Goal: Task Accomplishment & Management: Manage account settings

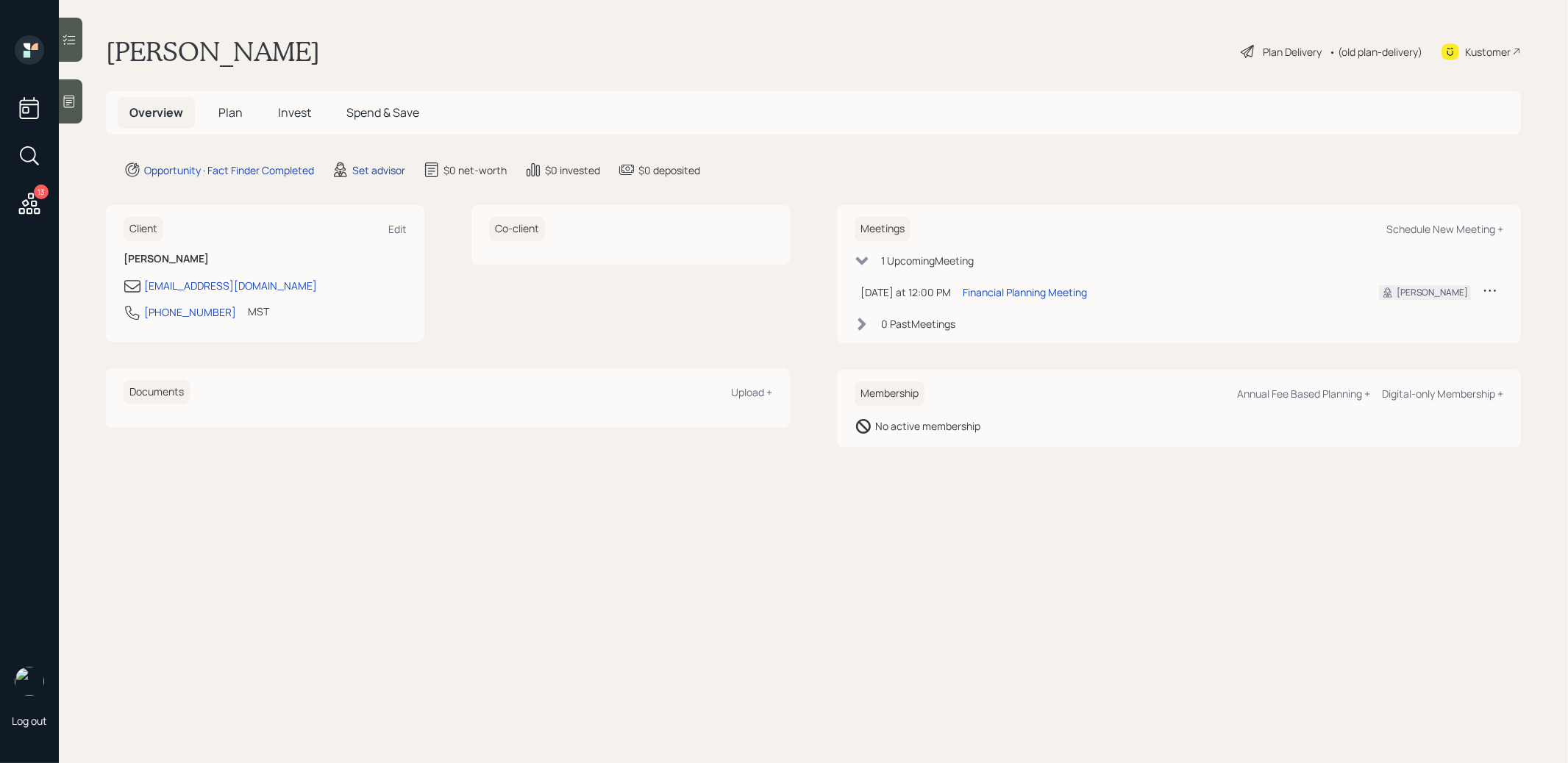
click at [385, 165] on div "Set advisor" at bounding box center [378, 170] width 52 height 15
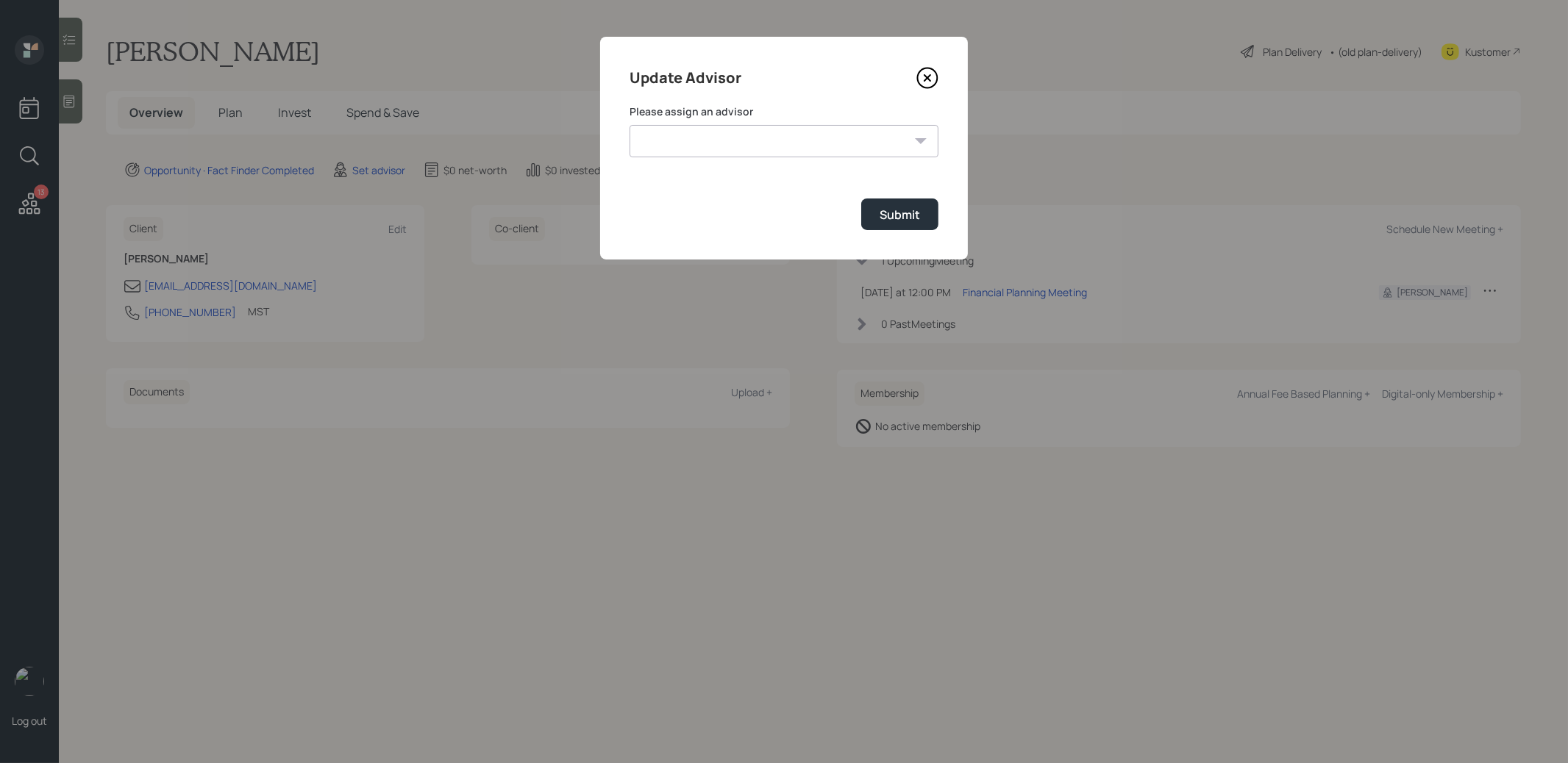
click at [779, 136] on select "James DiStasi Robby Grisanti Jonah Coleman Tyler End Treva Nostdahl Eric Schwar…" at bounding box center [784, 141] width 309 height 32
click at [630, 125] on select "James DiStasi Robby Grisanti Jonah Coleman Tyler End Treva Nostdahl Eric Schwar…" at bounding box center [784, 141] width 309 height 32
click at [767, 139] on select "James DiStasi Robby Grisanti Jonah Coleman Tyler End Treva Nostdahl Eric Schwar…" at bounding box center [784, 141] width 309 height 32
select select "8b79112e-3cfb-44f9-89e7-15267fe946c1"
click at [630, 125] on select "James DiStasi Robby Grisanti Jonah Coleman Tyler End Treva Nostdahl Eric Schwar…" at bounding box center [784, 141] width 309 height 32
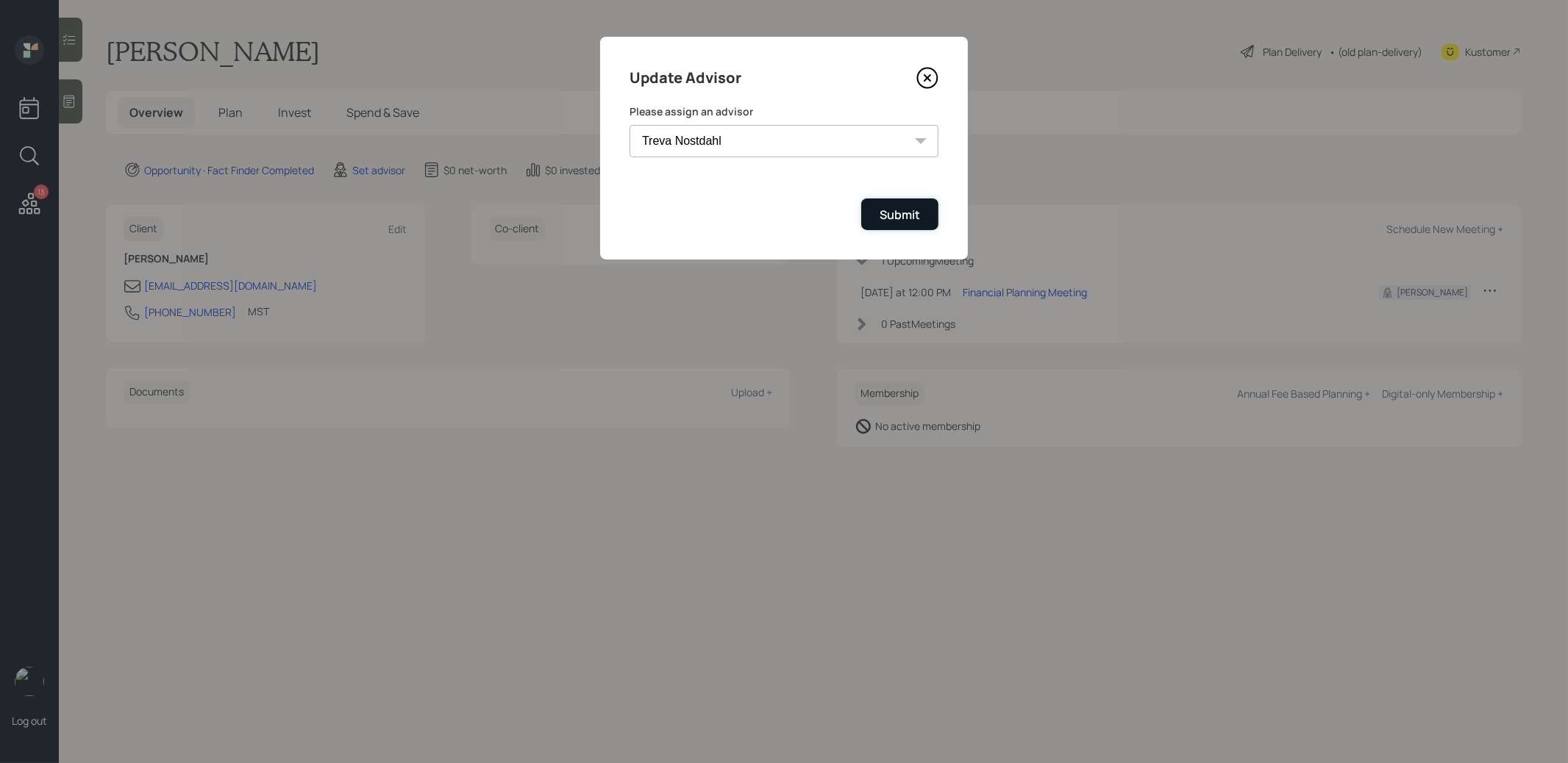
click at [916, 215] on div "Submit" at bounding box center [900, 215] width 40 height 16
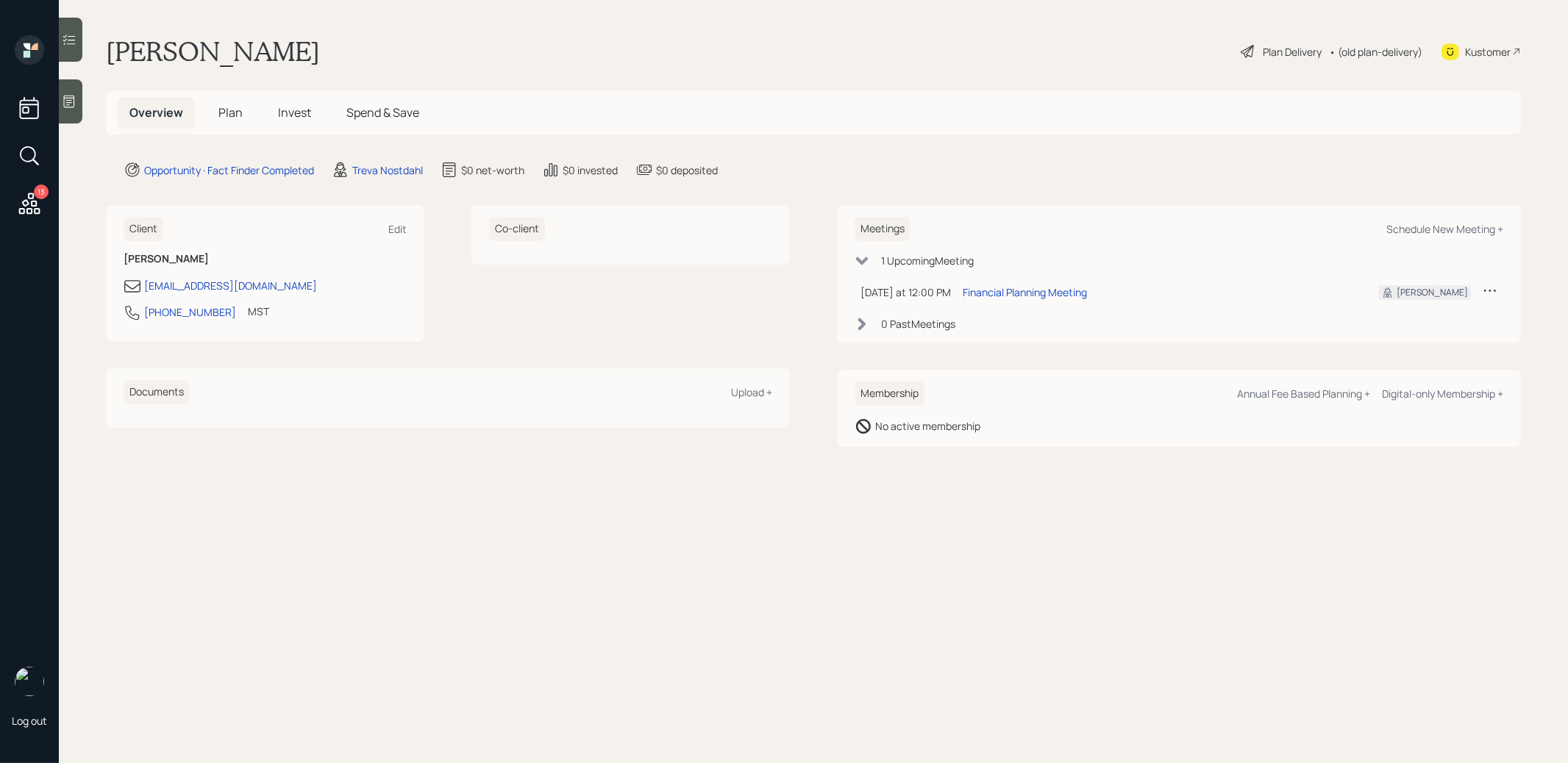
click at [66, 106] on icon at bounding box center [69, 101] width 14 height 14
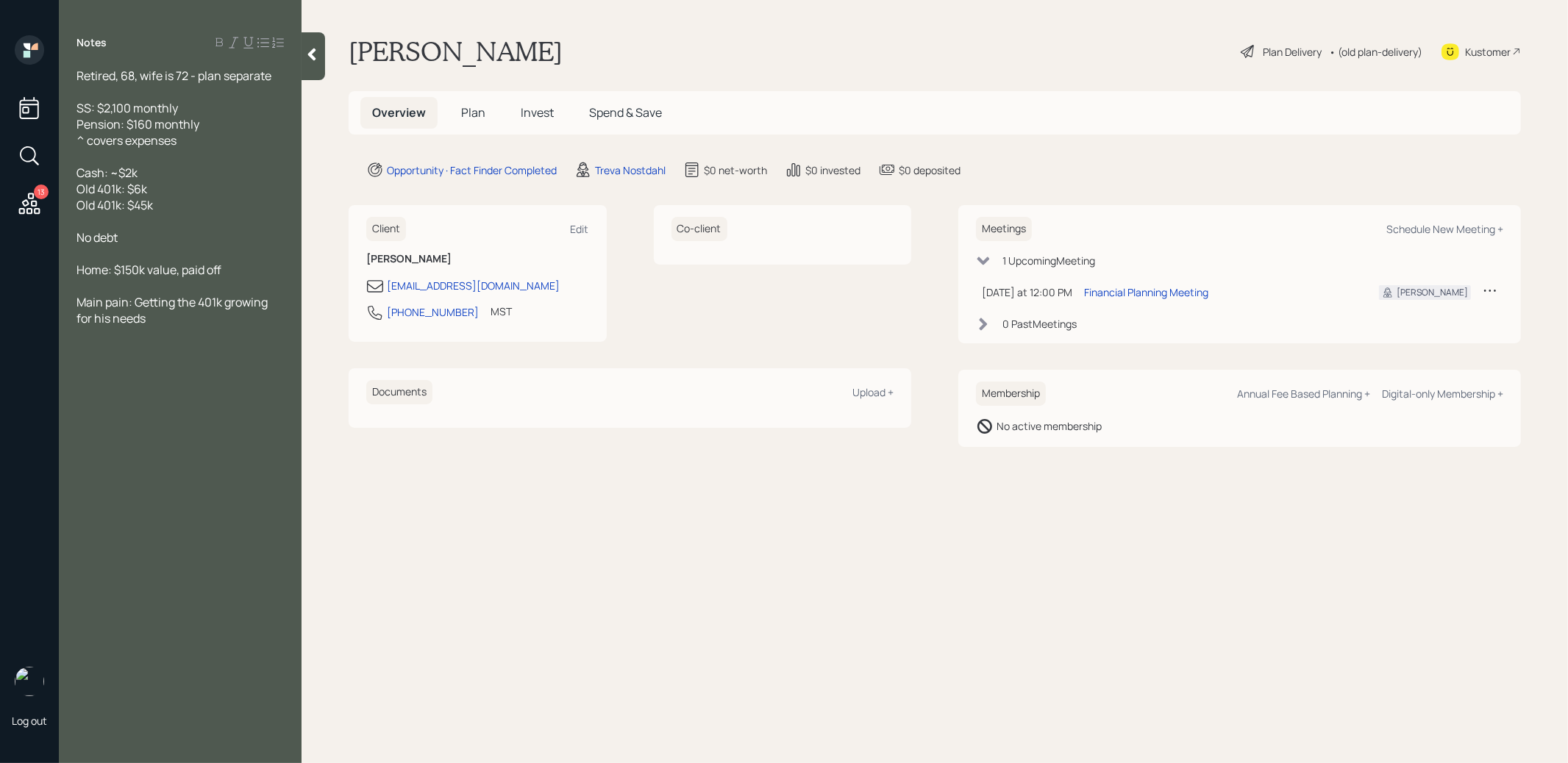
click at [470, 113] on span "Plan" at bounding box center [472, 112] width 24 height 16
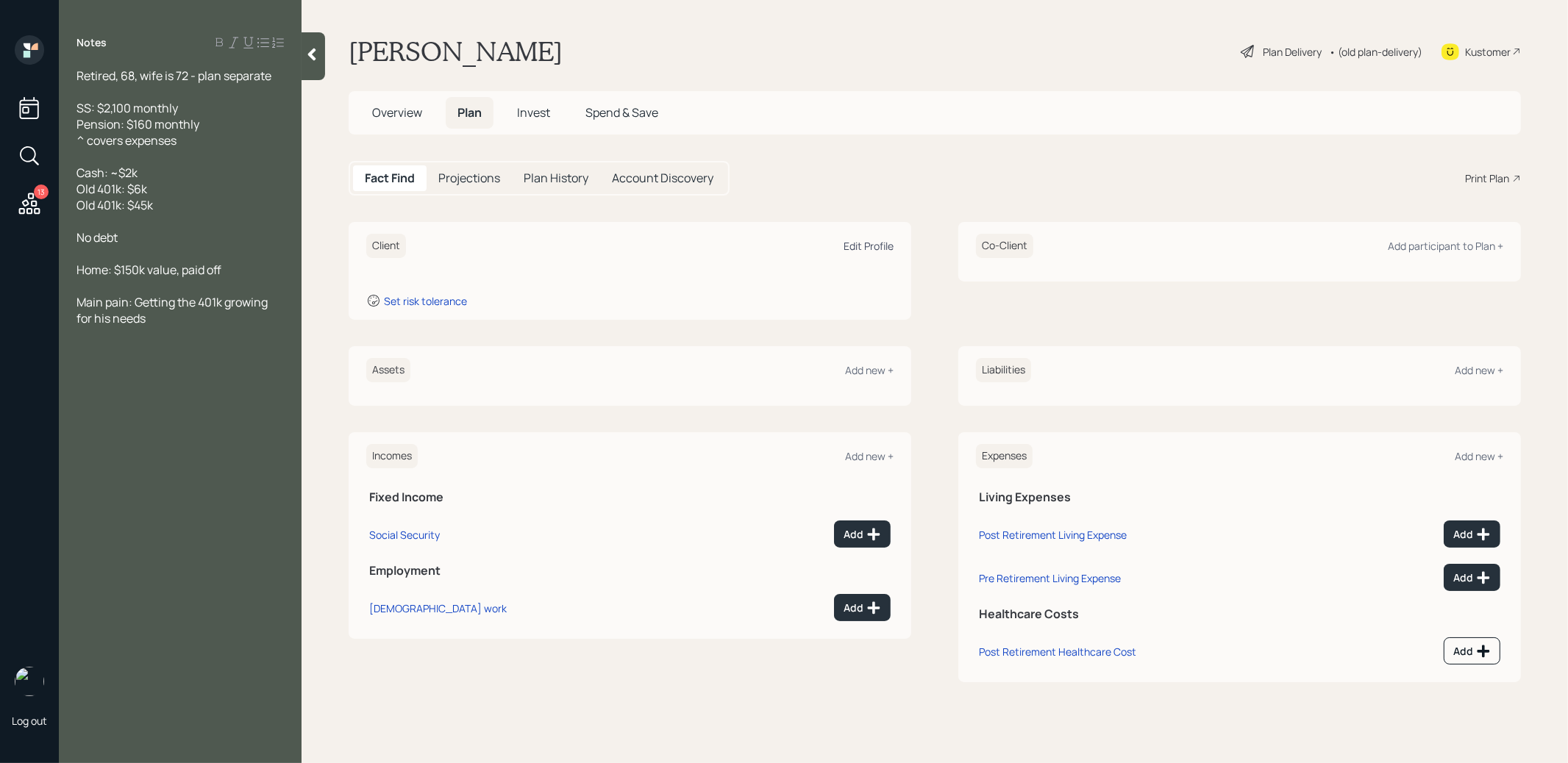
click at [860, 243] on div "Edit Profile" at bounding box center [868, 245] width 50 height 14
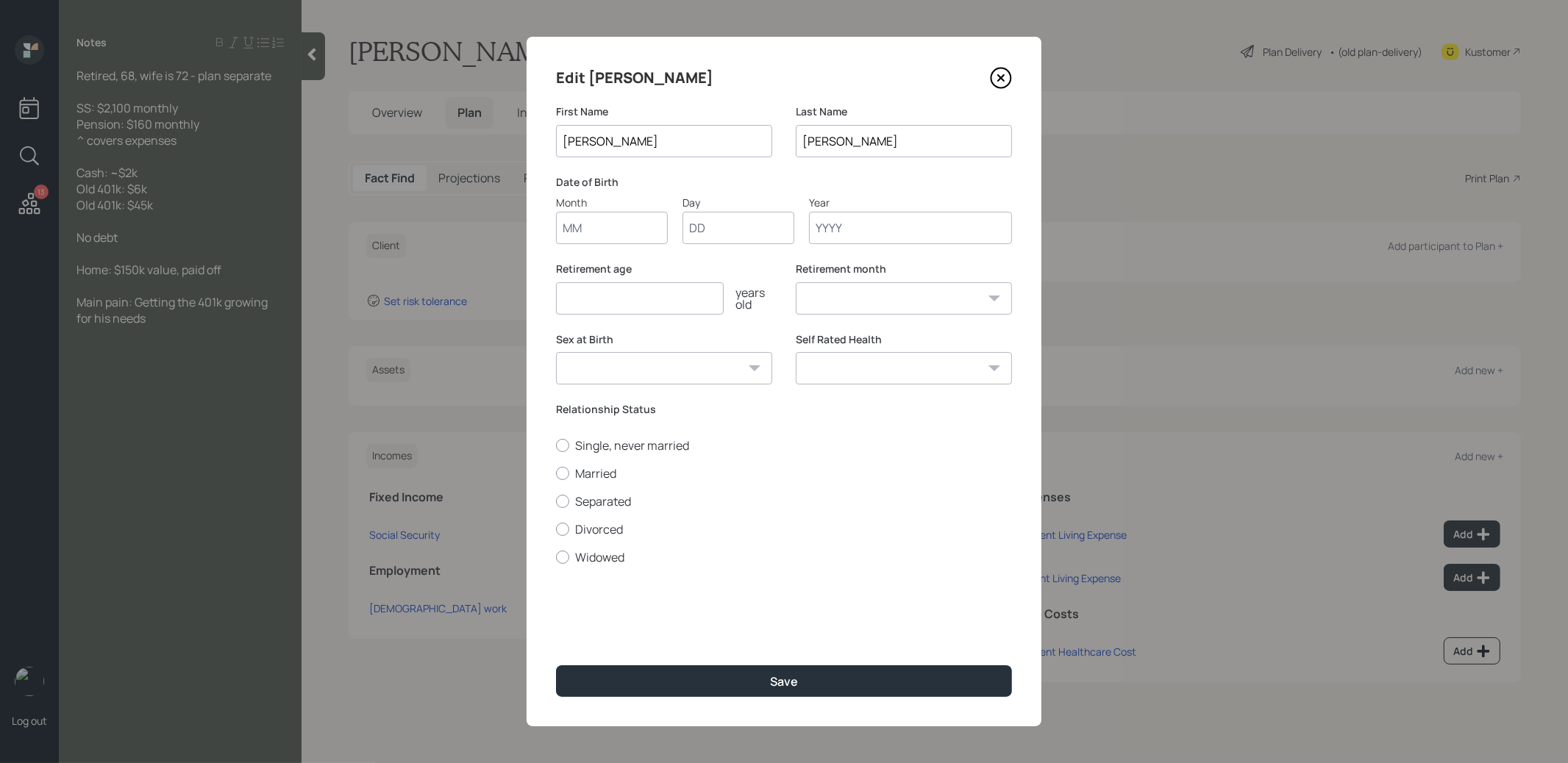
click at [594, 236] on input "Month" at bounding box center [611, 228] width 112 height 32
type input "01"
type input "1967"
select select "1"
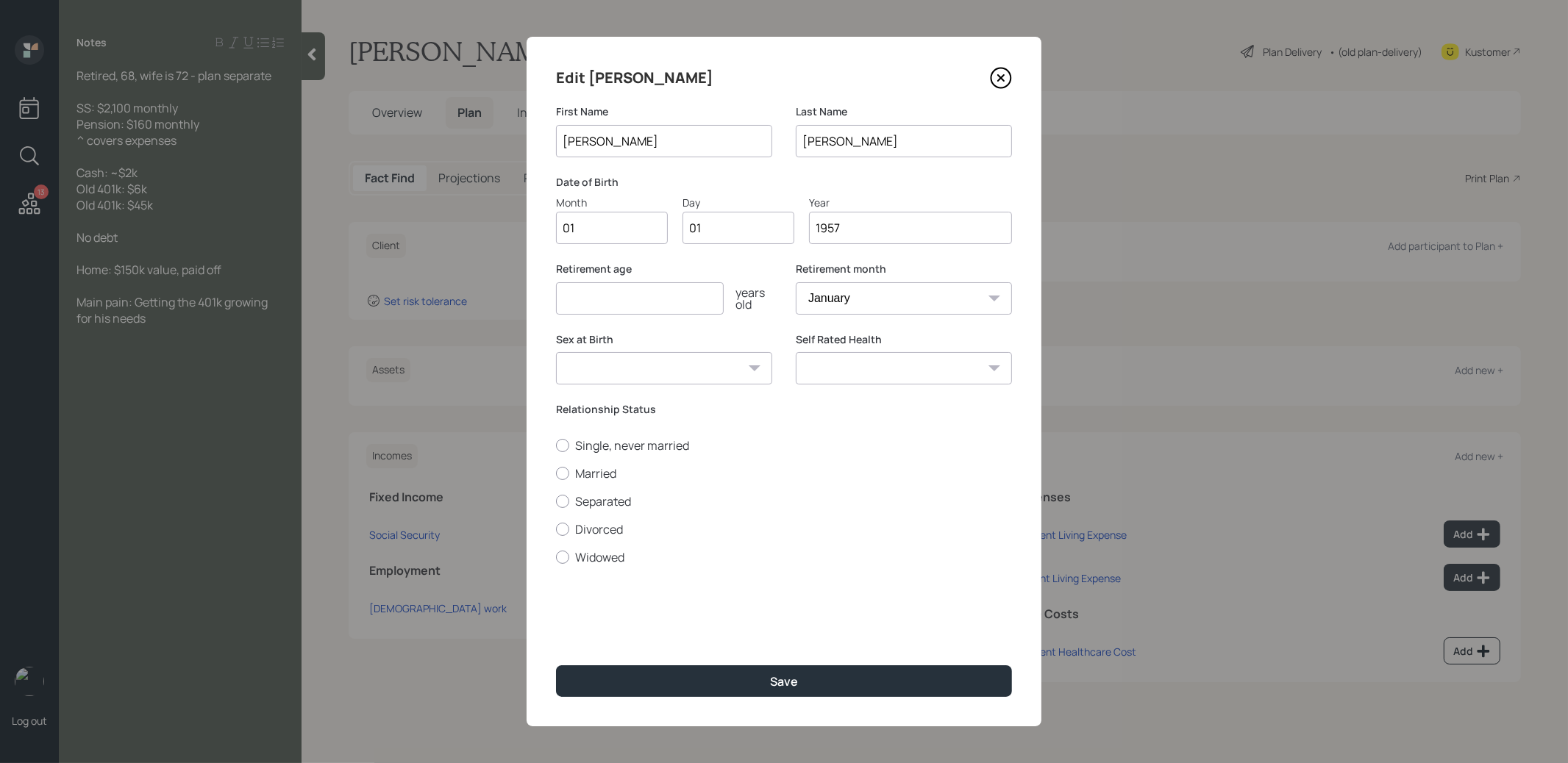
type input "1957"
click at [585, 297] on input "number" at bounding box center [639, 299] width 168 height 32
type input "60"
click at [566, 474] on div at bounding box center [562, 473] width 13 height 13
click at [555, 473] on input "Married" at bounding box center [555, 472] width 1 height 1
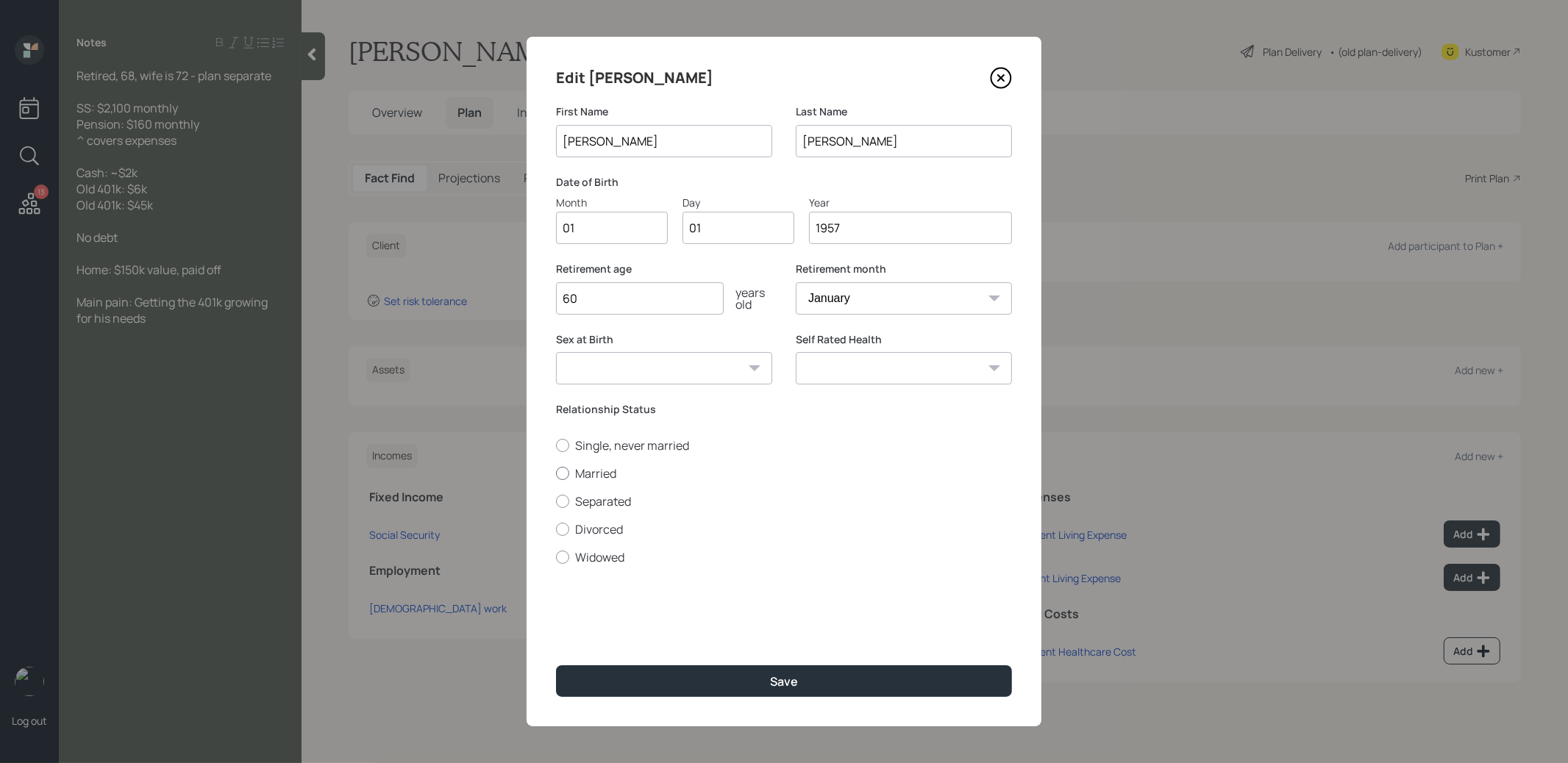
radio input "true"
click at [616, 679] on button "Save" at bounding box center [784, 680] width 456 height 31
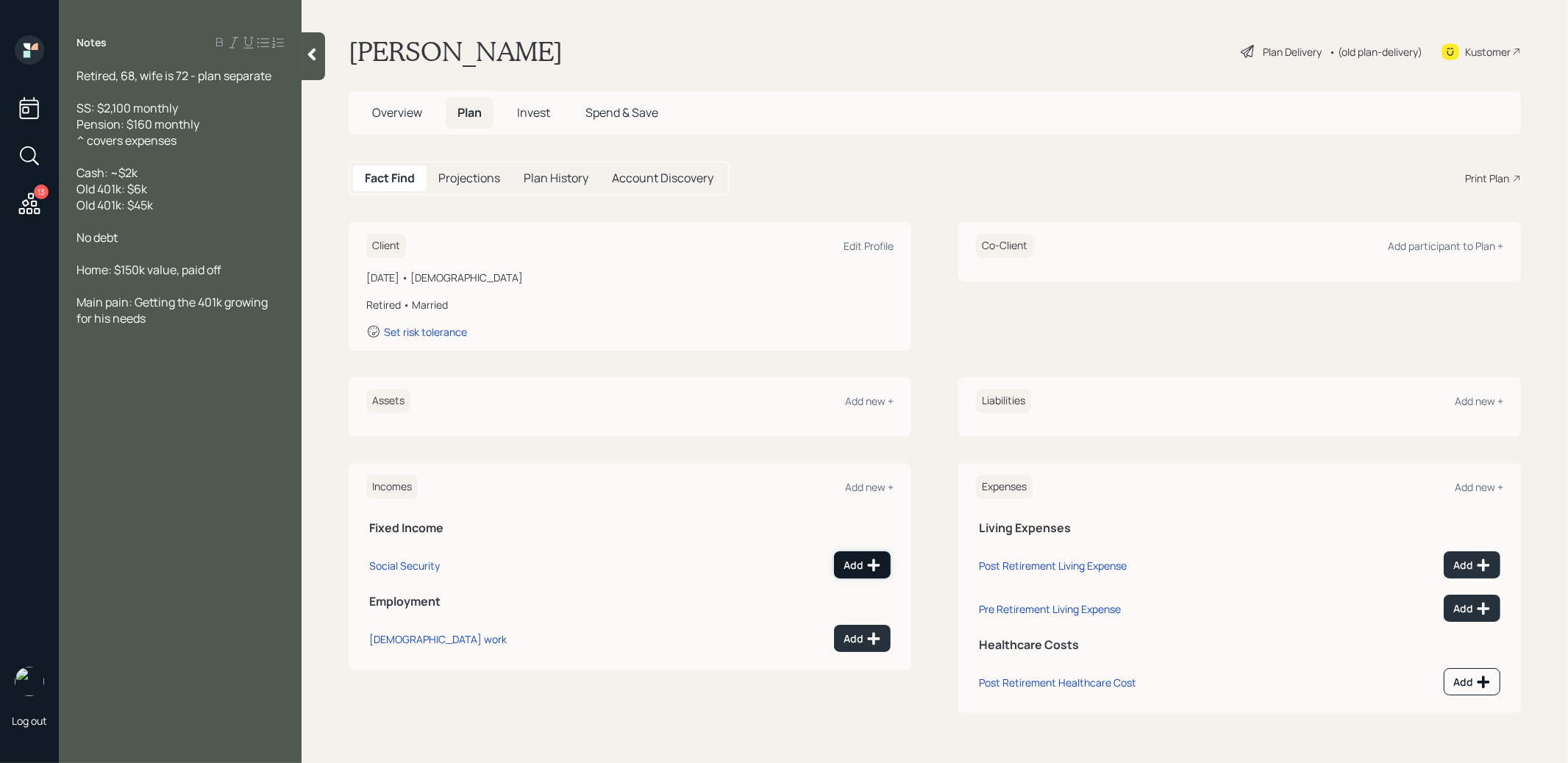
click at [850, 568] on div "Add" at bounding box center [862, 565] width 37 height 14
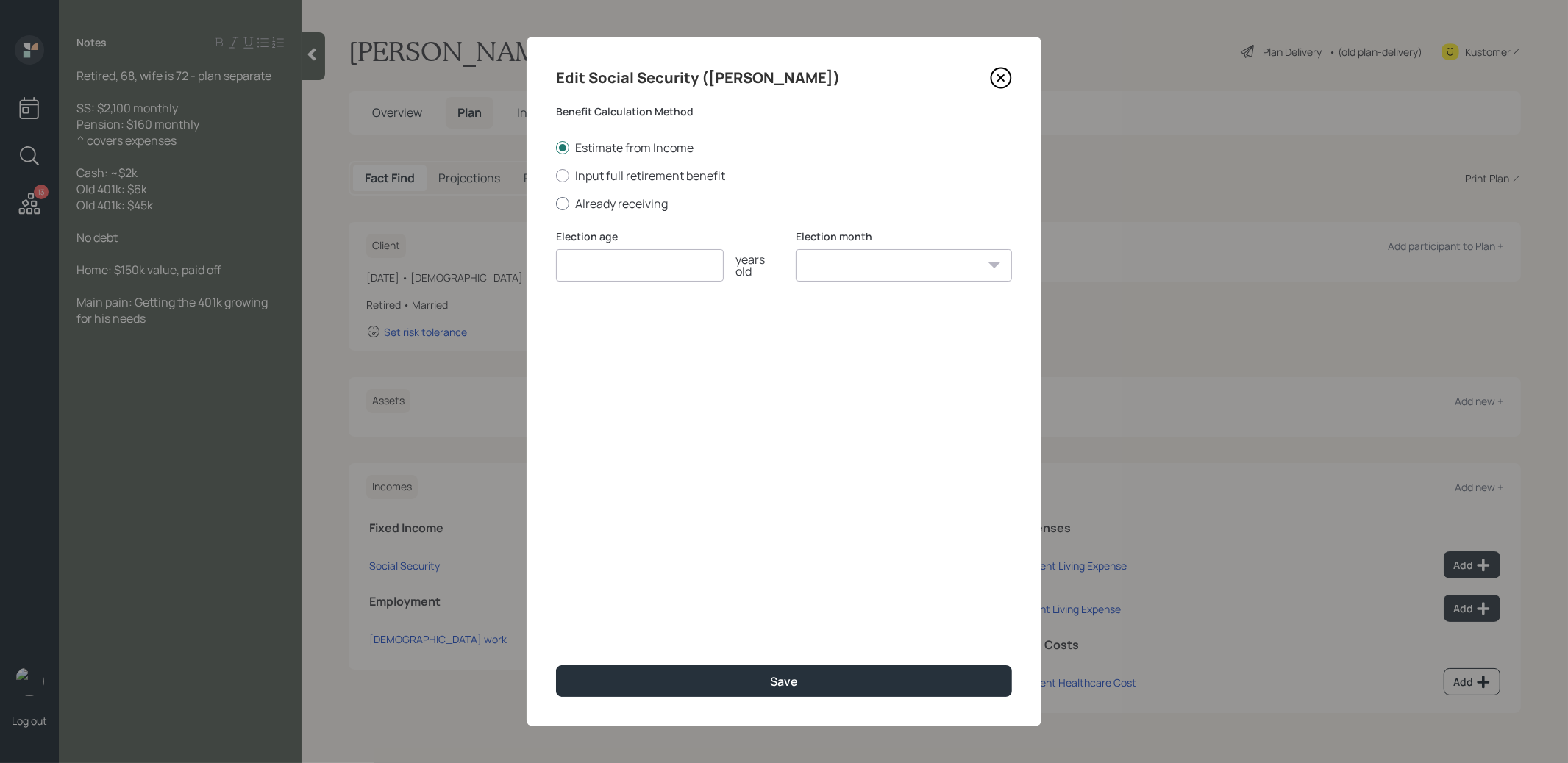
click at [562, 203] on div at bounding box center [562, 203] width 13 height 13
click at [555, 203] on input "Already receiving" at bounding box center [555, 203] width 1 height 1
radio input "true"
click at [588, 268] on input "number" at bounding box center [639, 265] width 168 height 32
type input "67"
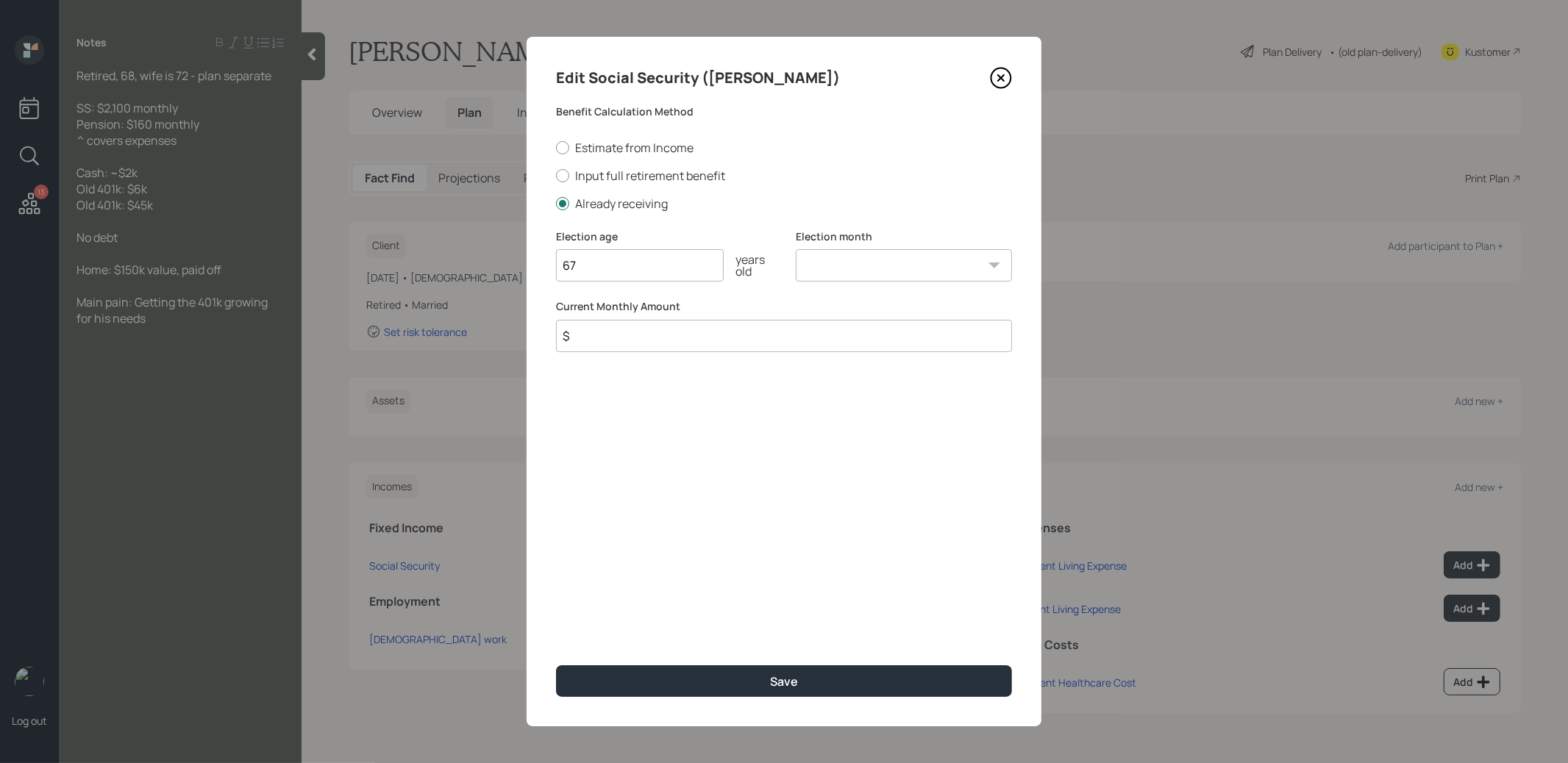
click at [867, 267] on select "January February March April May June July August September October November De…" at bounding box center [904, 265] width 217 height 32
select select "1"
click at [796, 249] on select "January February March April May June July August September October November De…" at bounding box center [904, 265] width 217 height 32
click at [717, 344] on input "$" at bounding box center [784, 336] width 456 height 32
type input "$ 2,100"
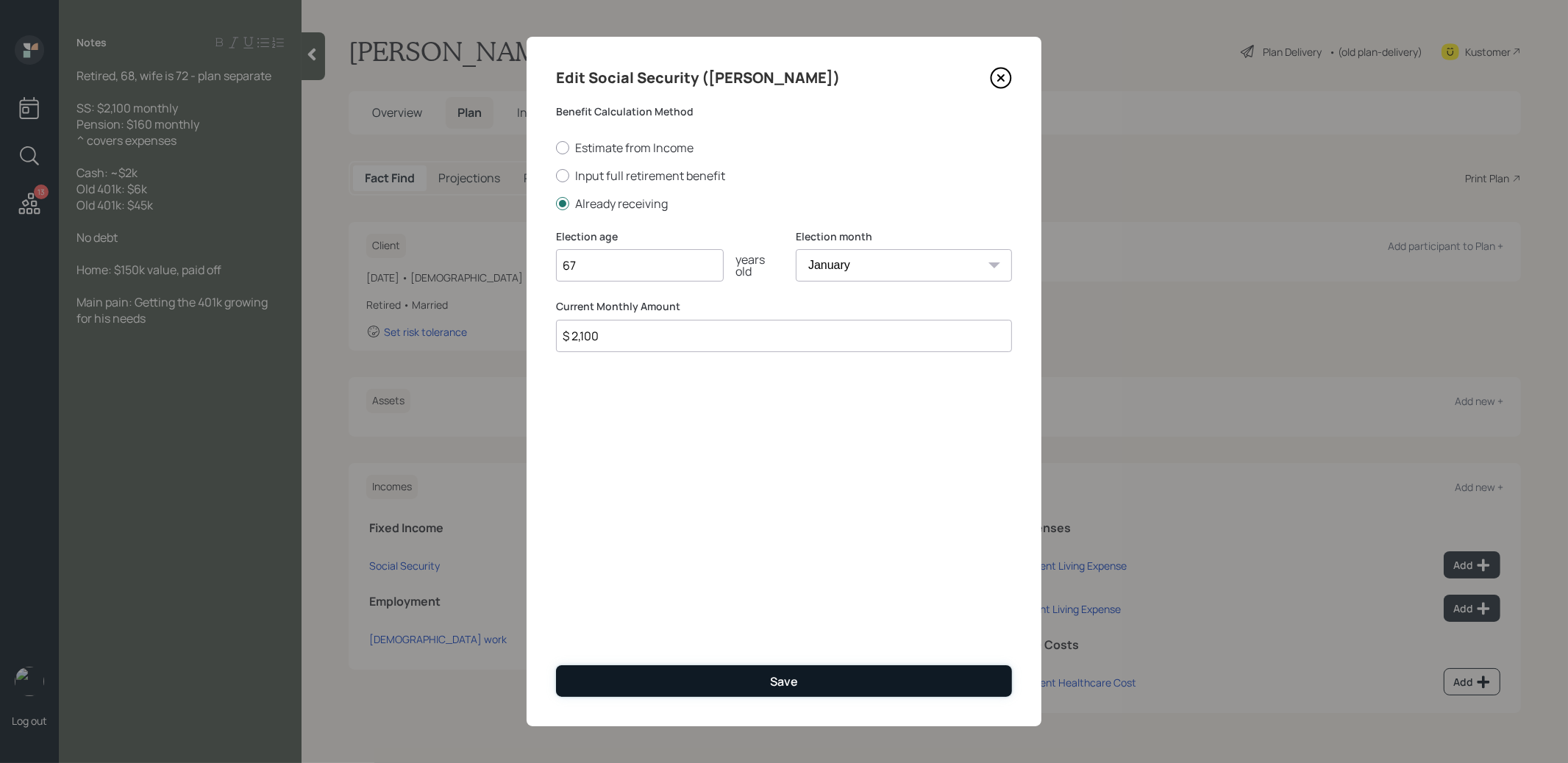
click at [693, 687] on button "Save" at bounding box center [784, 680] width 456 height 31
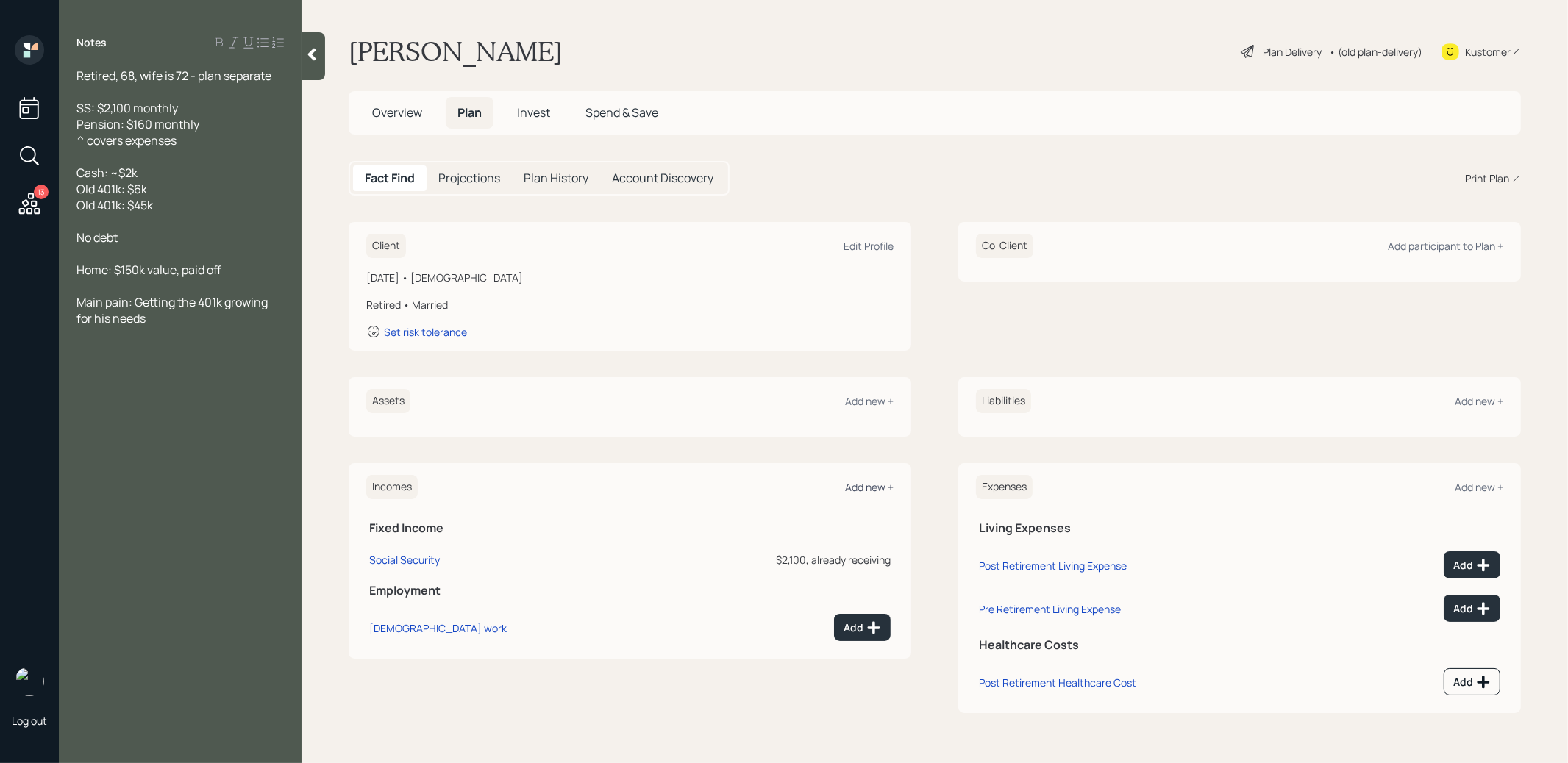
click at [859, 485] on div "Add new +" at bounding box center [868, 486] width 49 height 14
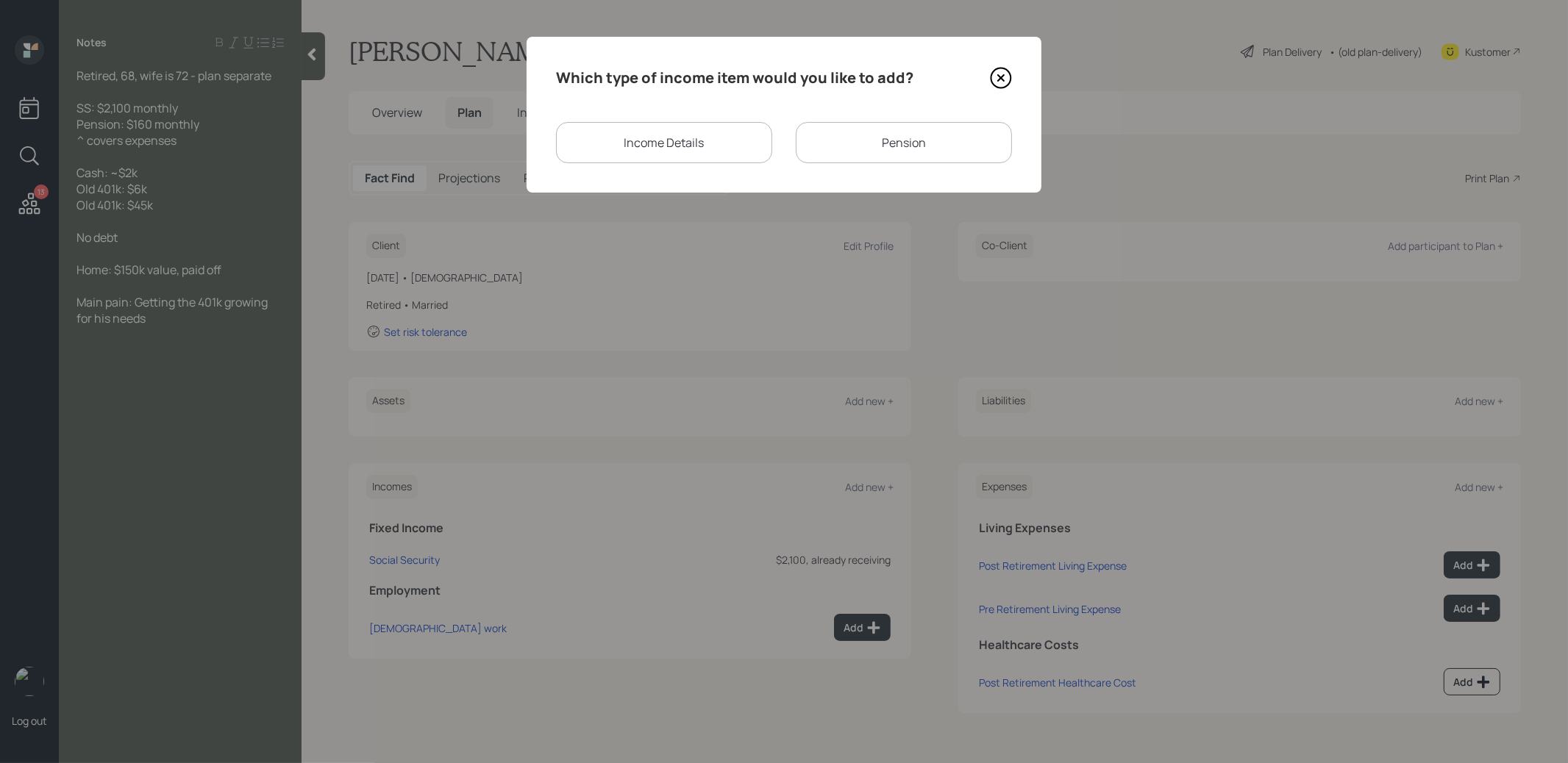
click at [867, 146] on div "Pension" at bounding box center [904, 142] width 217 height 41
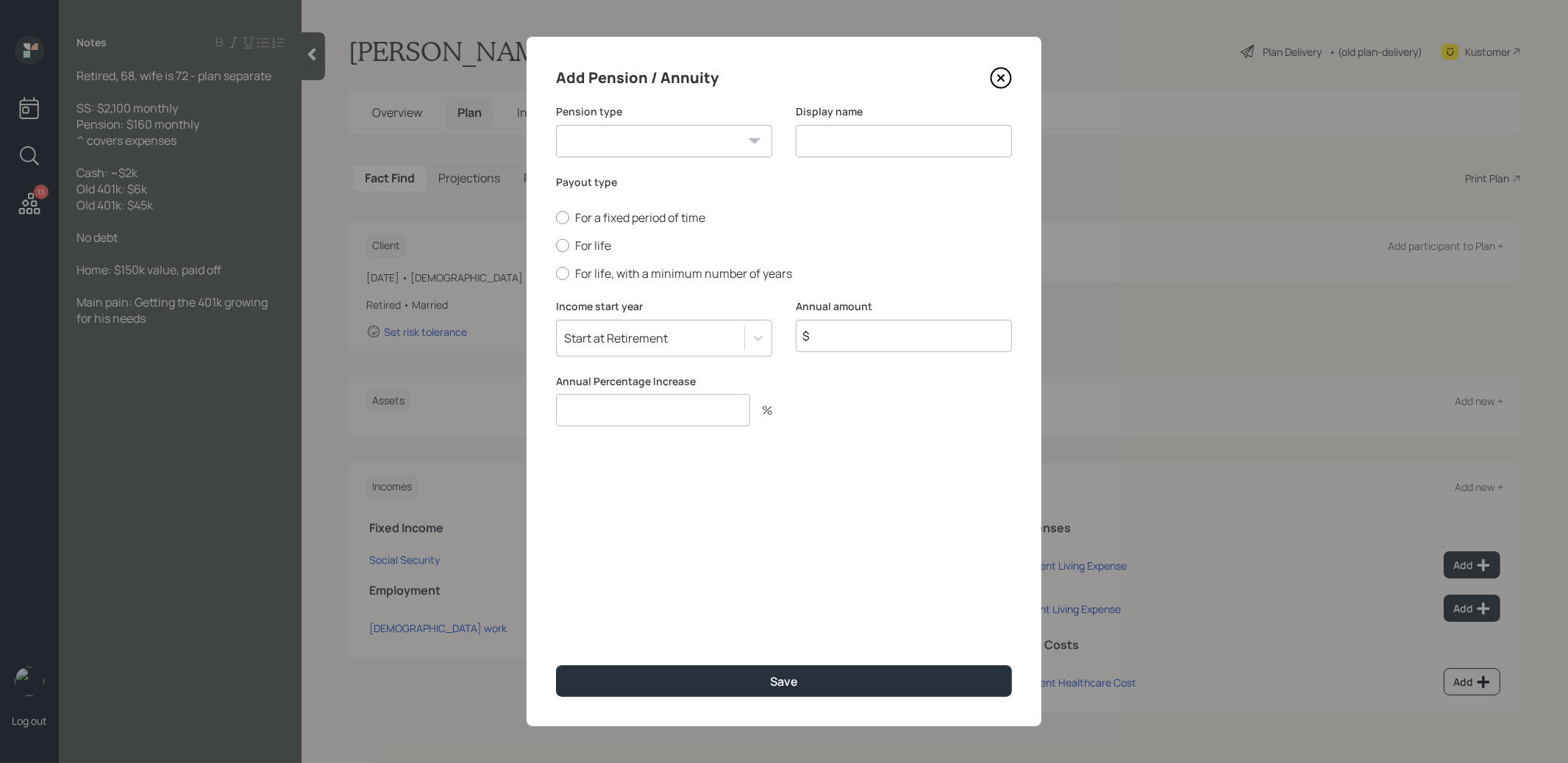
click at [739, 142] on select "Pension Annuity" at bounding box center [663, 141] width 217 height 32
select select "pension"
click at [555, 125] on select "Pension Annuity" at bounding box center [663, 141] width 217 height 32
click at [830, 146] on input at bounding box center [904, 141] width 217 height 32
type input "Pension"
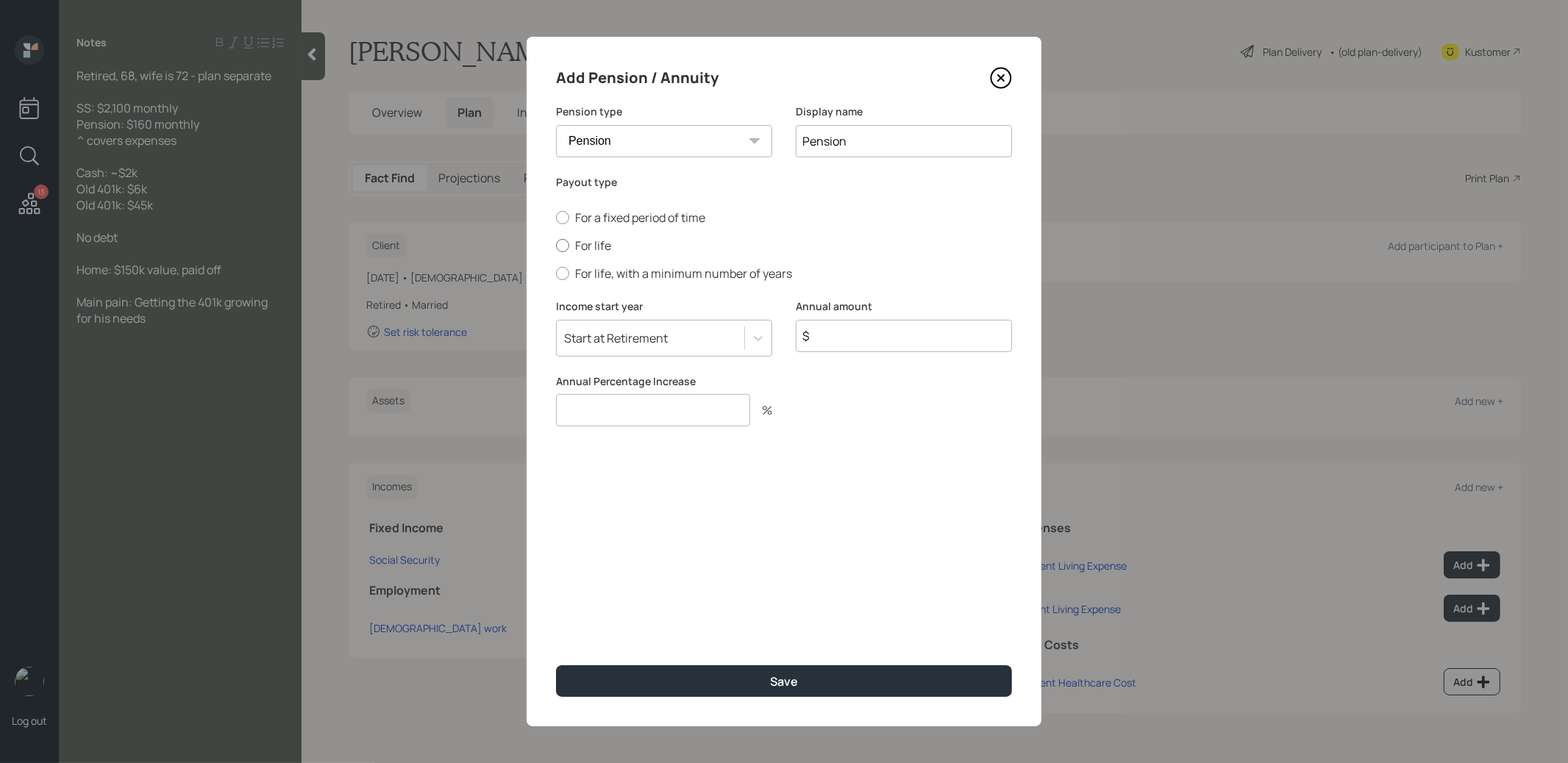
click at [560, 248] on div at bounding box center [562, 245] width 13 height 13
click at [555, 246] on input "For life" at bounding box center [555, 245] width 1 height 1
radio input "true"
click at [868, 344] on input "$" at bounding box center [904, 336] width 217 height 32
type input "$ 1,920"
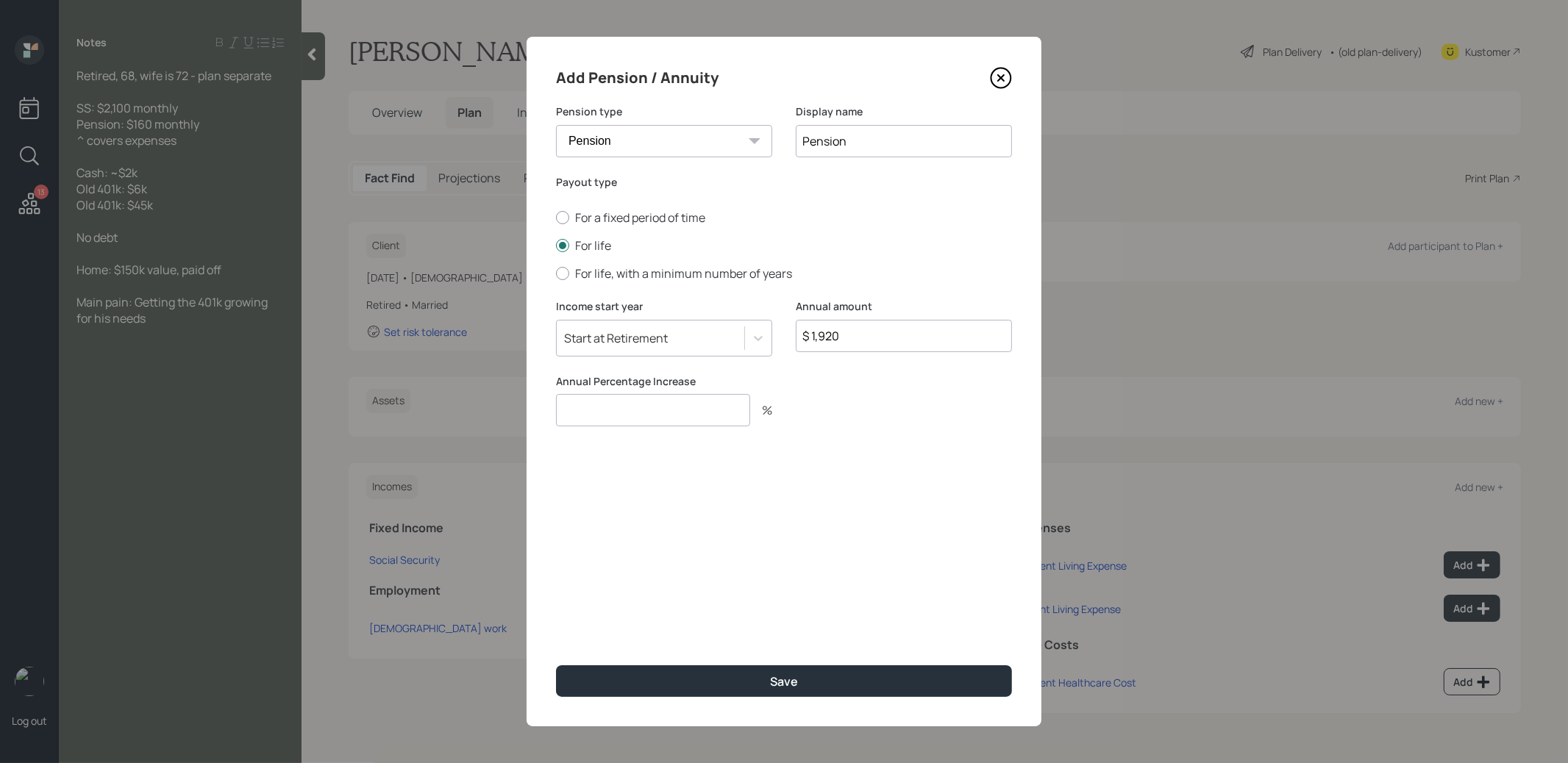
click at [673, 413] on input "number" at bounding box center [652, 410] width 194 height 32
type input "0"
click at [715, 677] on button "Save" at bounding box center [784, 680] width 456 height 31
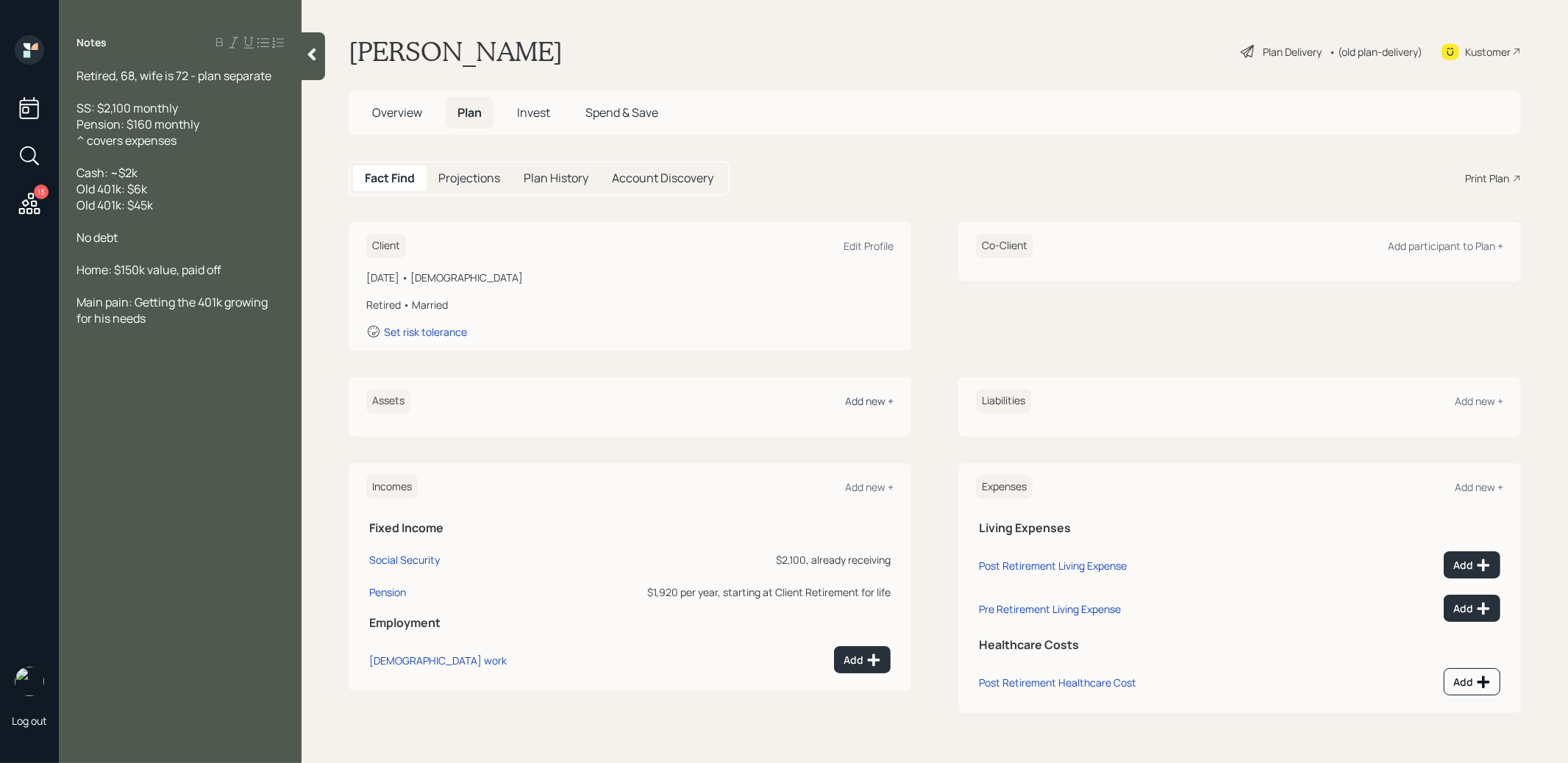
click at [882, 396] on div "Add new +" at bounding box center [868, 401] width 49 height 14
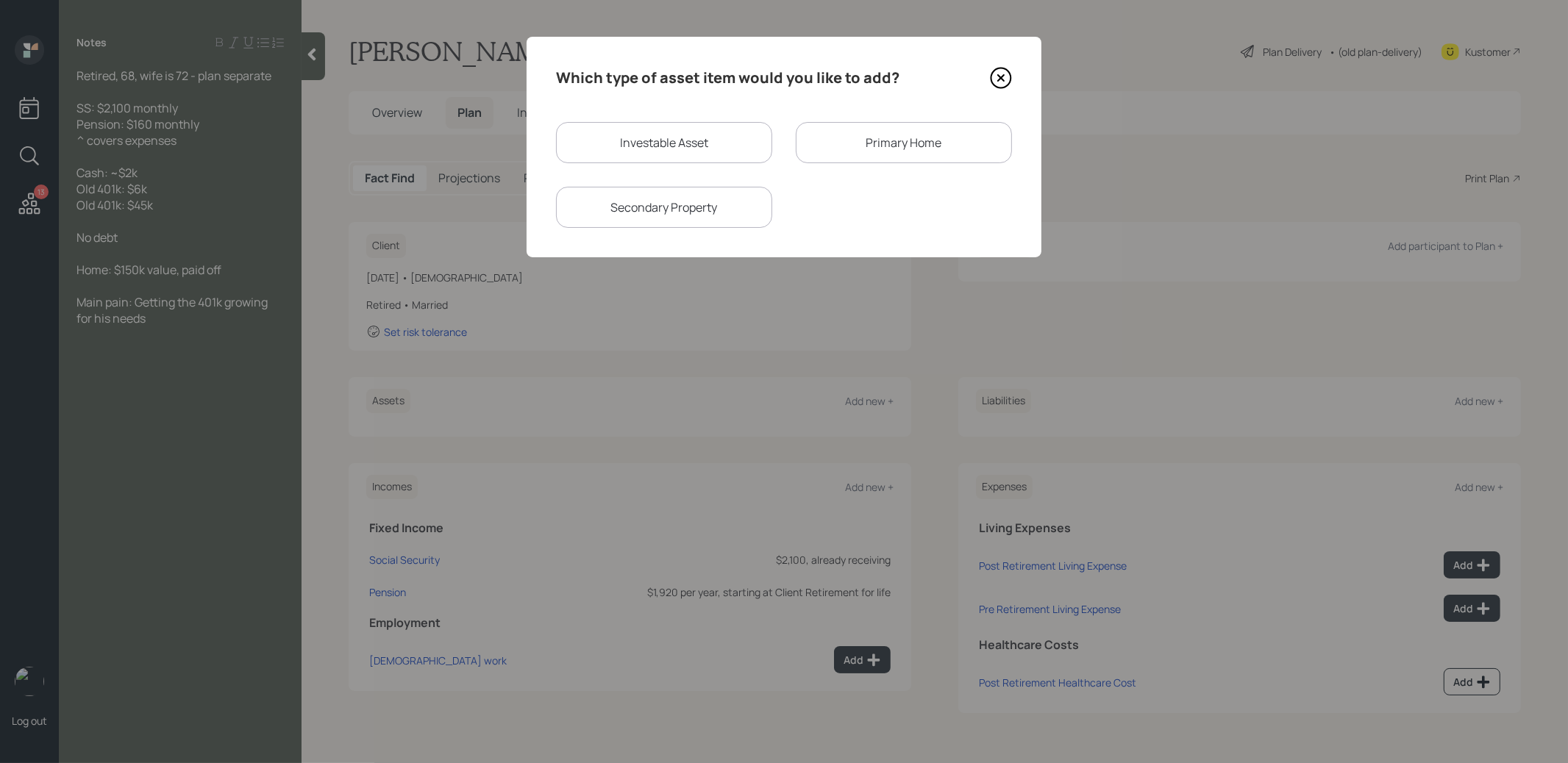
click at [690, 136] on div "Investable Asset" at bounding box center [663, 142] width 217 height 41
select select "taxable"
select select "balanced"
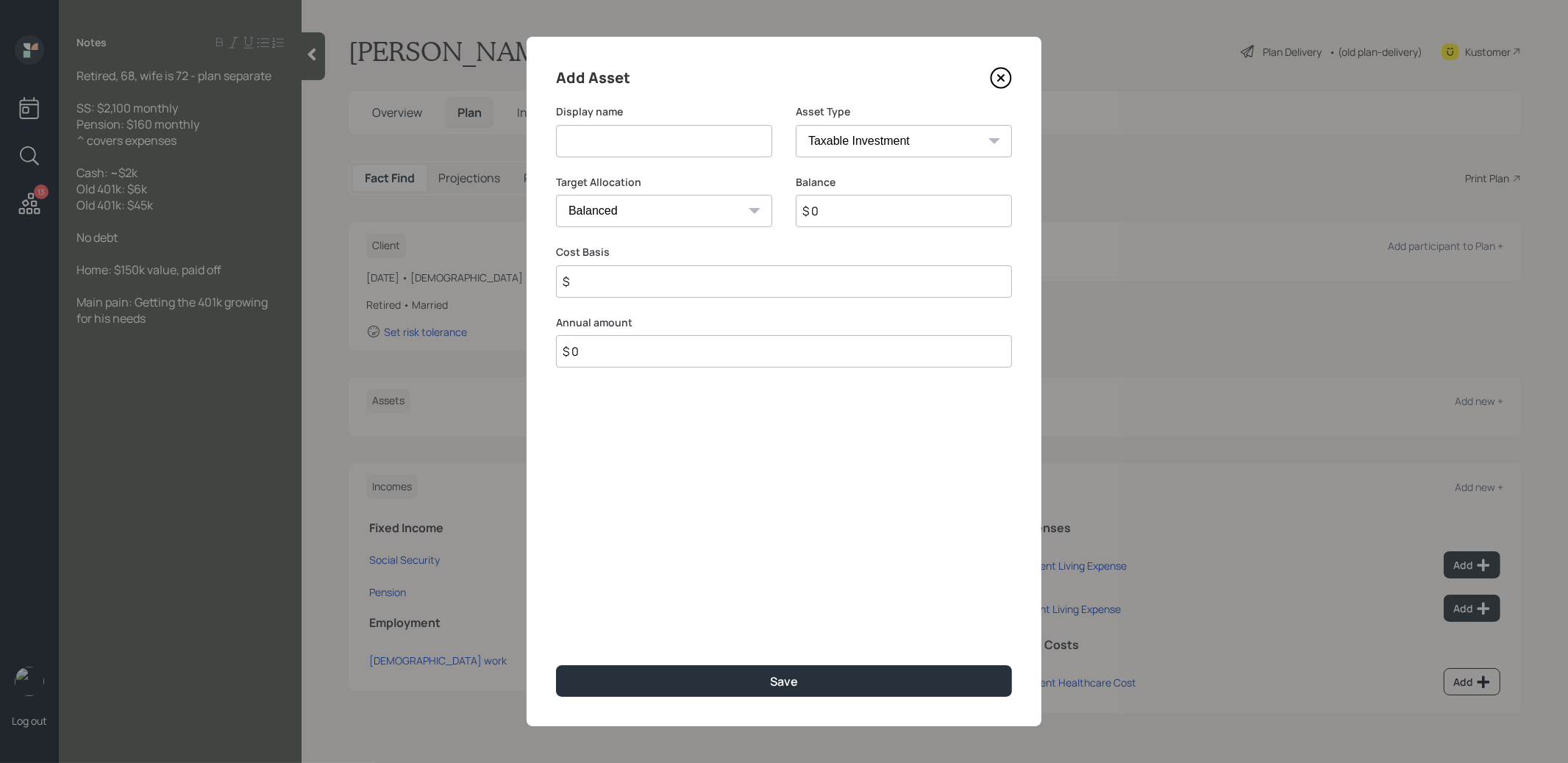
click at [672, 138] on input at bounding box center [663, 141] width 217 height 32
type input "Former 401k"
click at [869, 214] on input "$ 0" at bounding box center [904, 211] width 217 height 32
type input "$ 6,000"
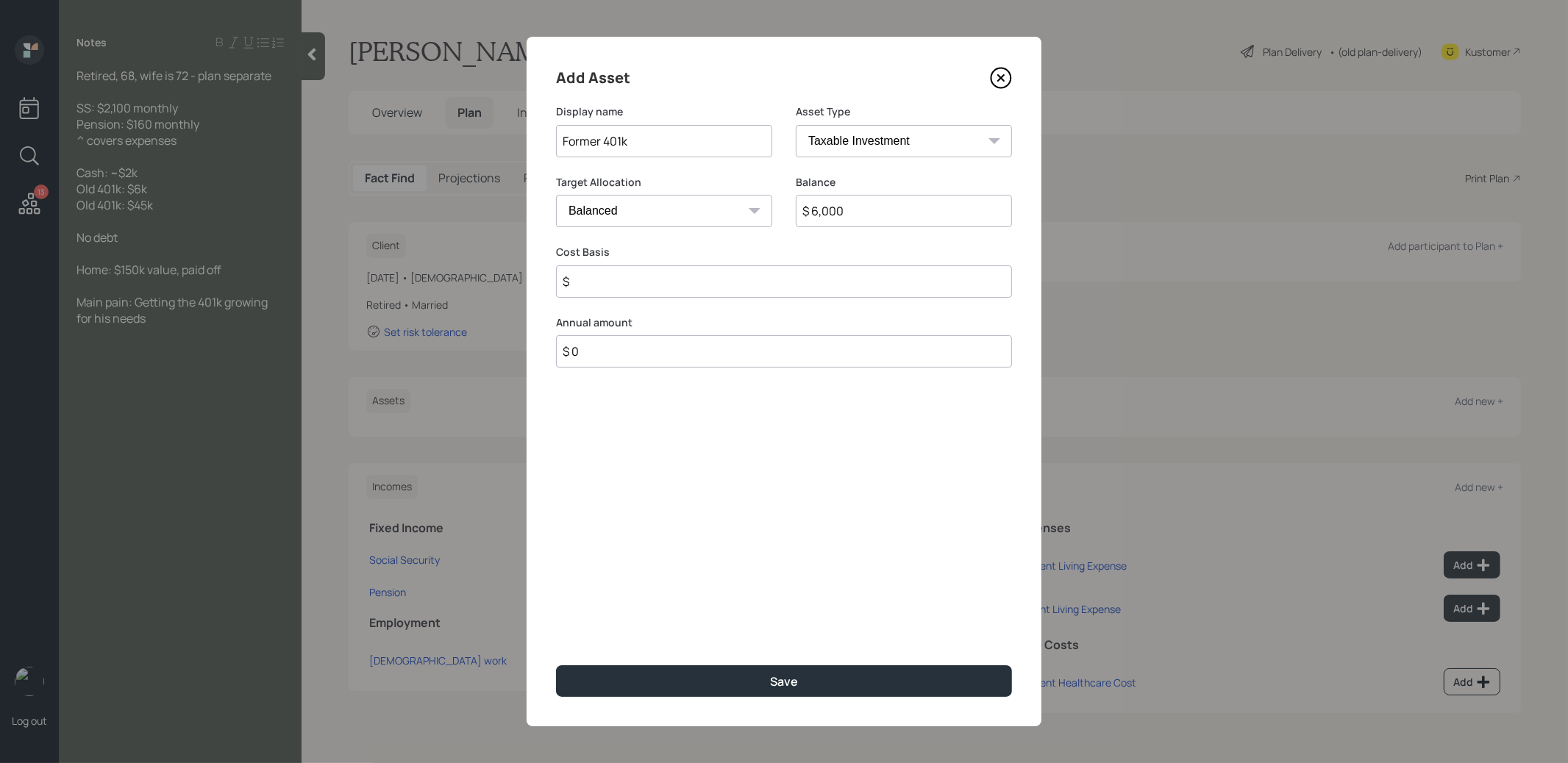
click at [891, 134] on select "SEP IRA IRA Roth IRA 401(k) Roth 401(k) 403(b) Roth 403(b) 457(b) Roth 457(b) H…" at bounding box center [904, 141] width 217 height 32
select select "company_sponsored"
click at [796, 125] on select "SEP IRA IRA Roth IRA 401(k) Roth 401(k) 403(b) Roth 403(b) 457(b) Roth 457(b) H…" at bounding box center [904, 141] width 217 height 32
click at [697, 286] on input "number" at bounding box center [652, 281] width 194 height 32
type input "0"
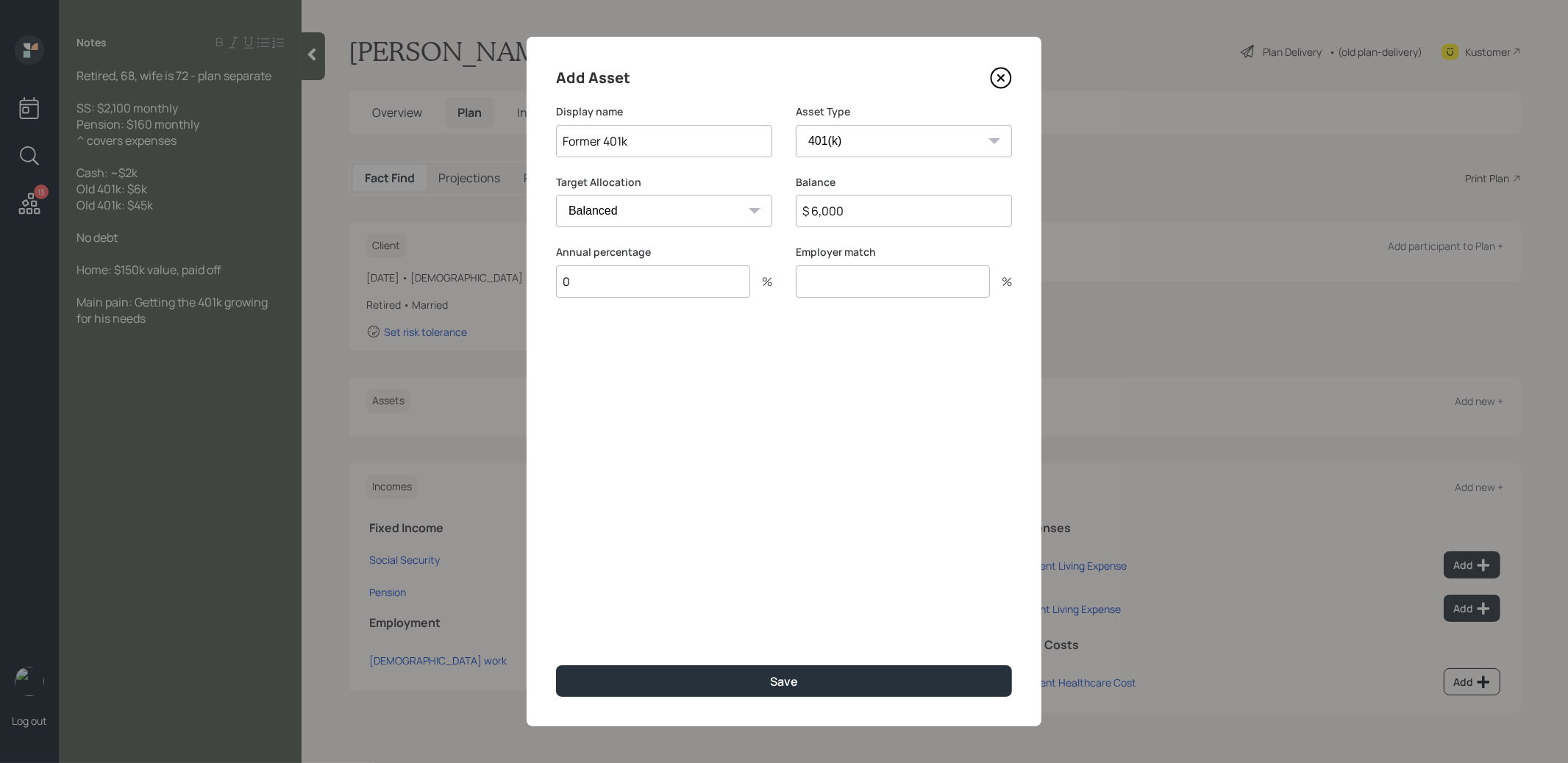
click at [805, 286] on input "number" at bounding box center [892, 281] width 194 height 32
type input "0"
click at [680, 680] on button "Save" at bounding box center [784, 680] width 456 height 31
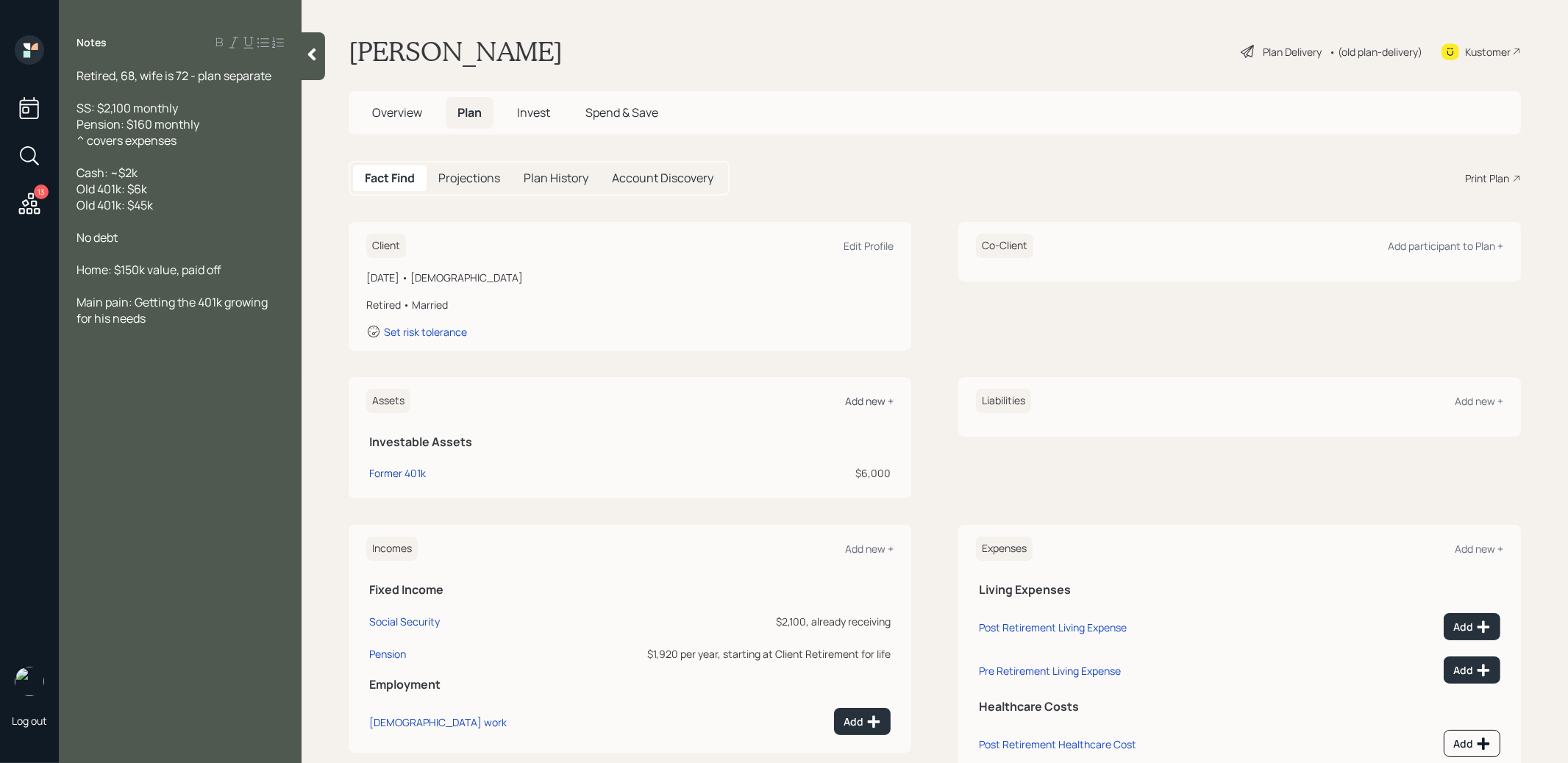
click at [869, 399] on div "Add new +" at bounding box center [868, 401] width 49 height 14
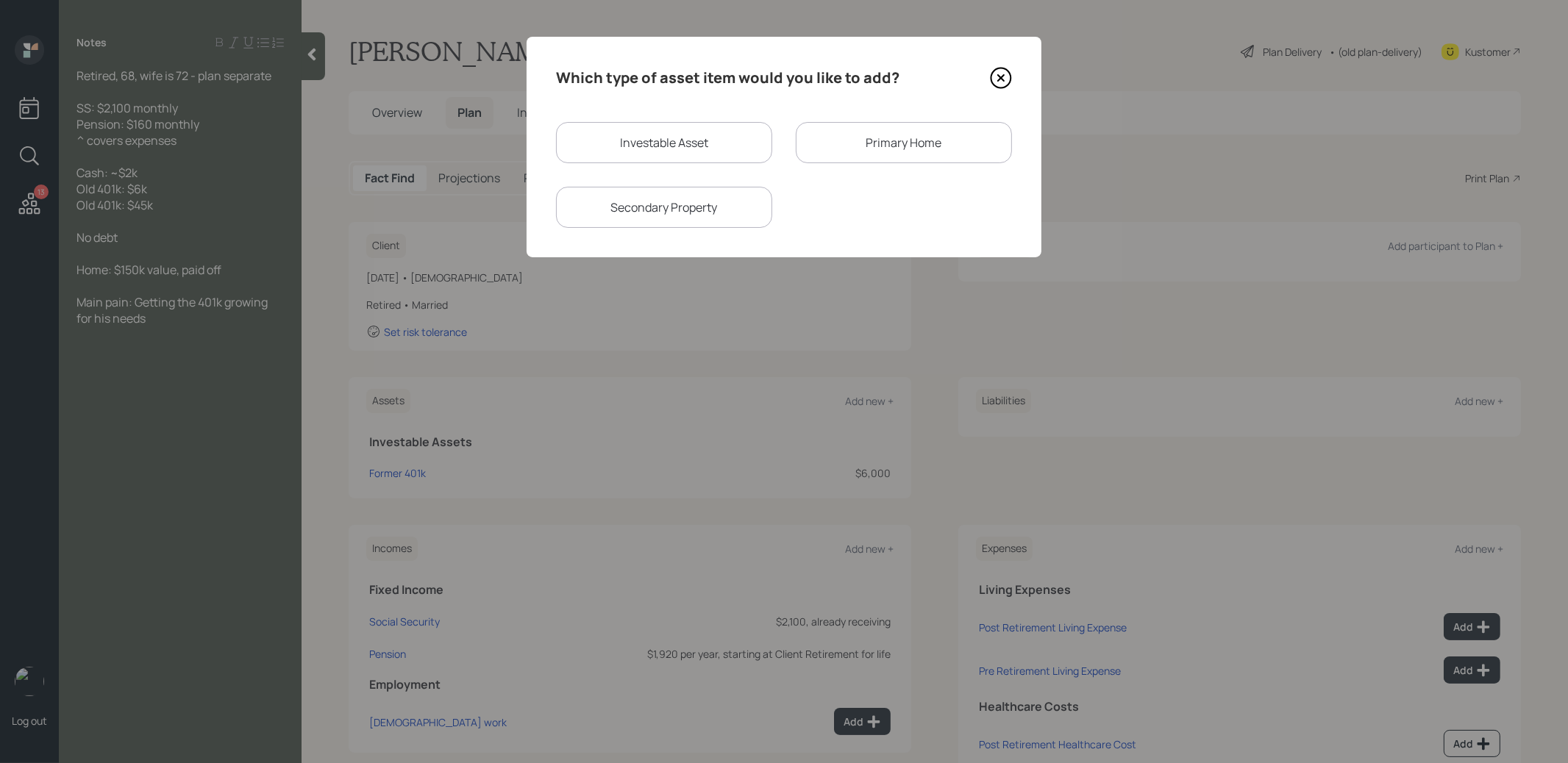
click at [633, 145] on div "Investable Asset" at bounding box center [663, 142] width 217 height 41
select select "taxable"
select select "balanced"
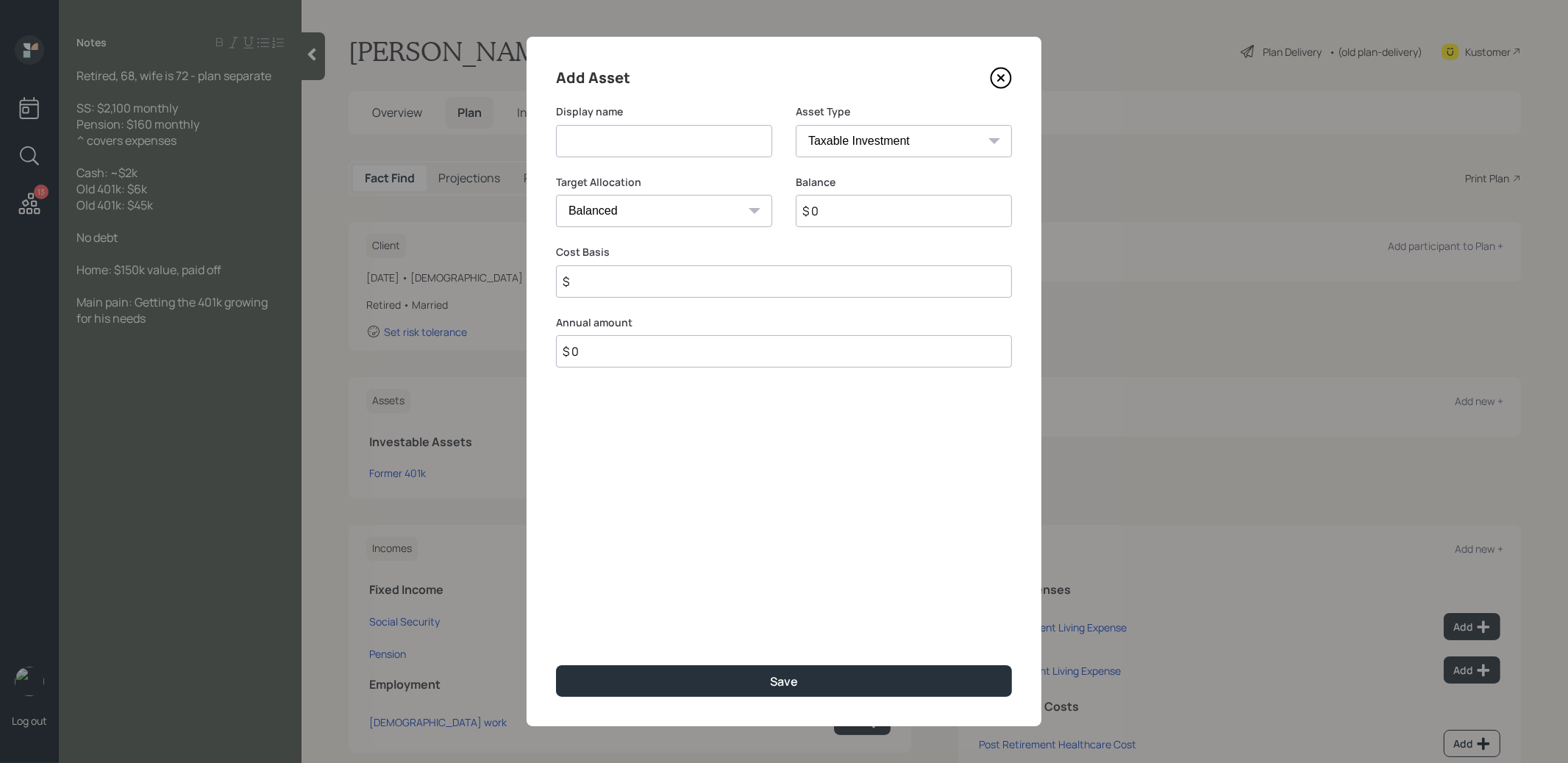
click at [633, 145] on input at bounding box center [663, 141] width 217 height 32
type input "Former 401k"
click at [854, 142] on select "SEP IRA IRA Roth IRA 401(k) Roth 401(k) 403(b) Roth 403(b) 457(b) Roth 457(b) H…" at bounding box center [904, 141] width 217 height 32
select select "company_sponsored"
click at [796, 125] on select "SEP IRA IRA Roth IRA 401(k) Roth 401(k) 403(b) Roth 403(b) 457(b) Roth 457(b) H…" at bounding box center [904, 141] width 217 height 32
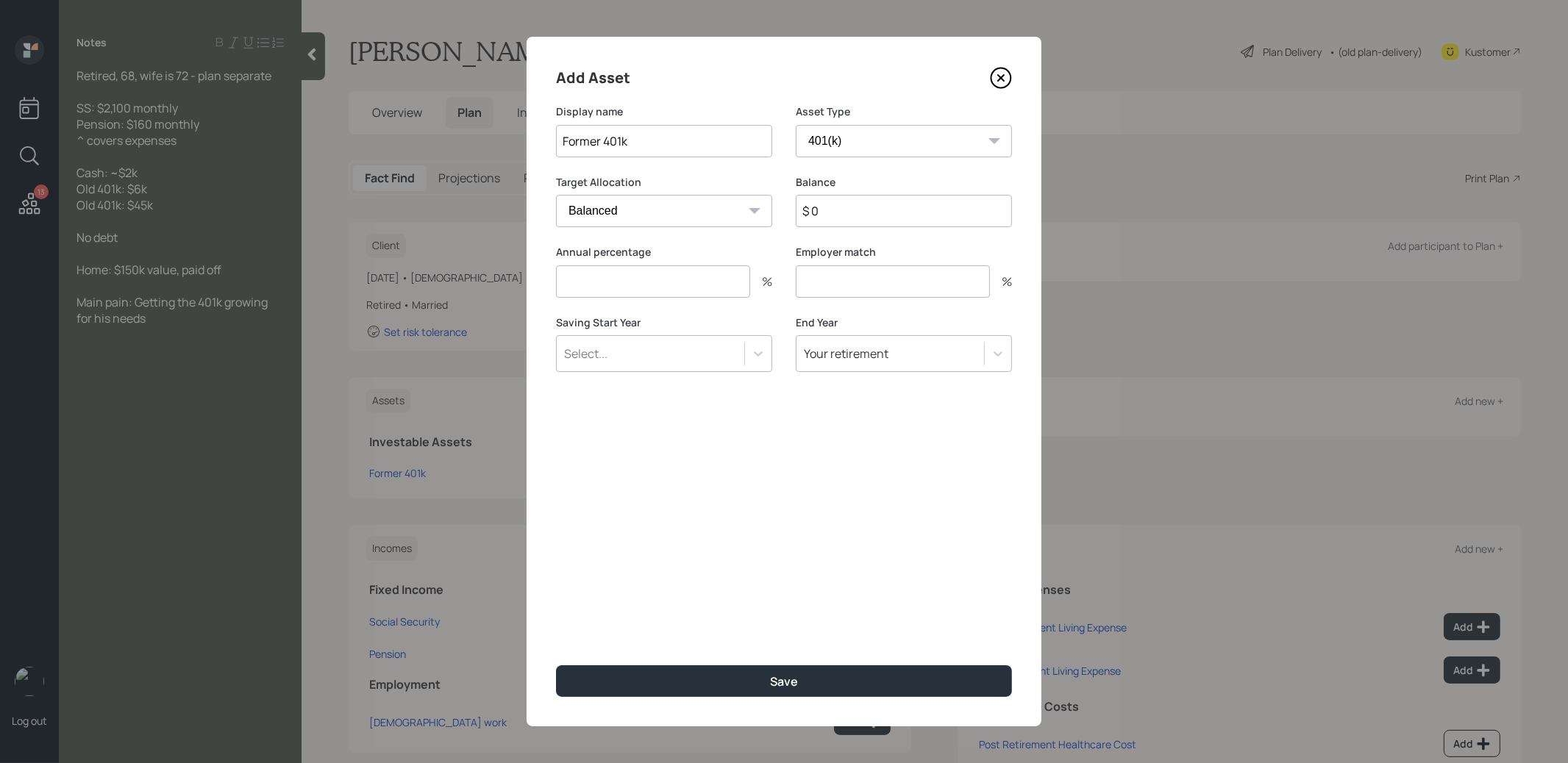
click at [838, 216] on input "$ 0" at bounding box center [904, 211] width 217 height 32
type input "$ 45,000"
click at [712, 283] on input "number" at bounding box center [652, 281] width 194 height 32
type input "0"
click at [872, 284] on input "number" at bounding box center [892, 281] width 194 height 32
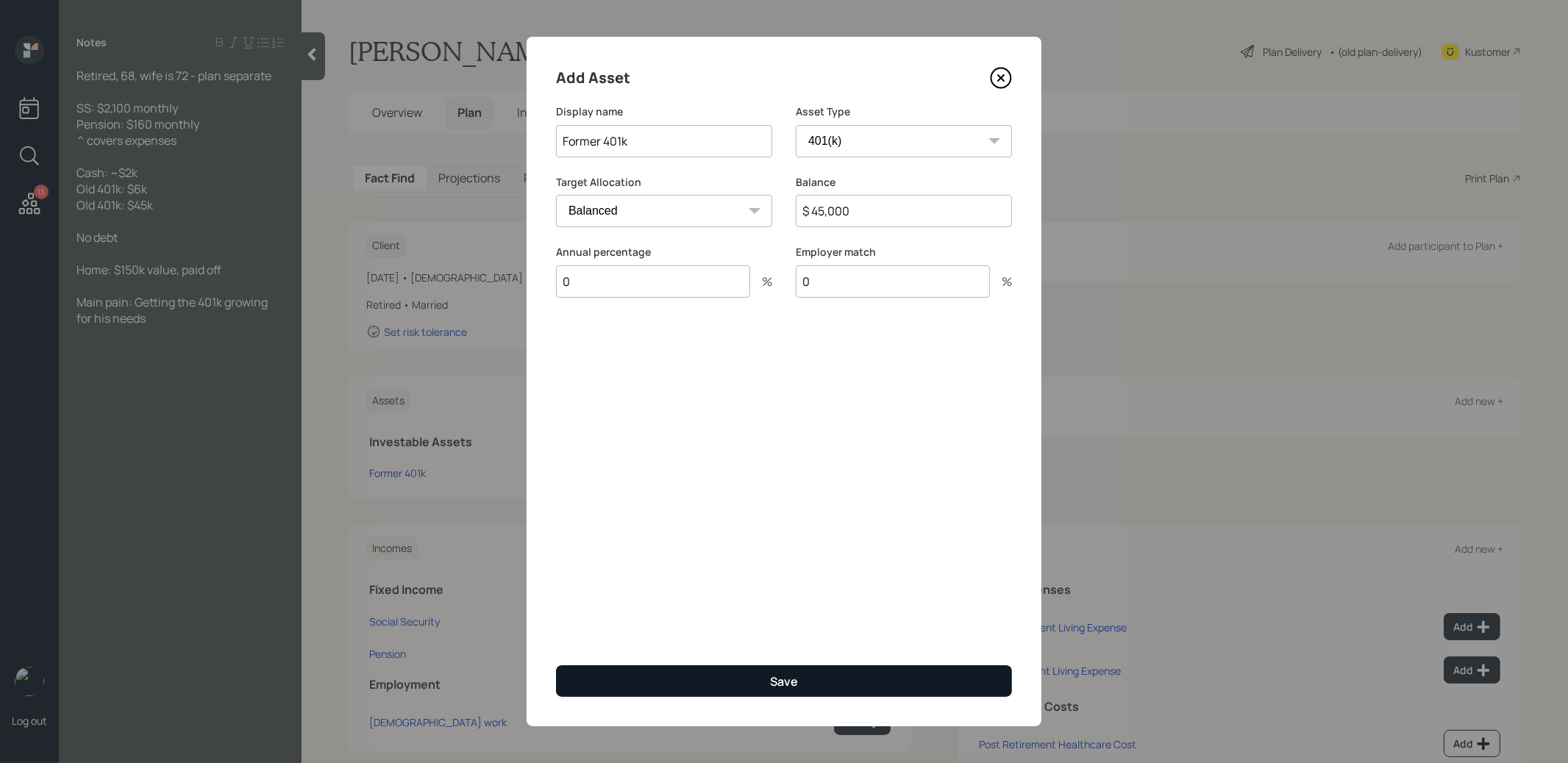
type input "0"
click at [720, 682] on button "Save" at bounding box center [784, 680] width 456 height 31
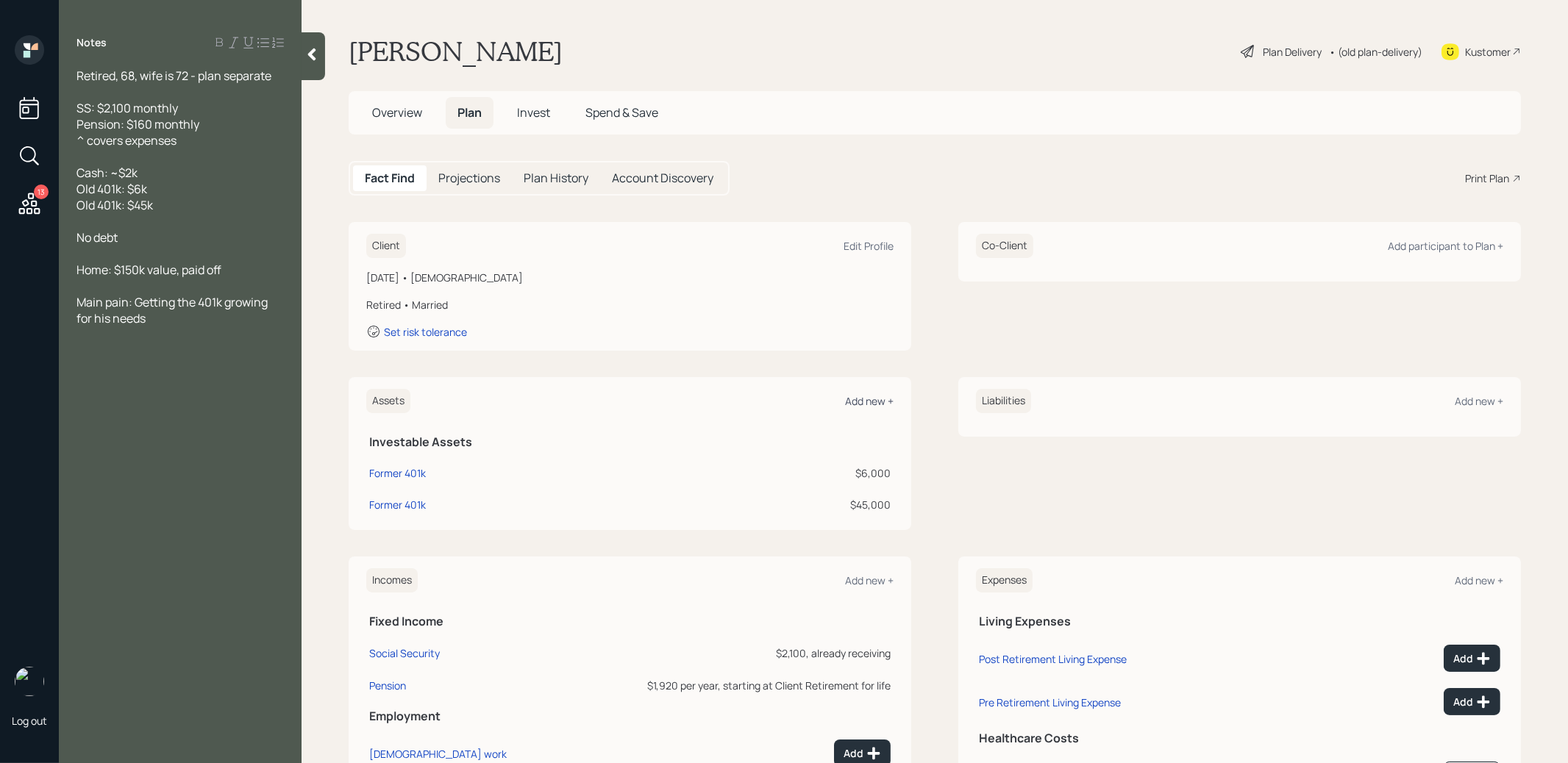
click at [857, 399] on div "Add new +" at bounding box center [868, 401] width 49 height 14
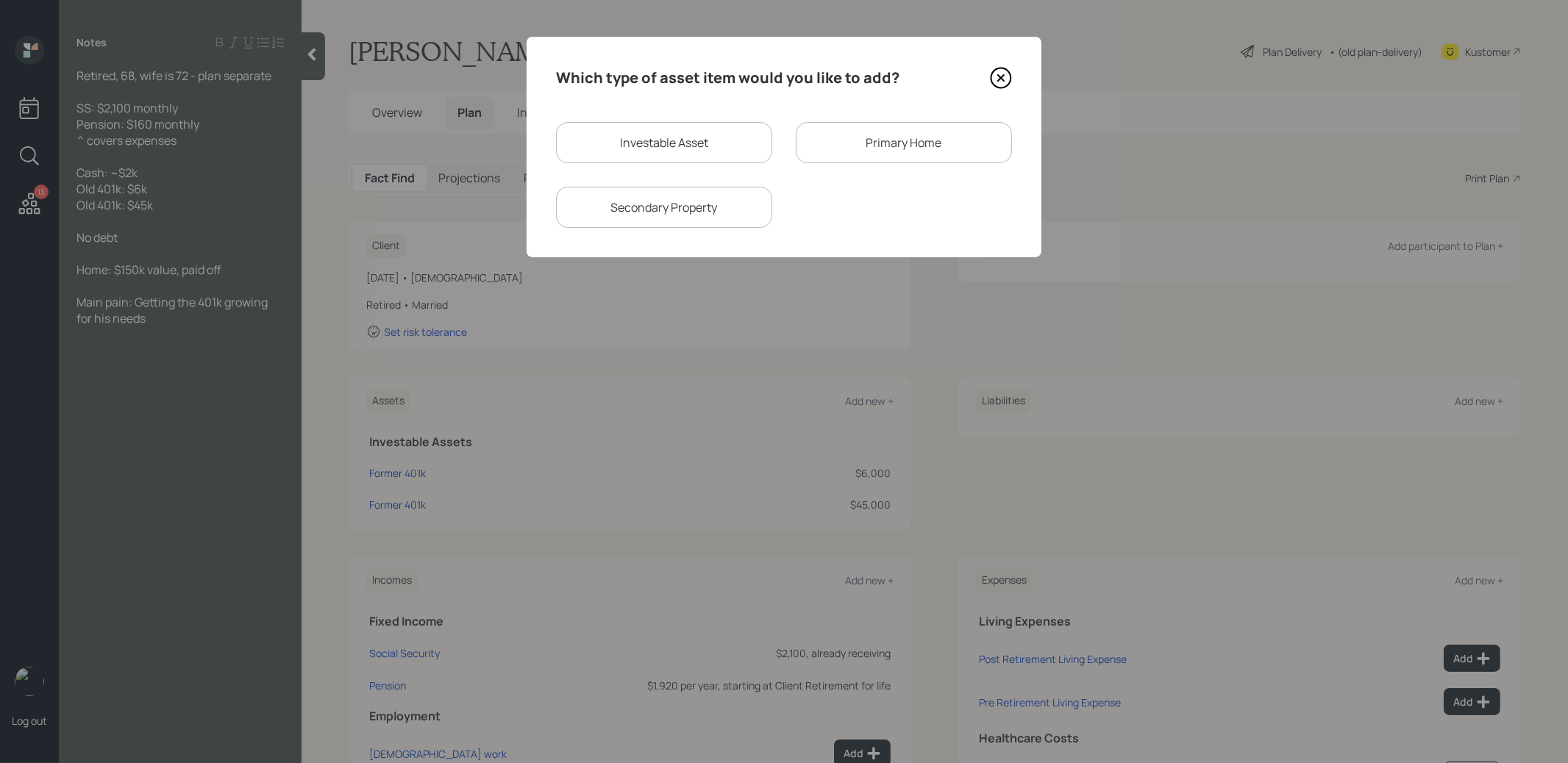
click at [625, 155] on div "Investable Asset" at bounding box center [663, 142] width 217 height 41
select select "taxable"
select select "balanced"
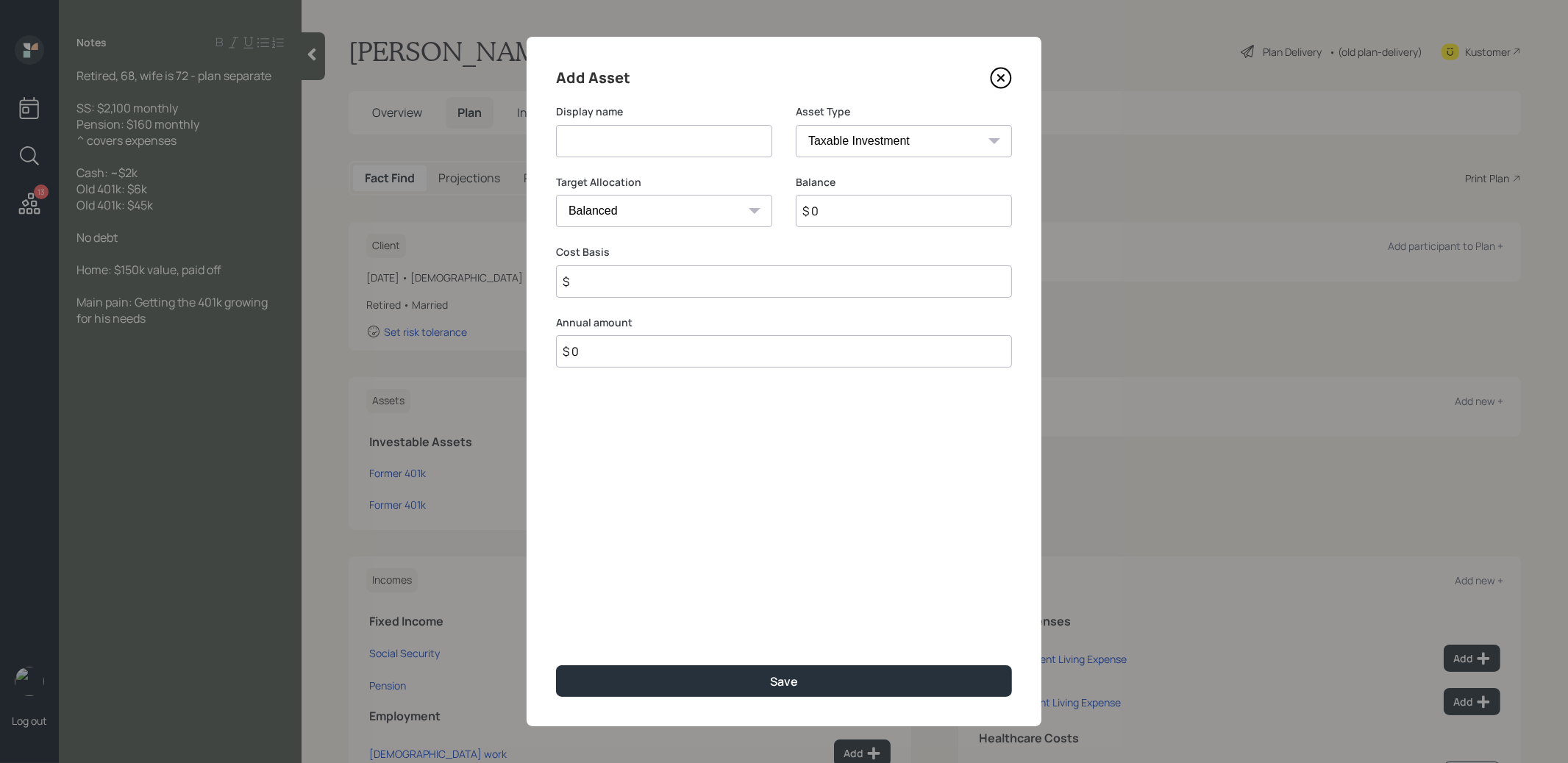
click at [625, 155] on input at bounding box center [663, 141] width 217 height 32
type input "Cash"
click at [847, 216] on input "$ 0" at bounding box center [904, 211] width 217 height 32
type input "$ 2,000"
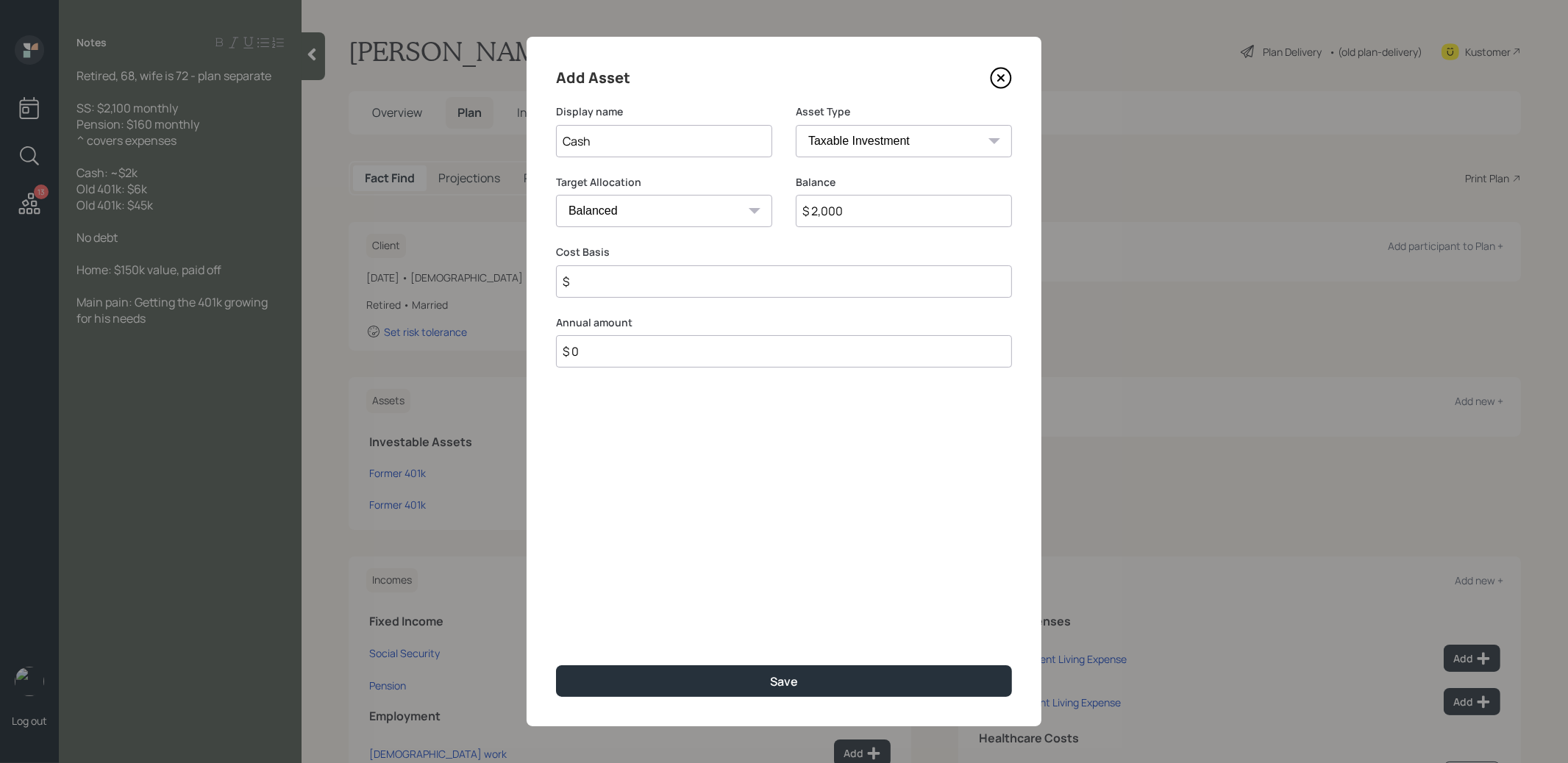
click at [698, 212] on select "Cash Conservative Balanced Aggressive" at bounding box center [663, 211] width 217 height 32
select select "uninvested"
click at [555, 195] on select "Cash Conservative Balanced Aggressive" at bounding box center [663, 211] width 217 height 32
click at [672, 278] on input "$" at bounding box center [784, 281] width 456 height 32
type input "$ 2,000"
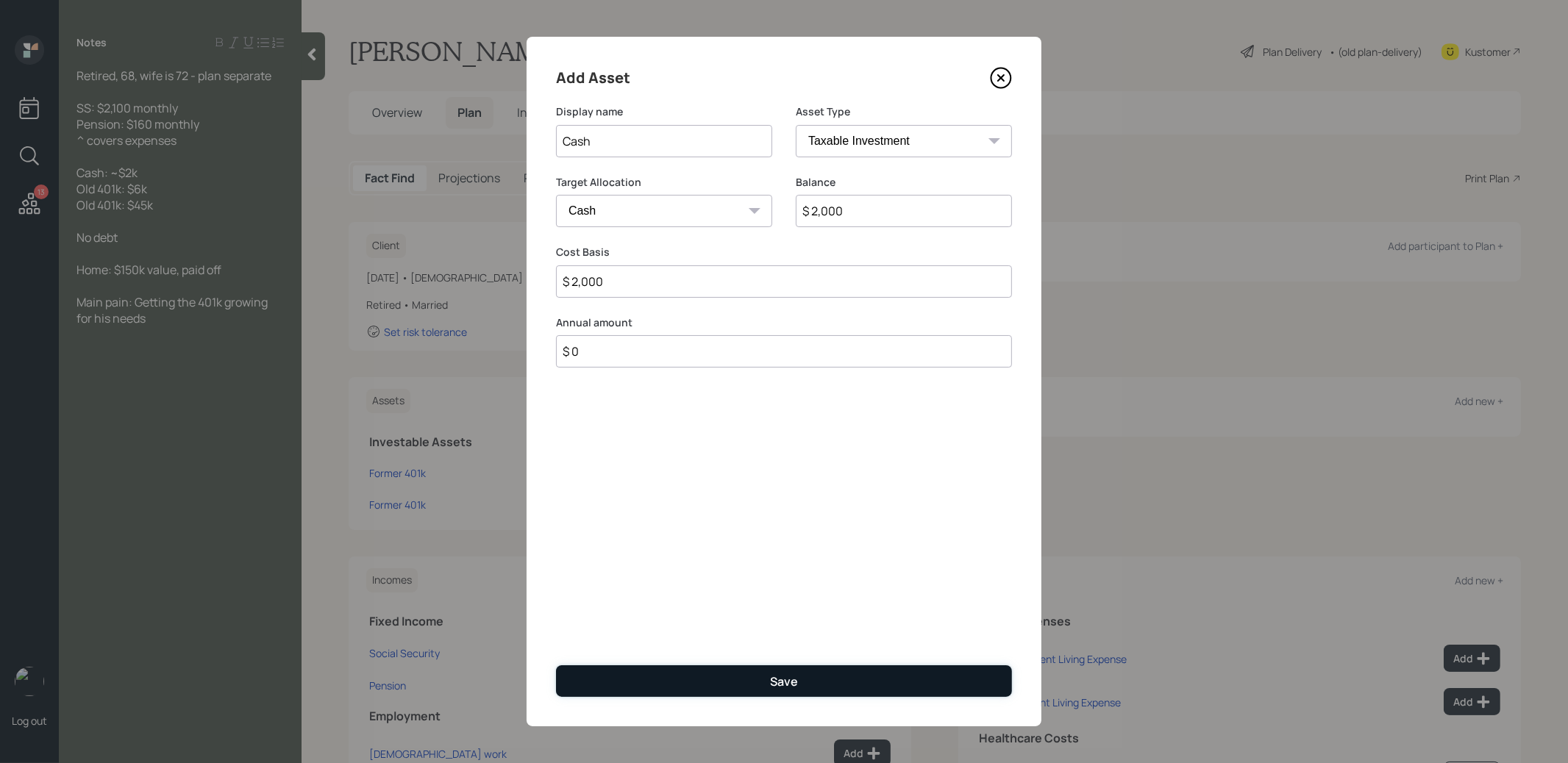
click at [757, 674] on button "Save" at bounding box center [784, 680] width 456 height 31
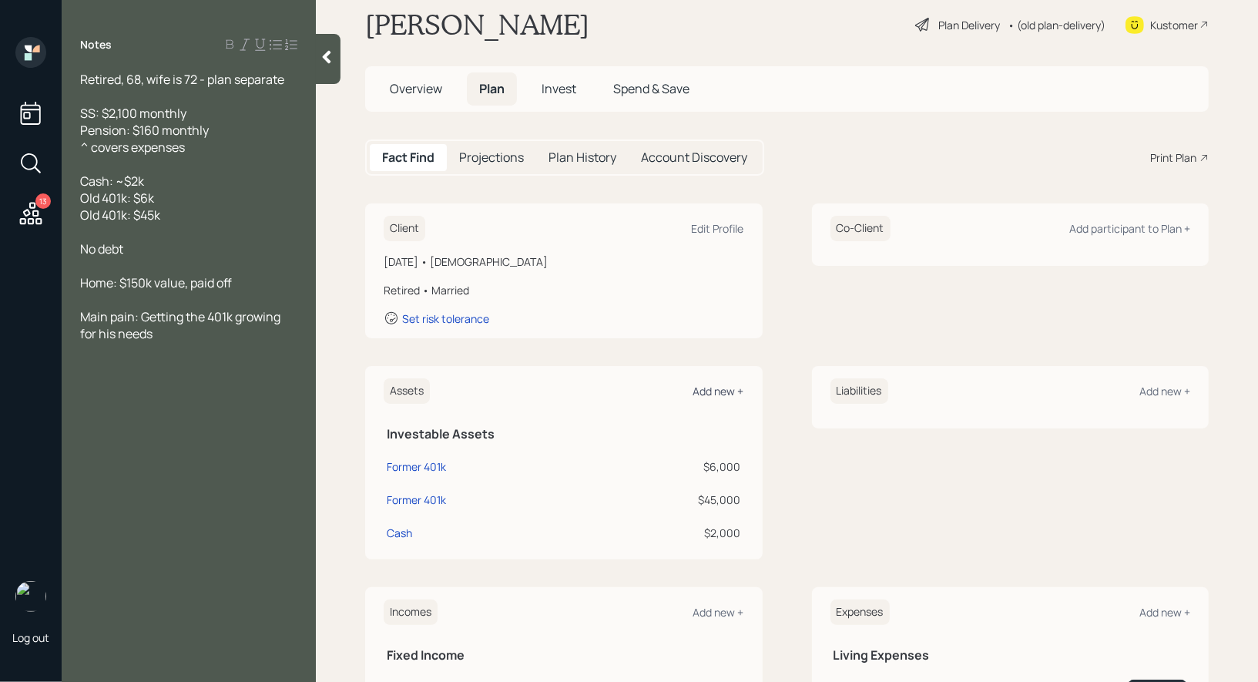
scroll to position [37, 0]
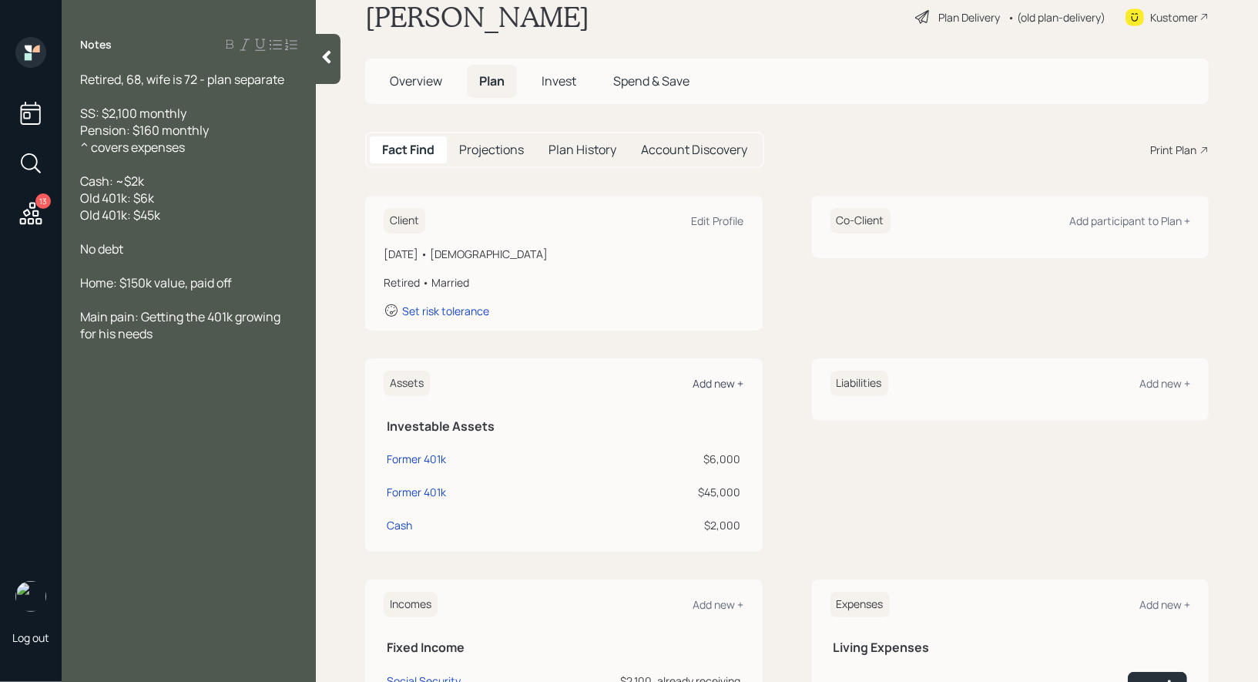
click at [718, 376] on div "Add new +" at bounding box center [718, 383] width 51 height 15
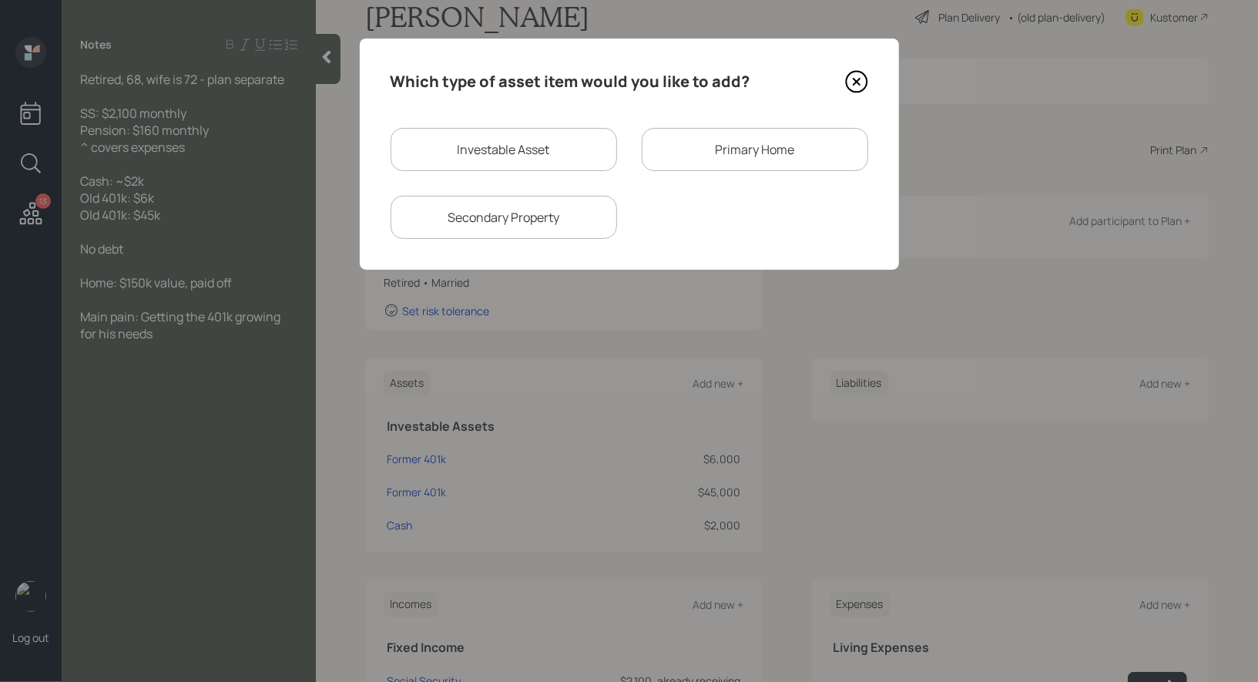
click at [680, 153] on div "Primary Home" at bounding box center [755, 149] width 227 height 43
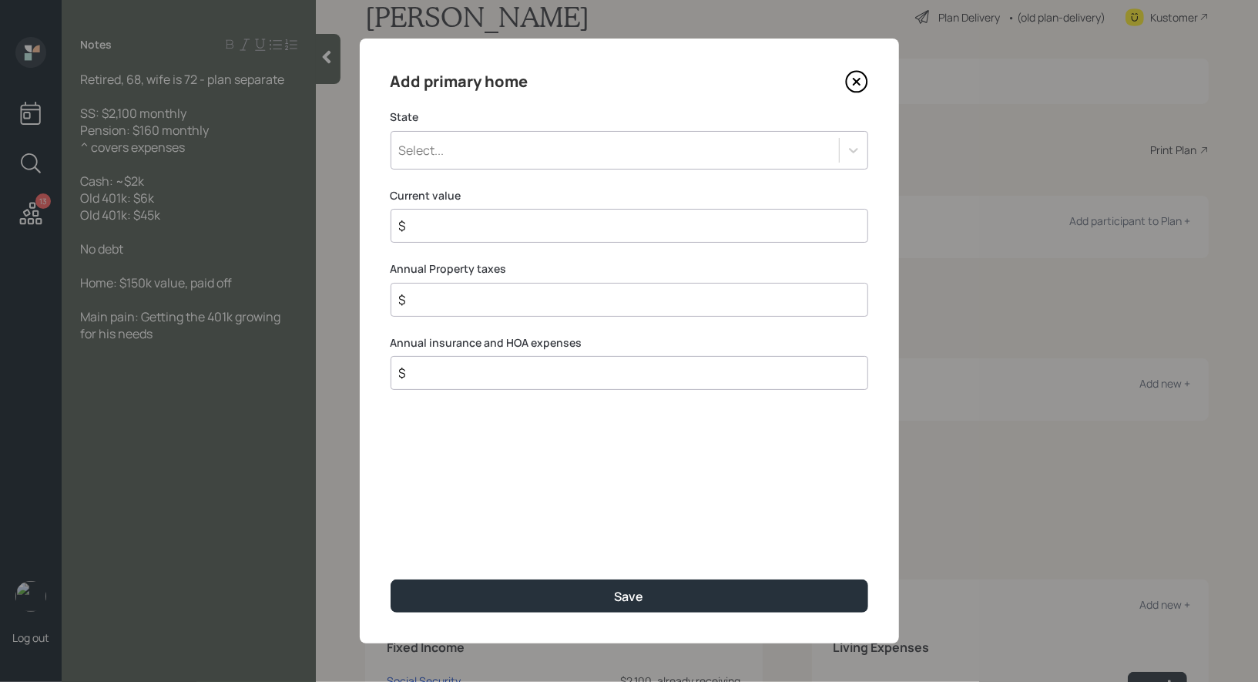
click at [572, 153] on div "Select..." at bounding box center [615, 150] width 448 height 26
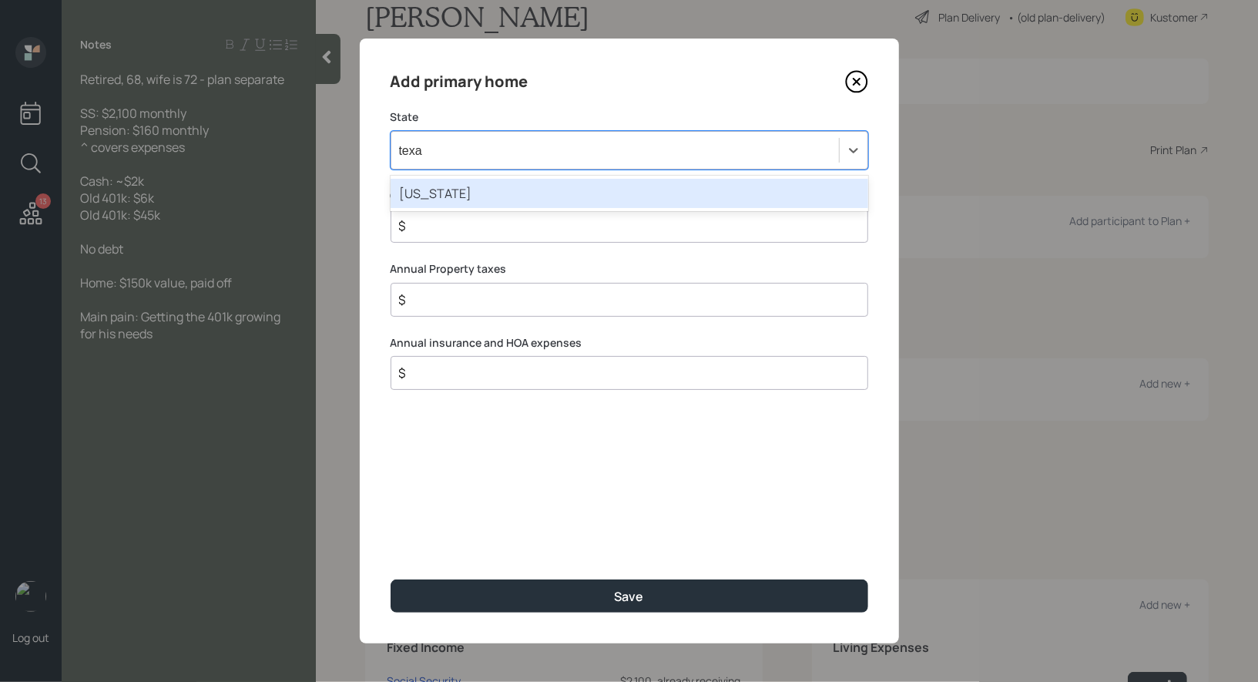
type input "texas"
click at [518, 188] on div "[US_STATE]" at bounding box center [630, 193] width 478 height 29
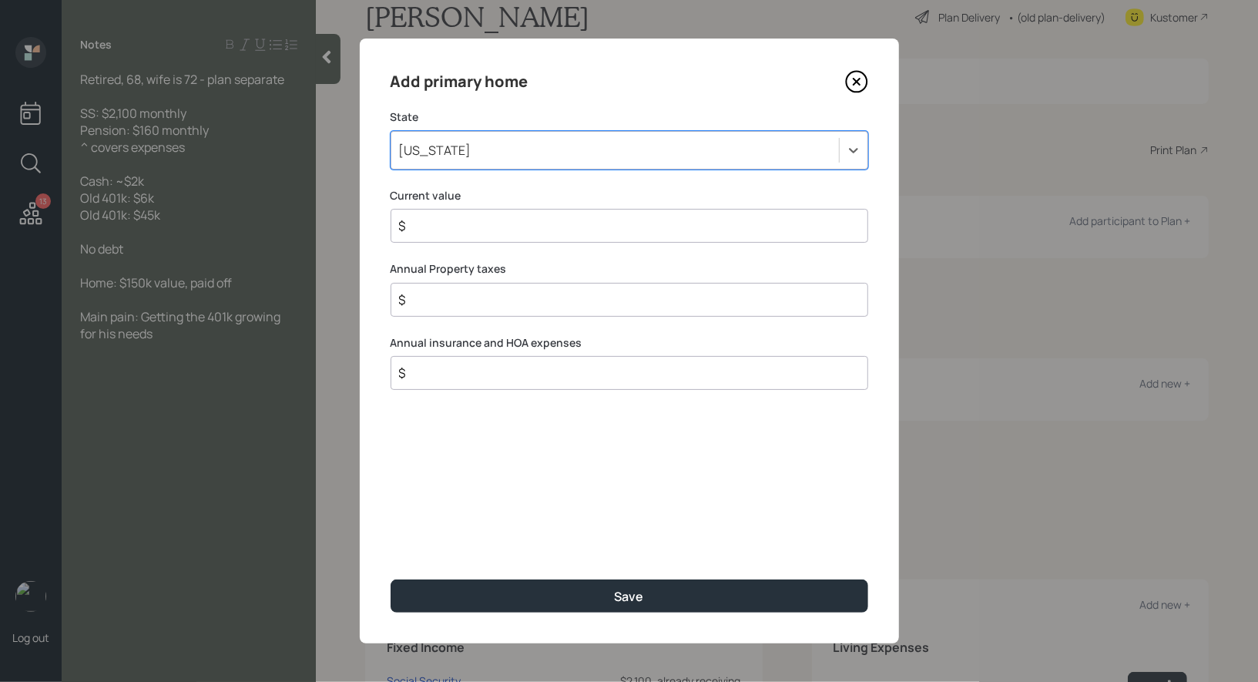
click at [462, 229] on input "$" at bounding box center [624, 226] width 452 height 18
type input "$ 150,000"
click at [450, 299] on input "$" at bounding box center [624, 299] width 452 height 18
type input "$ 0"
drag, startPoint x: 444, startPoint y: 378, endPoint x: 444, endPoint y: 368, distance: 10.0
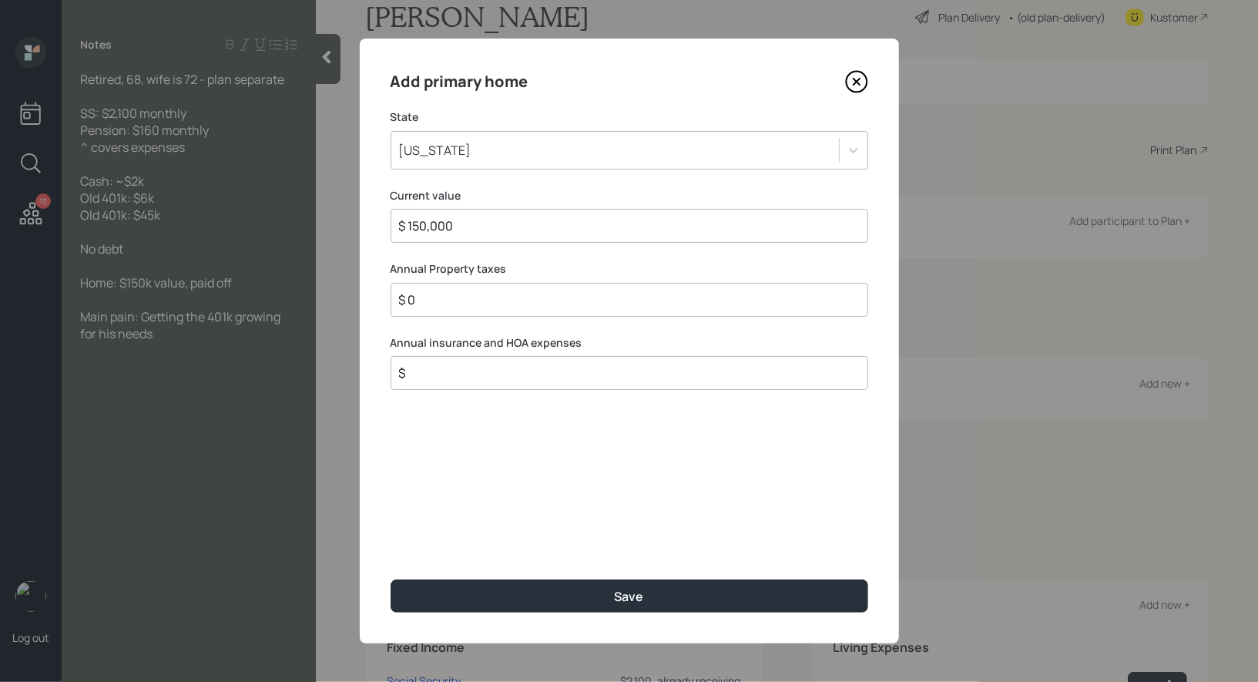
click at [444, 378] on input "$" at bounding box center [624, 373] width 452 height 18
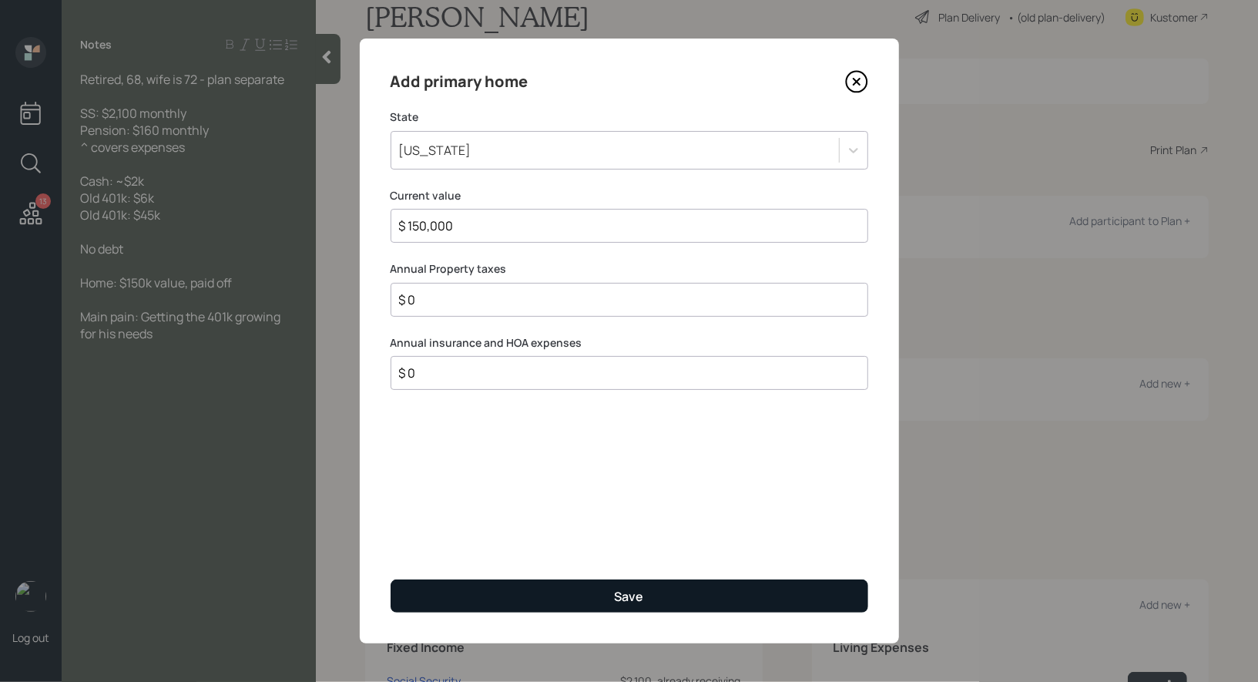
type input "$ 0"
click at [499, 589] on button "Save" at bounding box center [630, 595] width 478 height 33
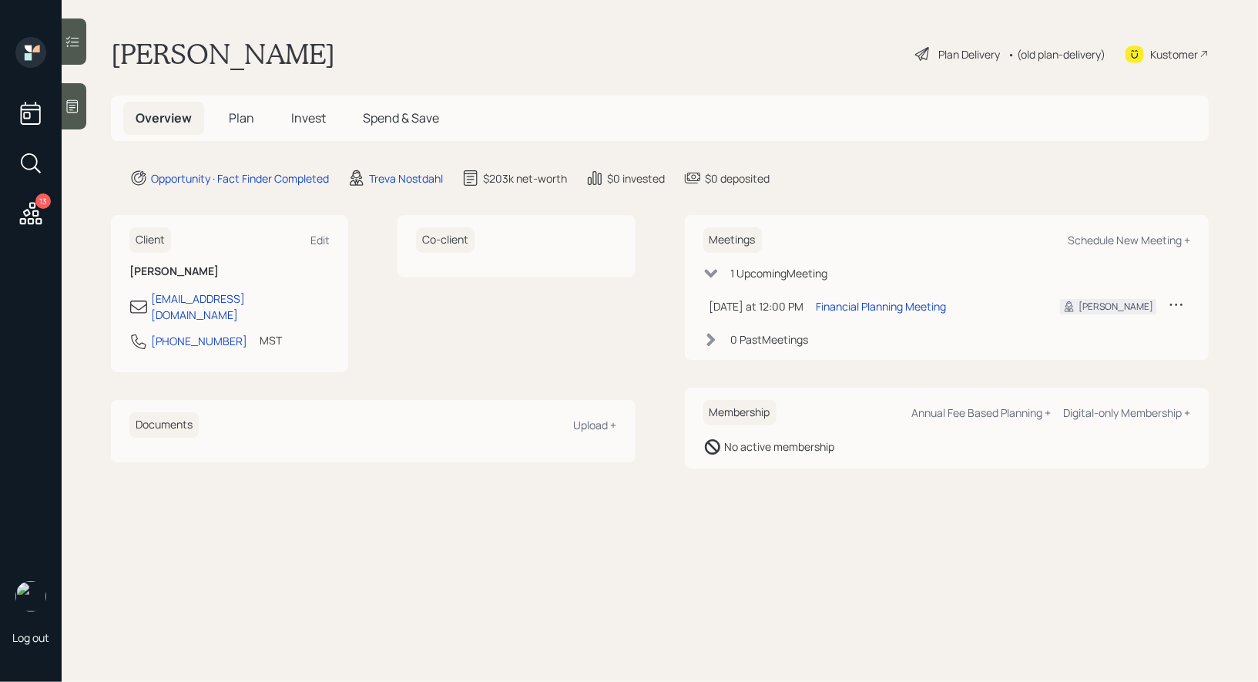
click at [939, 54] on div "Plan Delivery" at bounding box center [969, 54] width 62 height 16
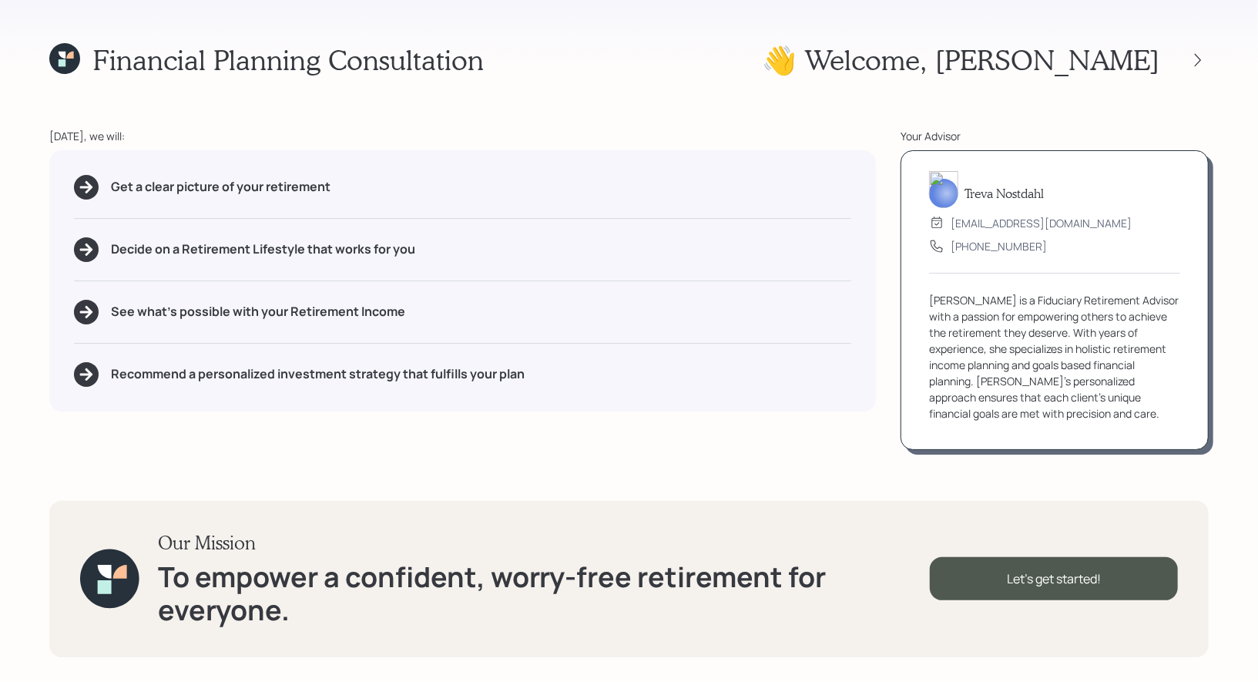
click at [1184, 54] on div at bounding box center [1184, 60] width 49 height 22
click at [1200, 56] on icon at bounding box center [1197, 59] width 15 height 15
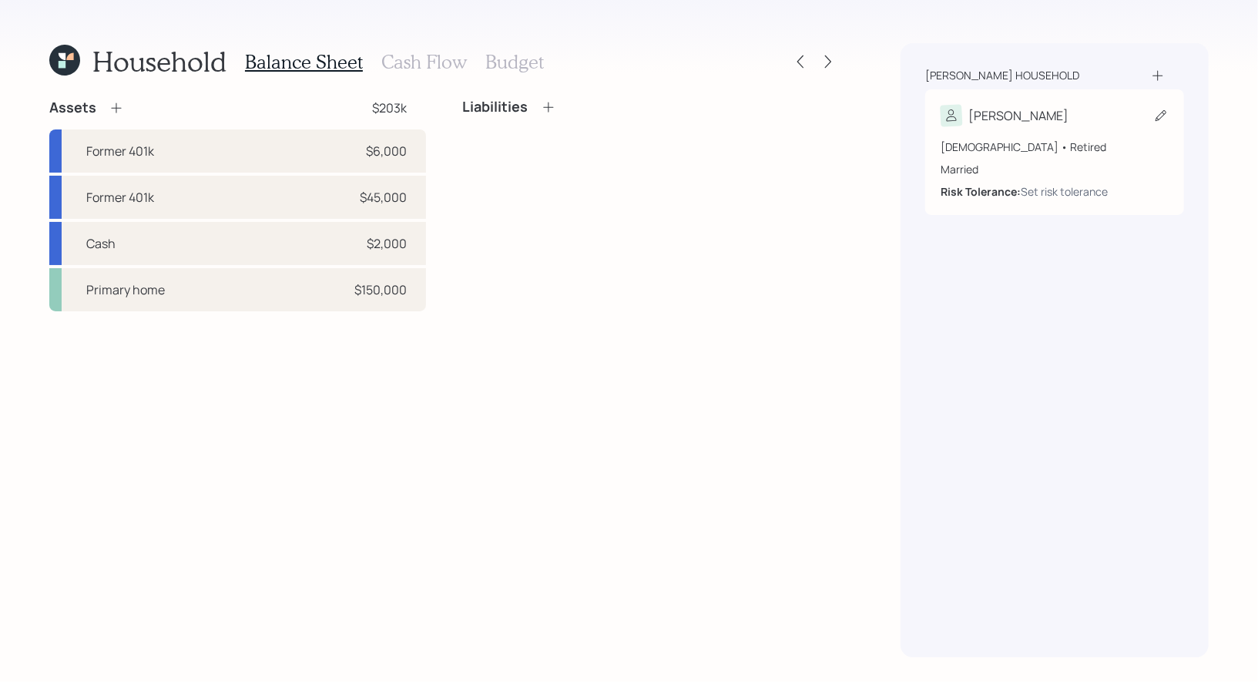
click at [1157, 115] on icon at bounding box center [1160, 115] width 15 height 15
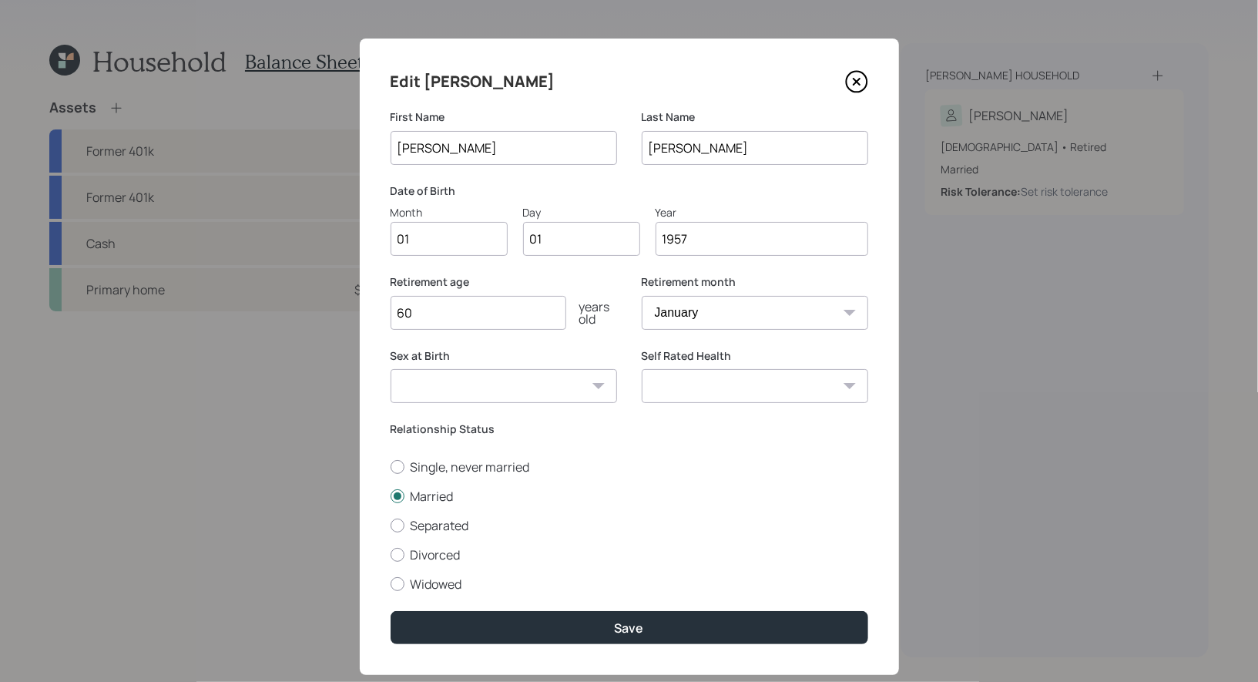
click at [438, 241] on input "01" at bounding box center [449, 239] width 117 height 34
click at [545, 244] on input "01" at bounding box center [581, 239] width 117 height 34
type input "0"
type input "18"
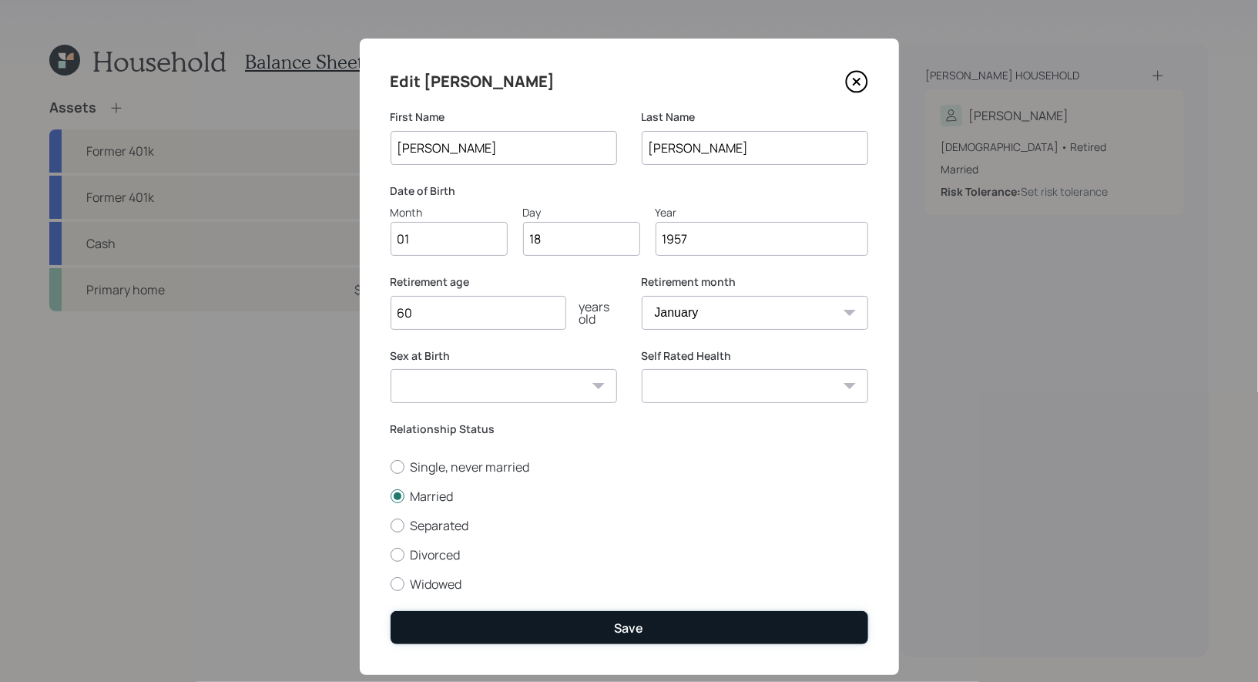
click at [591, 628] on button "Save" at bounding box center [630, 627] width 478 height 33
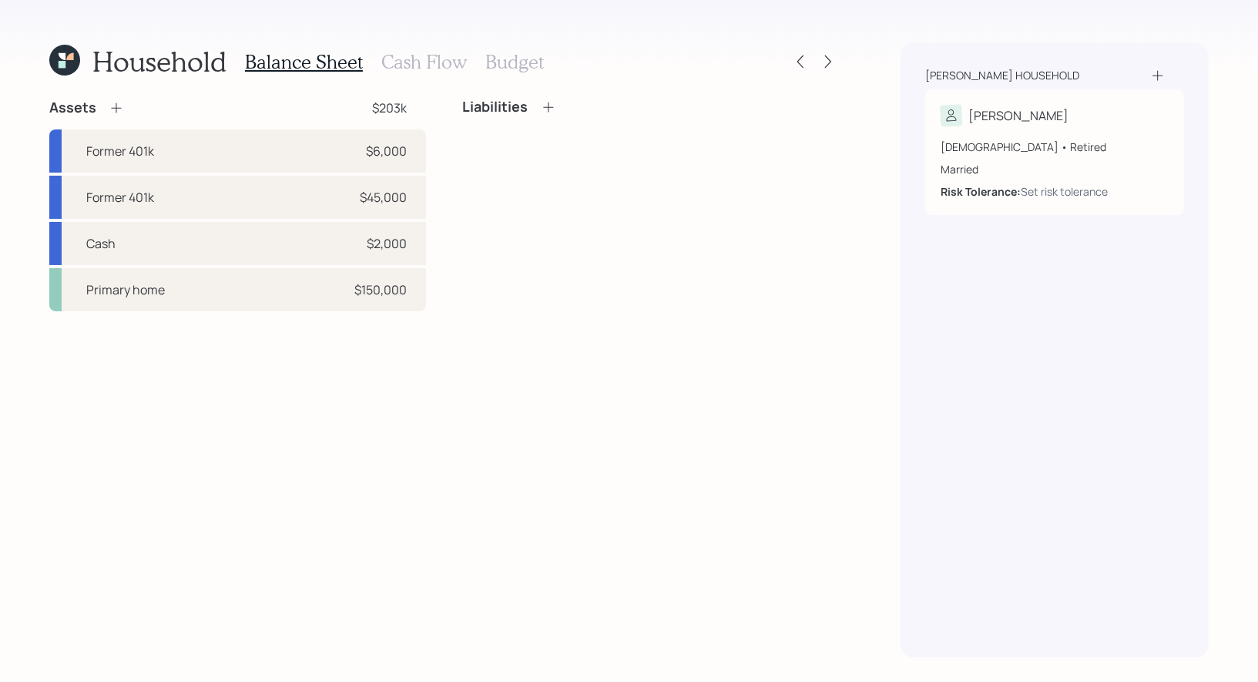
click at [1162, 74] on icon at bounding box center [1157, 75] width 15 height 15
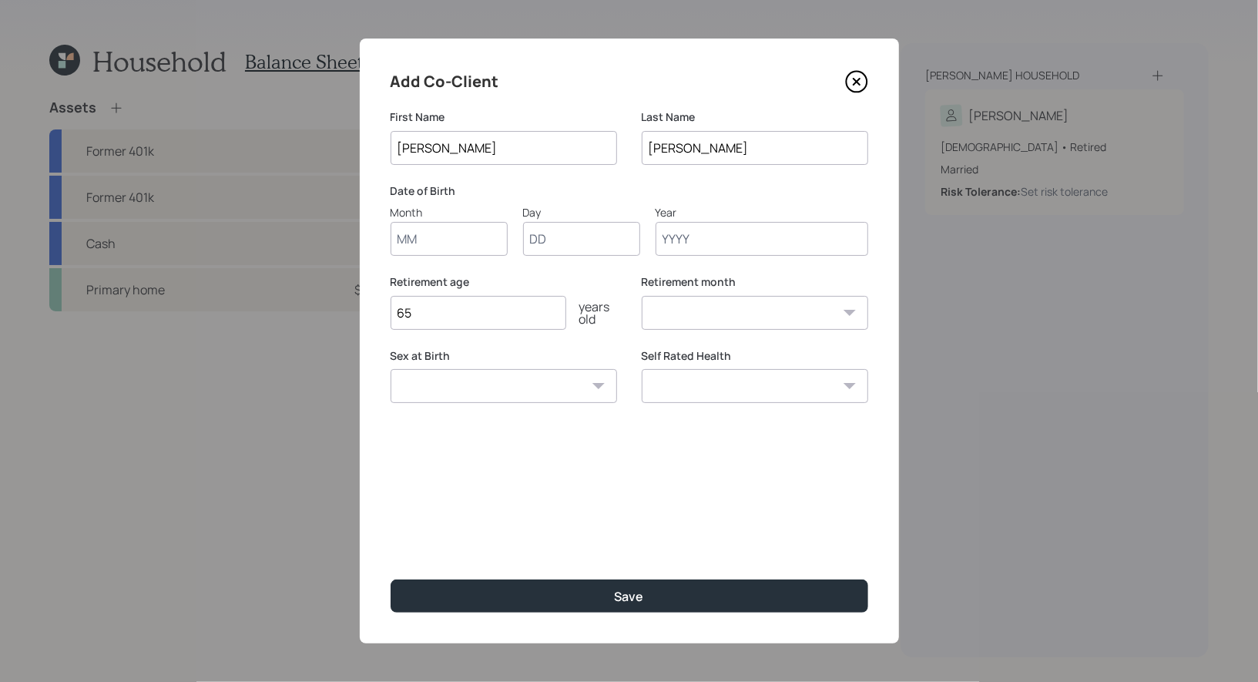
type input "[PERSON_NAME]"
click at [426, 240] on input "Month" at bounding box center [449, 239] width 117 height 34
type input "10"
type input "01"
type input "1952"
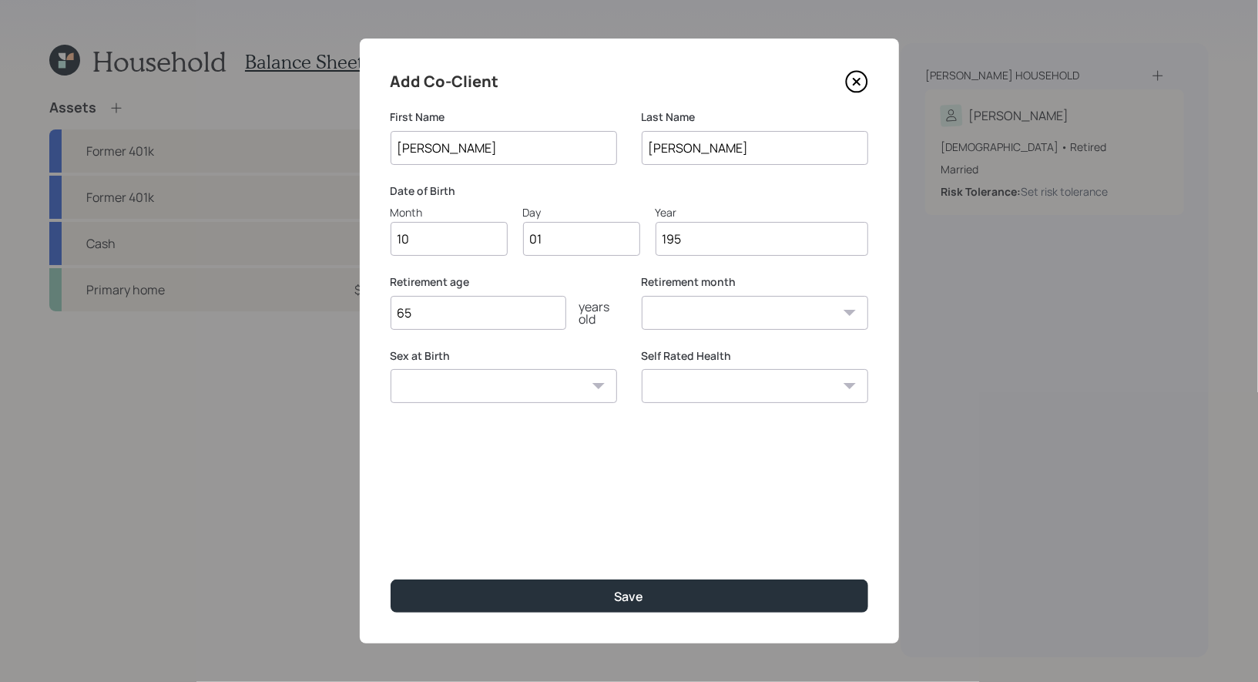
select select "10"
type input "1952"
click at [457, 321] on input "65" at bounding box center [479, 313] width 176 height 34
type input "6"
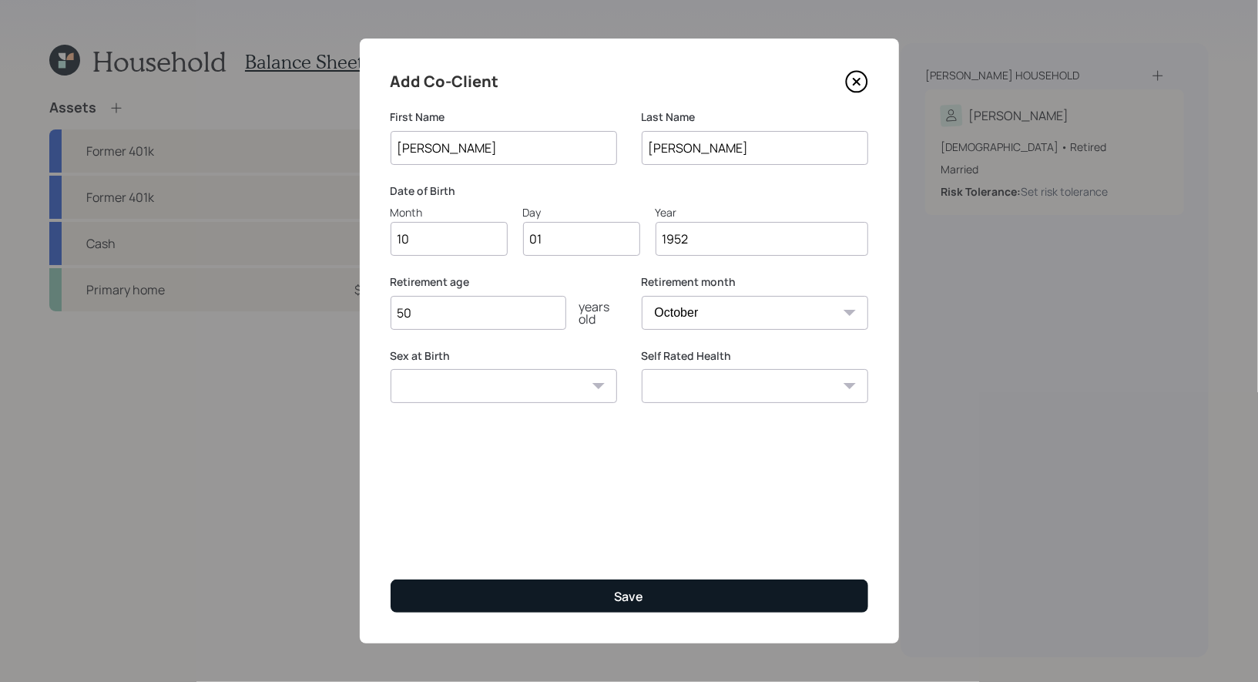
type input "50"
click at [549, 599] on button "Save" at bounding box center [630, 595] width 478 height 33
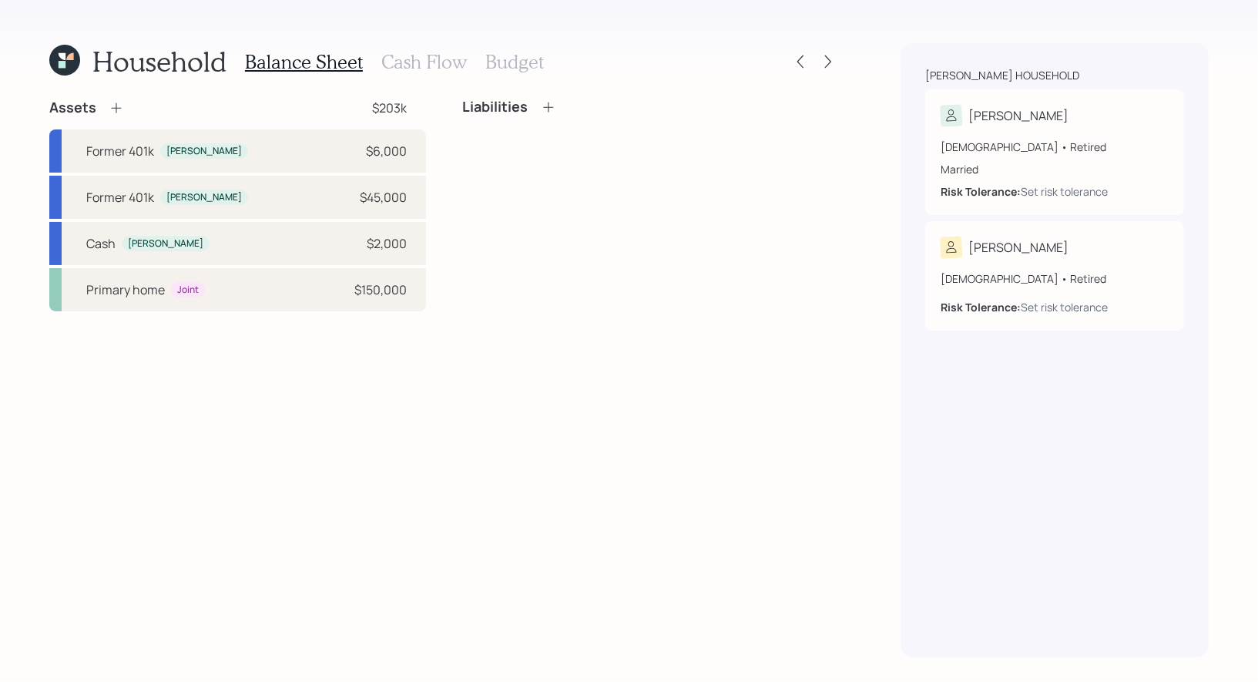
click at [402, 65] on h3 "Cash Flow" at bounding box center [424, 62] width 86 height 22
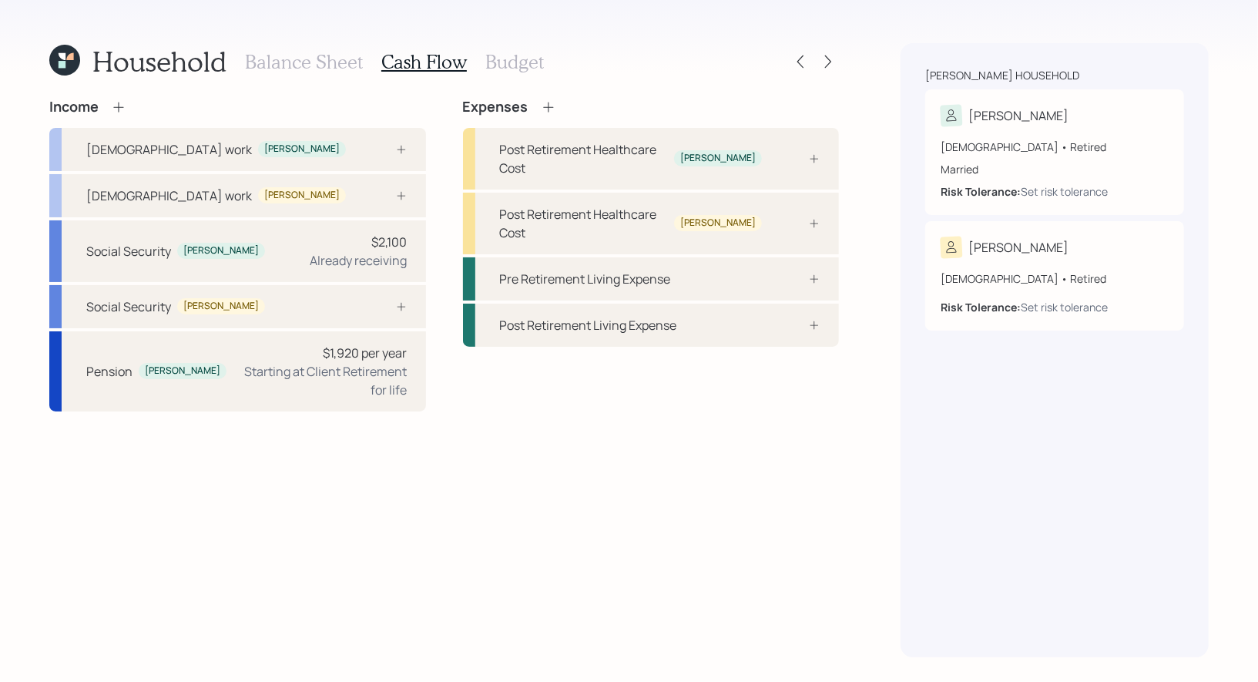
click at [287, 69] on h3 "Balance Sheet" at bounding box center [304, 62] width 118 height 22
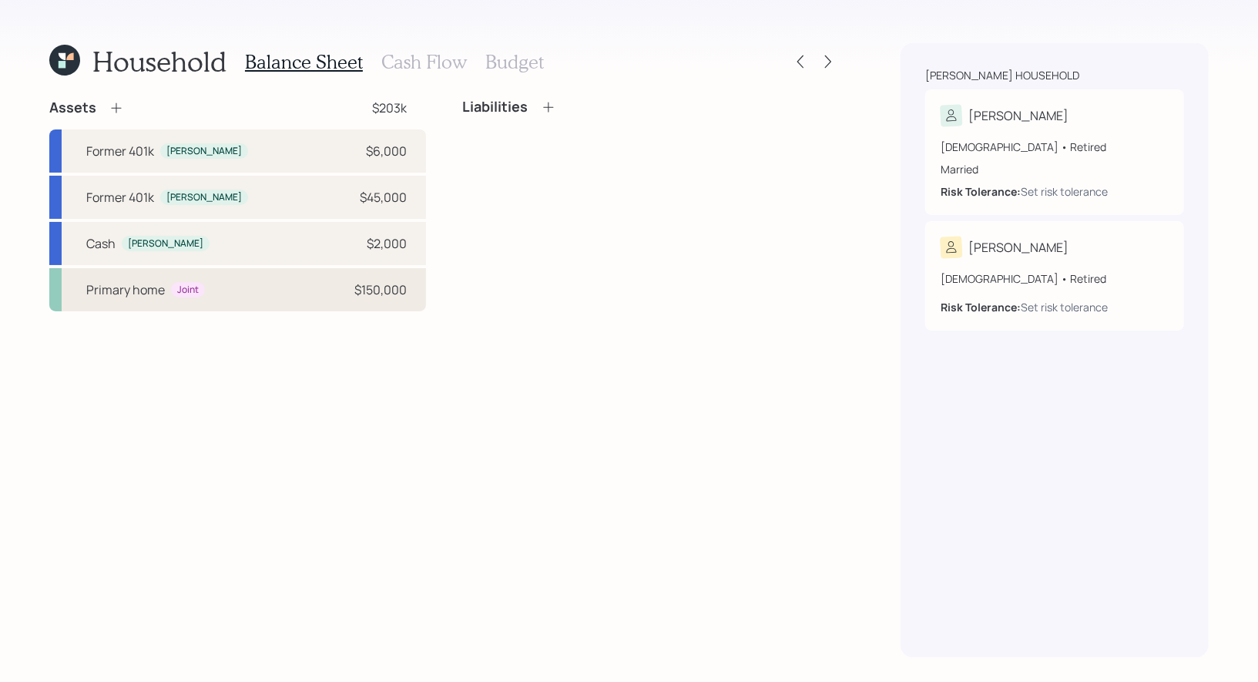
click at [220, 290] on div "Primary home Joint $150,000" at bounding box center [237, 289] width 377 height 43
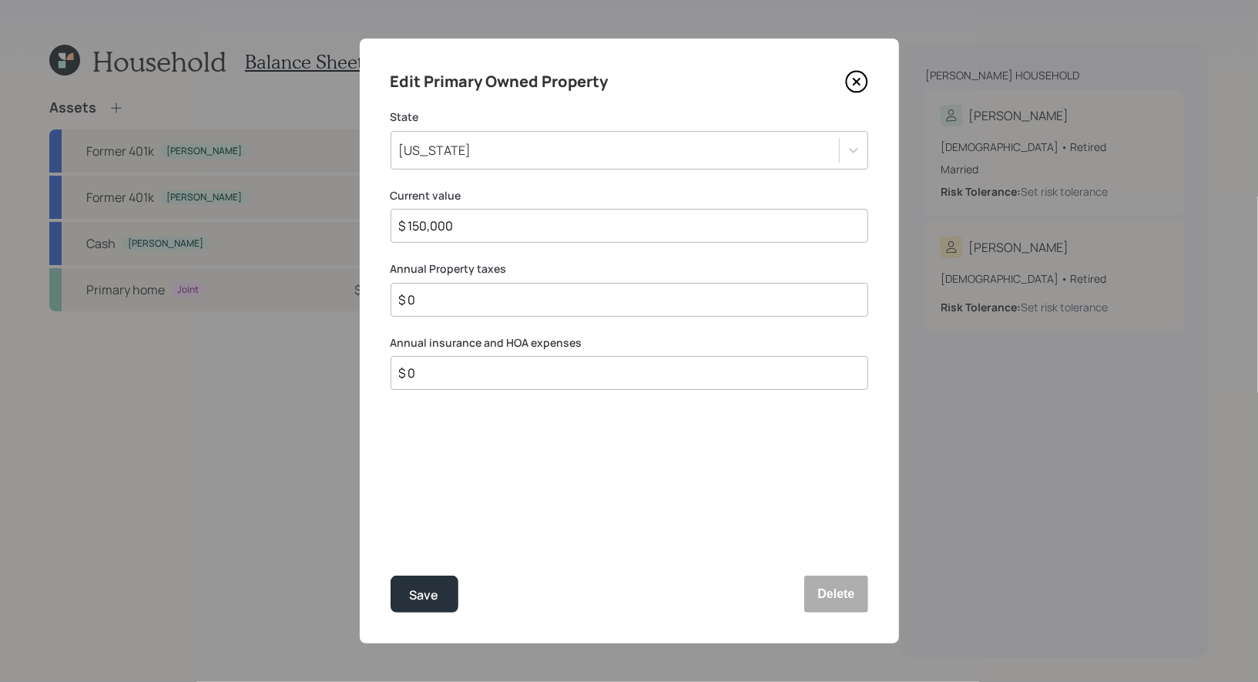
click at [455, 309] on div "$ 0" at bounding box center [630, 300] width 478 height 34
click at [452, 304] on input "$ 0" at bounding box center [624, 299] width 452 height 18
type input "$ 2,000"
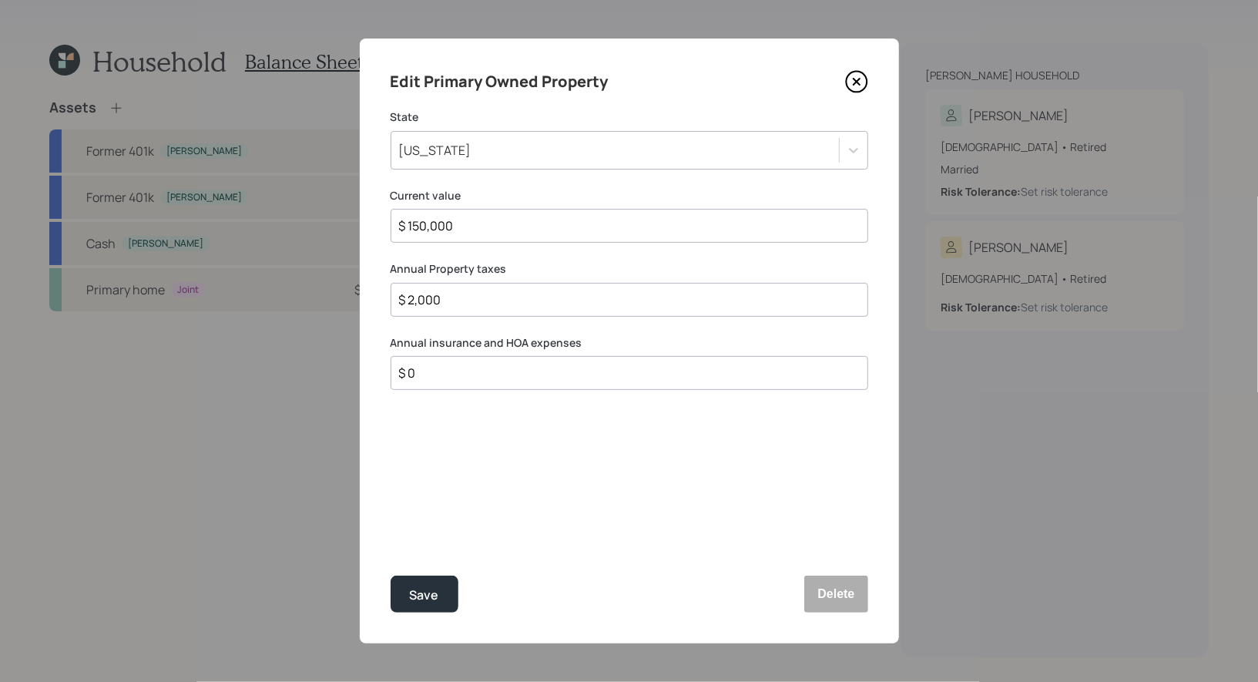
click at [428, 378] on input "$ 0" at bounding box center [624, 373] width 452 height 18
type input "$ 900"
click at [425, 599] on div "Save" at bounding box center [424, 595] width 29 height 21
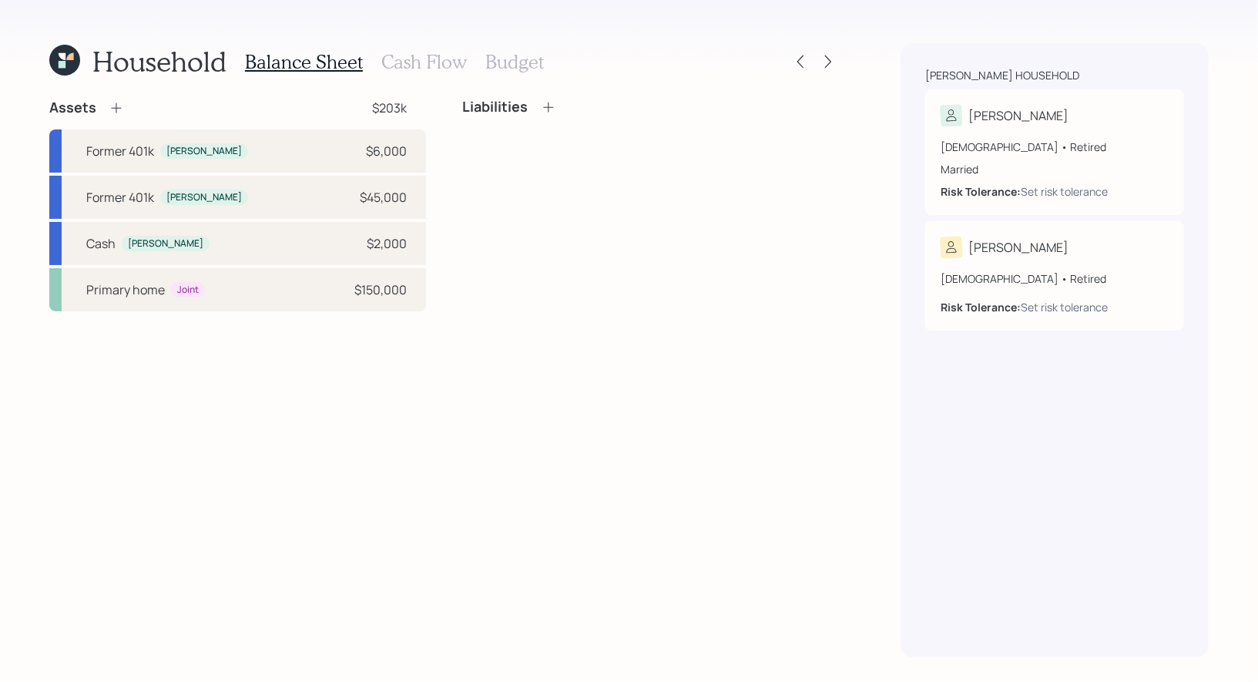
click at [546, 108] on icon at bounding box center [548, 106] width 15 height 15
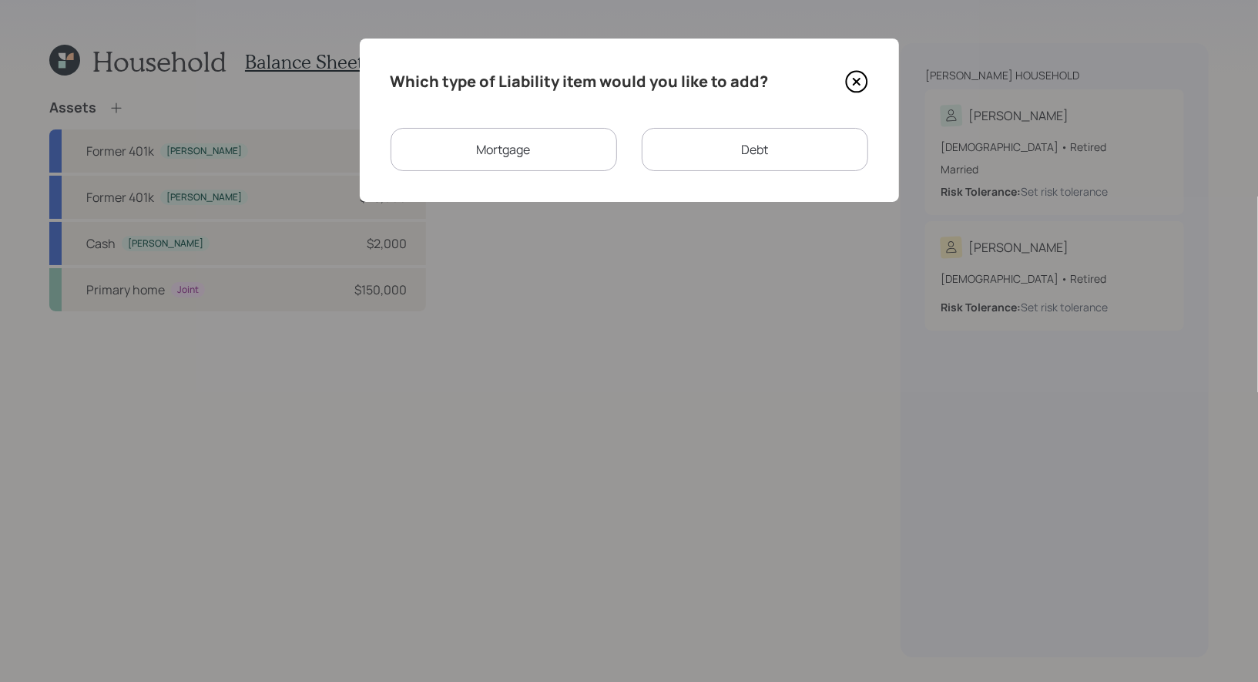
click at [703, 149] on div "Debt" at bounding box center [755, 149] width 227 height 43
select select "credit_card"
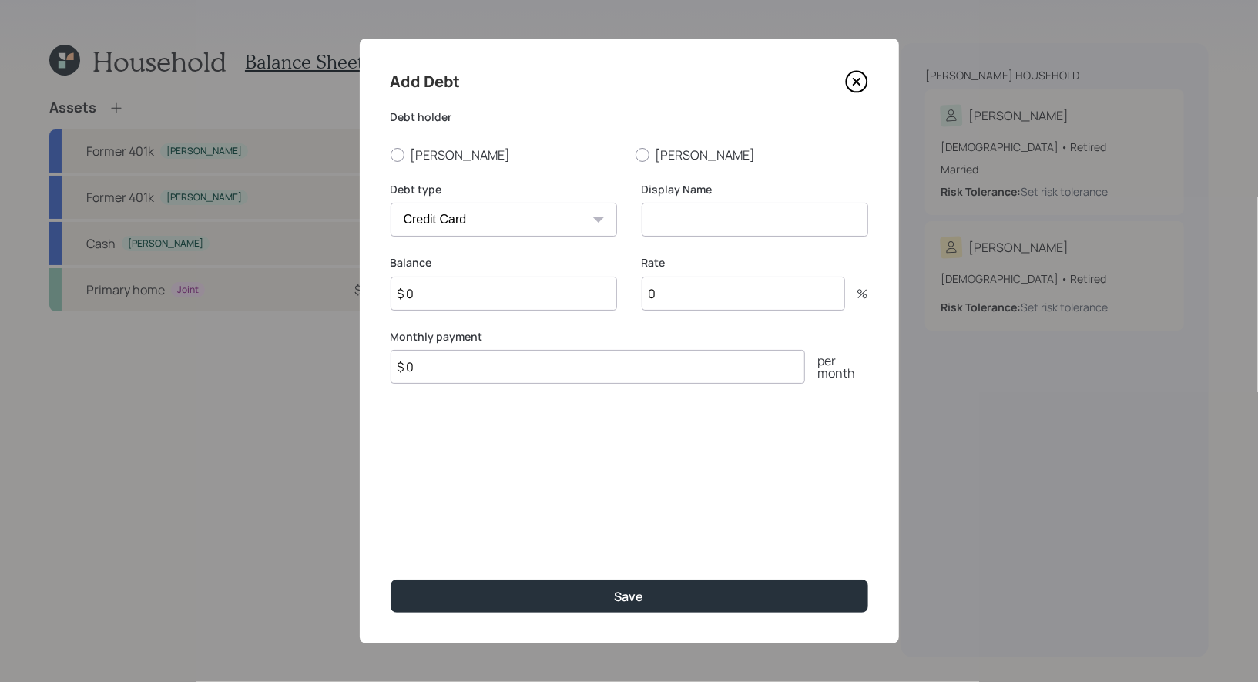
click at [481, 375] on input "$ 0" at bounding box center [598, 367] width 415 height 34
type input "$ 125"
click at [862, 79] on icon at bounding box center [856, 81] width 23 height 23
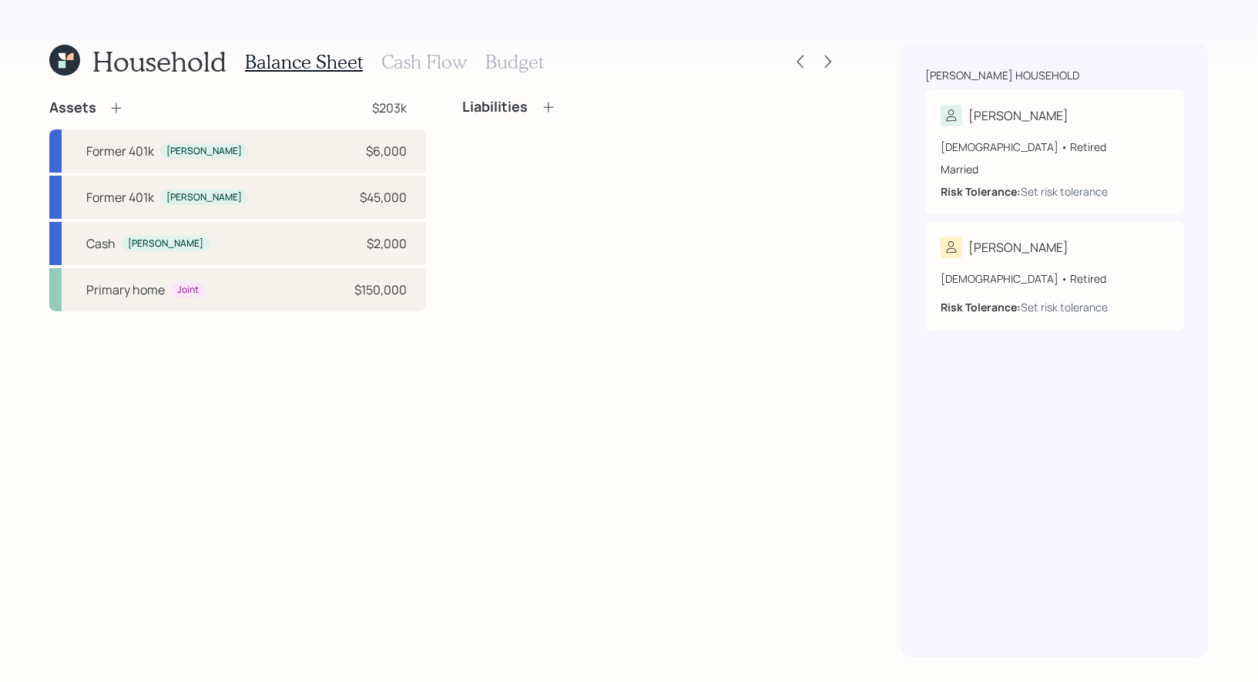
click at [407, 65] on h3 "Cash Flow" at bounding box center [424, 62] width 86 height 22
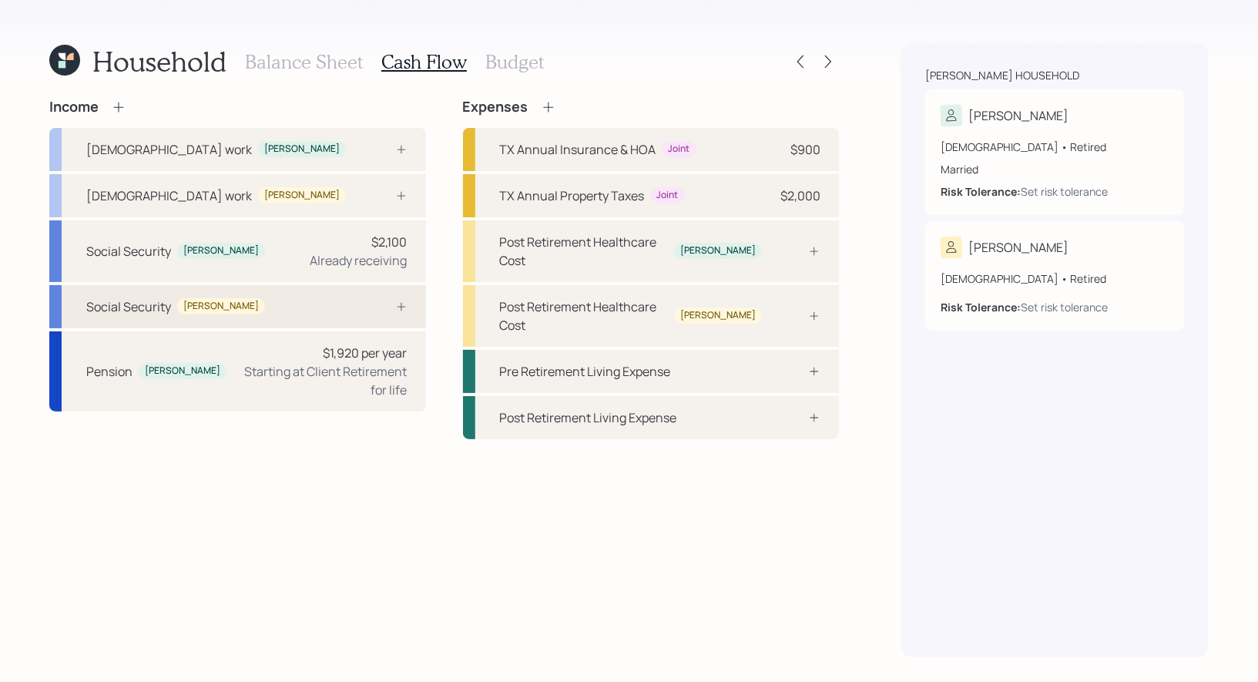
click at [286, 304] on div "Social Security [PERSON_NAME]" at bounding box center [237, 306] width 377 height 43
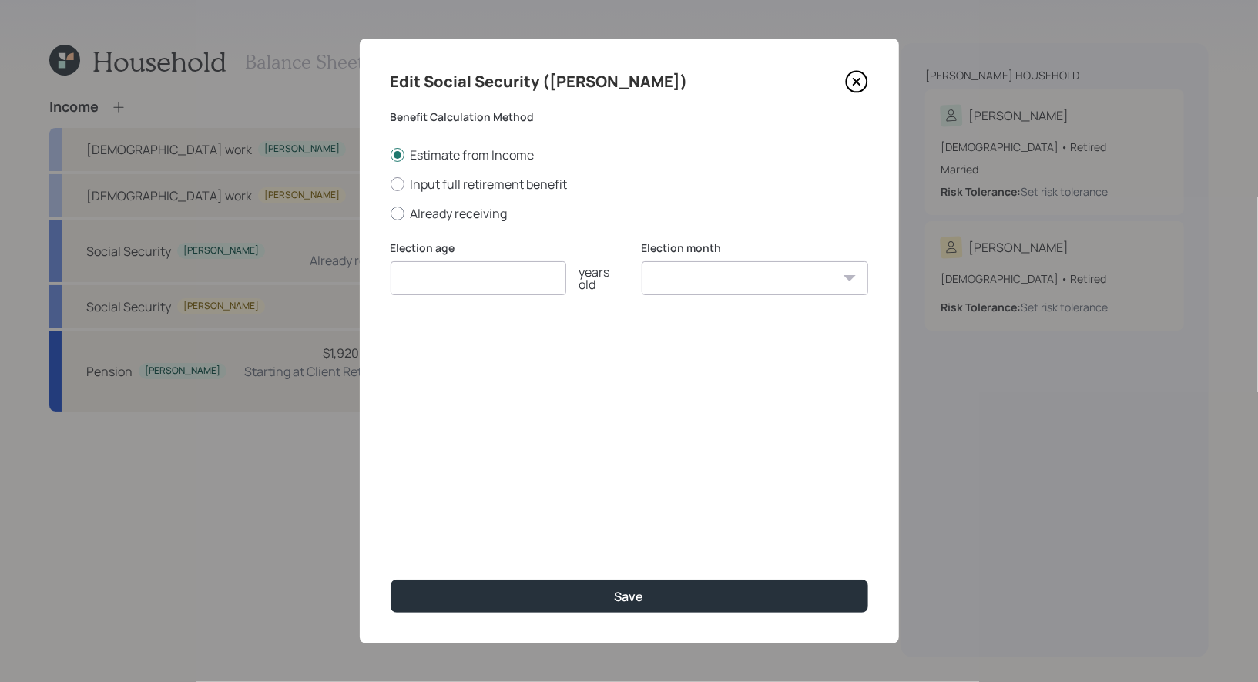
click at [394, 216] on div at bounding box center [398, 213] width 14 height 14
click at [391, 213] on input "Already receiving" at bounding box center [390, 213] width 1 height 1
radio input "true"
click at [430, 290] on input "number" at bounding box center [479, 278] width 176 height 34
type input "67"
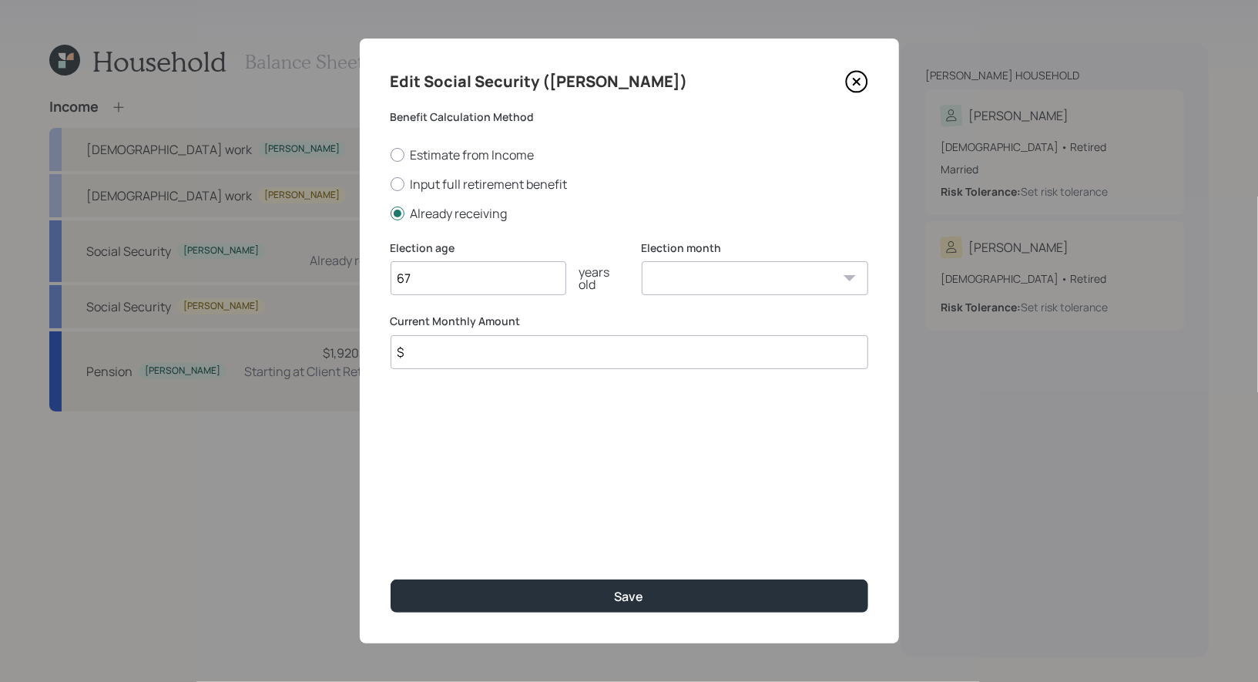
click at [760, 270] on select "January February March April May June July August September October November De…" at bounding box center [755, 278] width 227 height 34
select select "1"
click at [642, 261] on select "January February March April May June July August September October November De…" at bounding box center [755, 278] width 227 height 34
click at [544, 357] on input "$" at bounding box center [630, 352] width 478 height 34
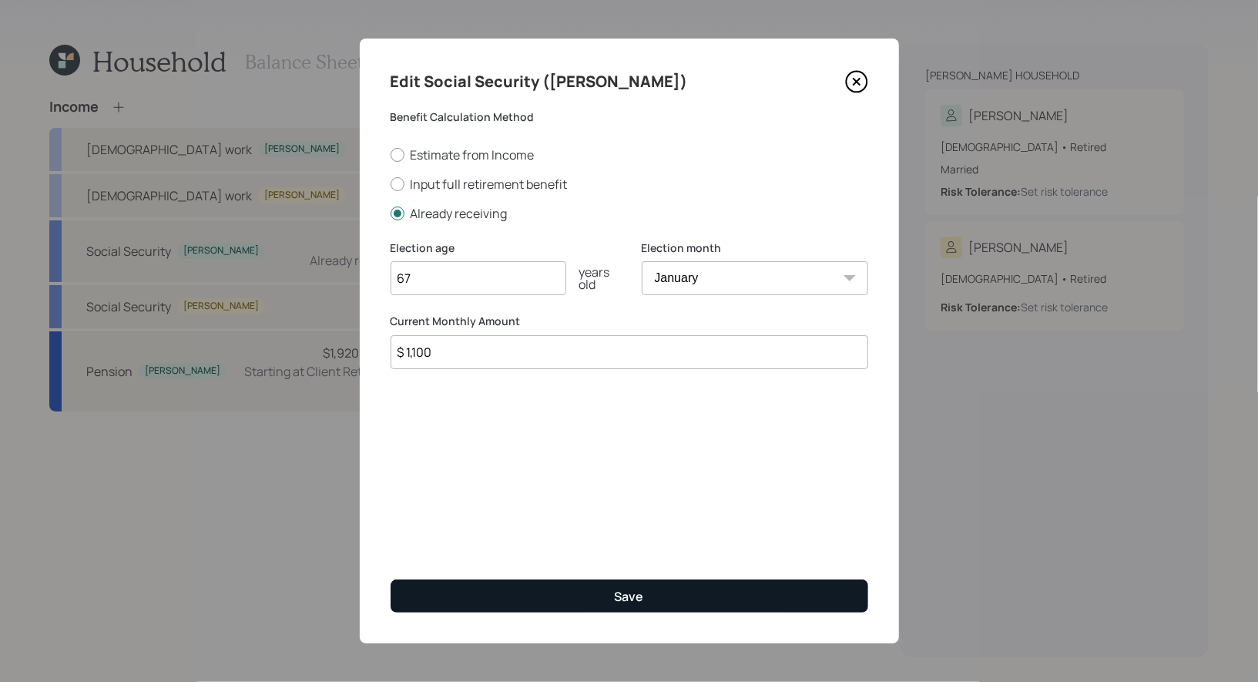
type input "$ 1,100"
click at [563, 599] on button "Save" at bounding box center [630, 595] width 478 height 33
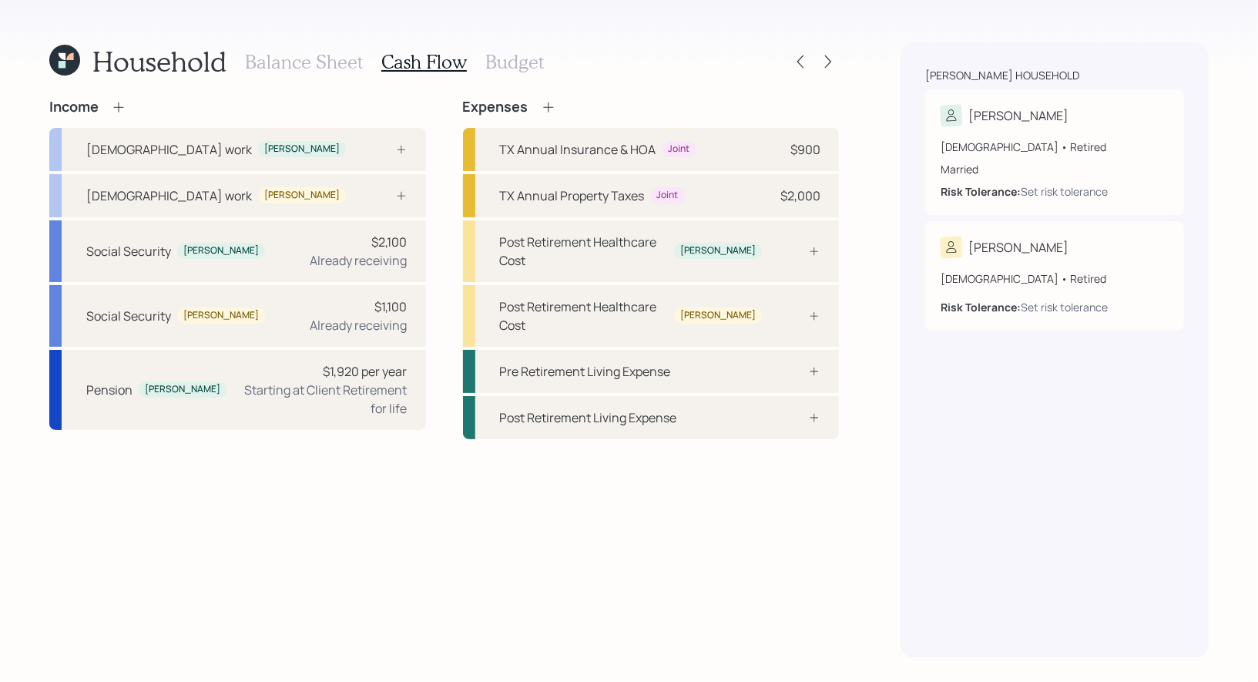
click at [119, 107] on icon at bounding box center [118, 107] width 10 height 10
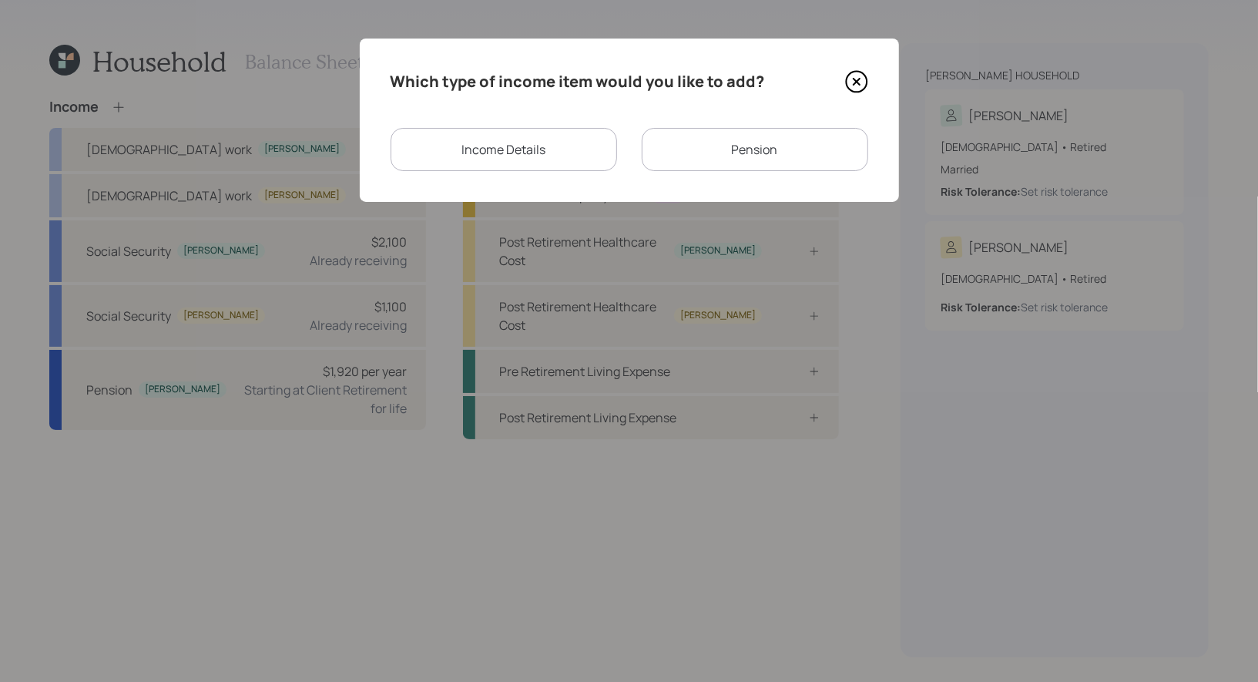
click at [752, 133] on div "Pension" at bounding box center [755, 149] width 227 height 43
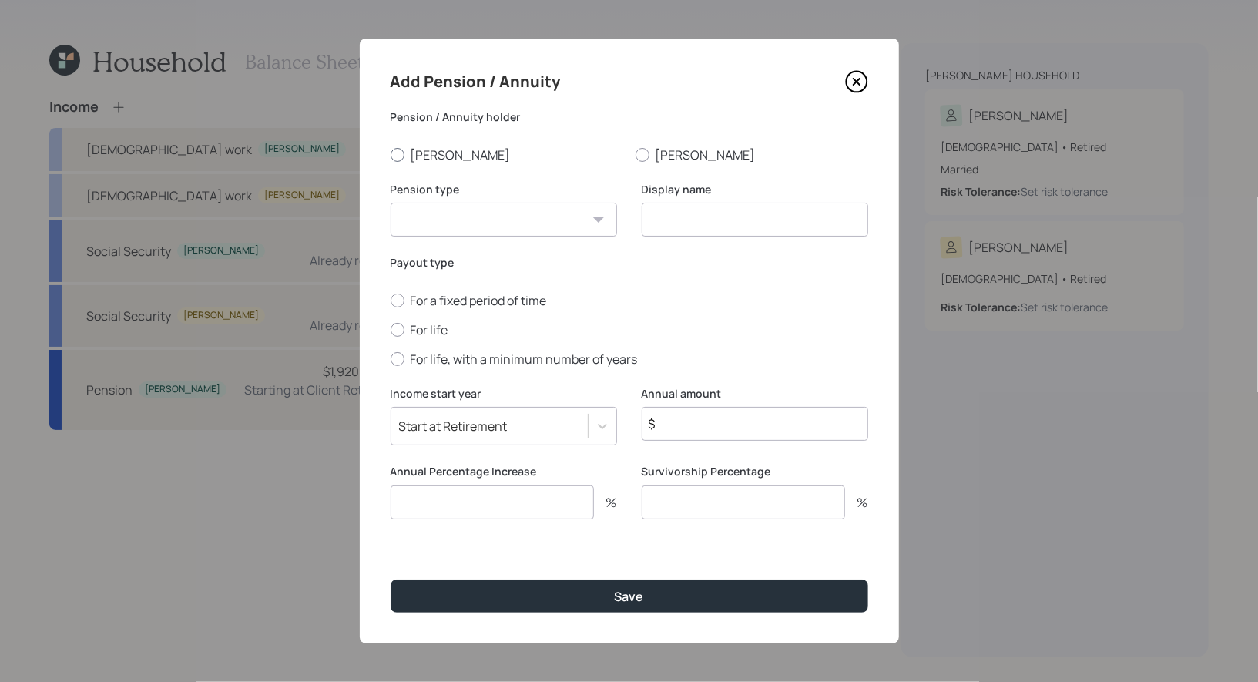
click at [394, 152] on div at bounding box center [398, 155] width 14 height 14
click at [391, 154] on input "[PERSON_NAME]" at bounding box center [390, 154] width 1 height 1
radio input "true"
click at [443, 222] on select "Pension Annuity" at bounding box center [504, 220] width 227 height 34
select select "pension"
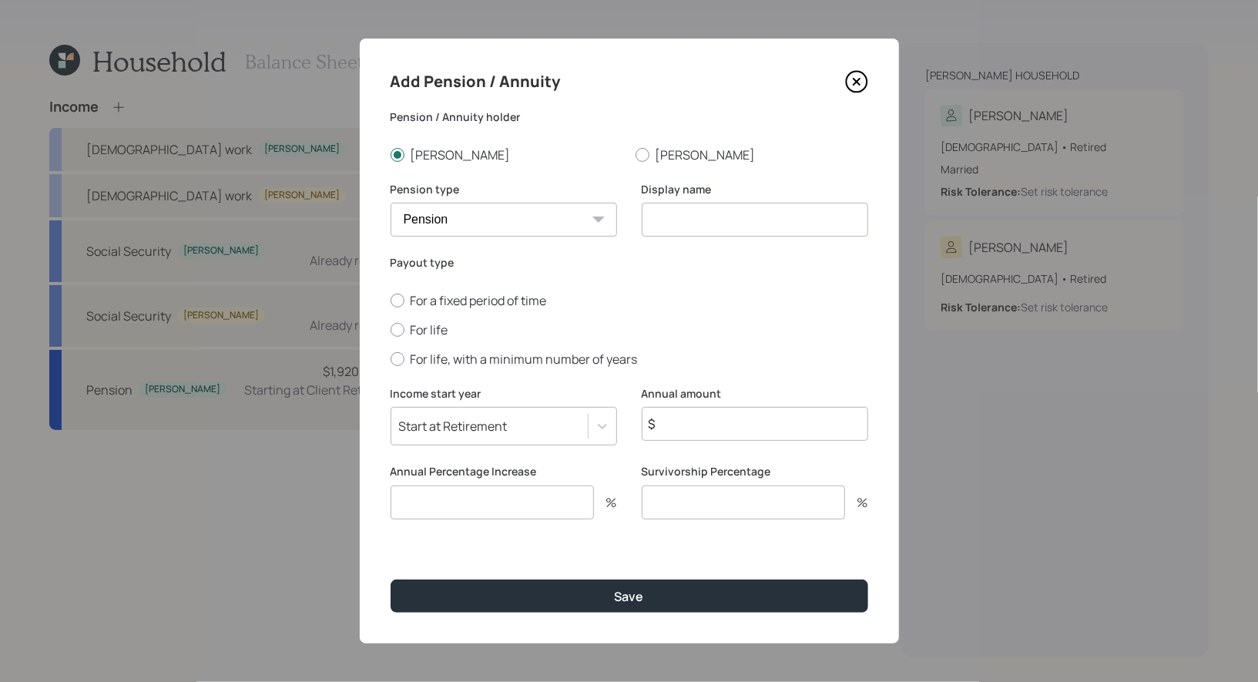
click at [391, 203] on select "Pension Annuity" at bounding box center [504, 220] width 227 height 34
click at [691, 221] on input at bounding box center [755, 220] width 227 height 34
type input "Pension"
click at [397, 329] on div at bounding box center [398, 330] width 14 height 14
click at [391, 329] on input "For life" at bounding box center [390, 329] width 1 height 1
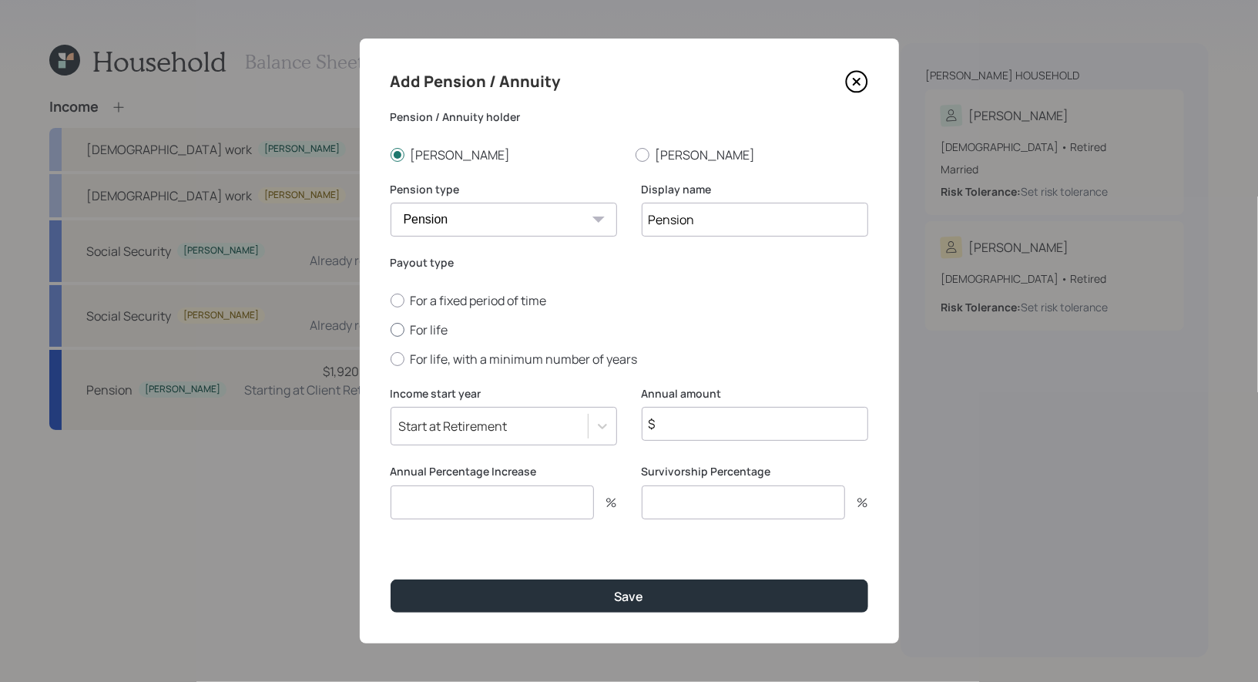
radio input "true"
click at [689, 432] on input "$" at bounding box center [755, 424] width 227 height 34
type input "$ 1,500"
click at [498, 500] on input "number" at bounding box center [492, 502] width 203 height 34
type input "0"
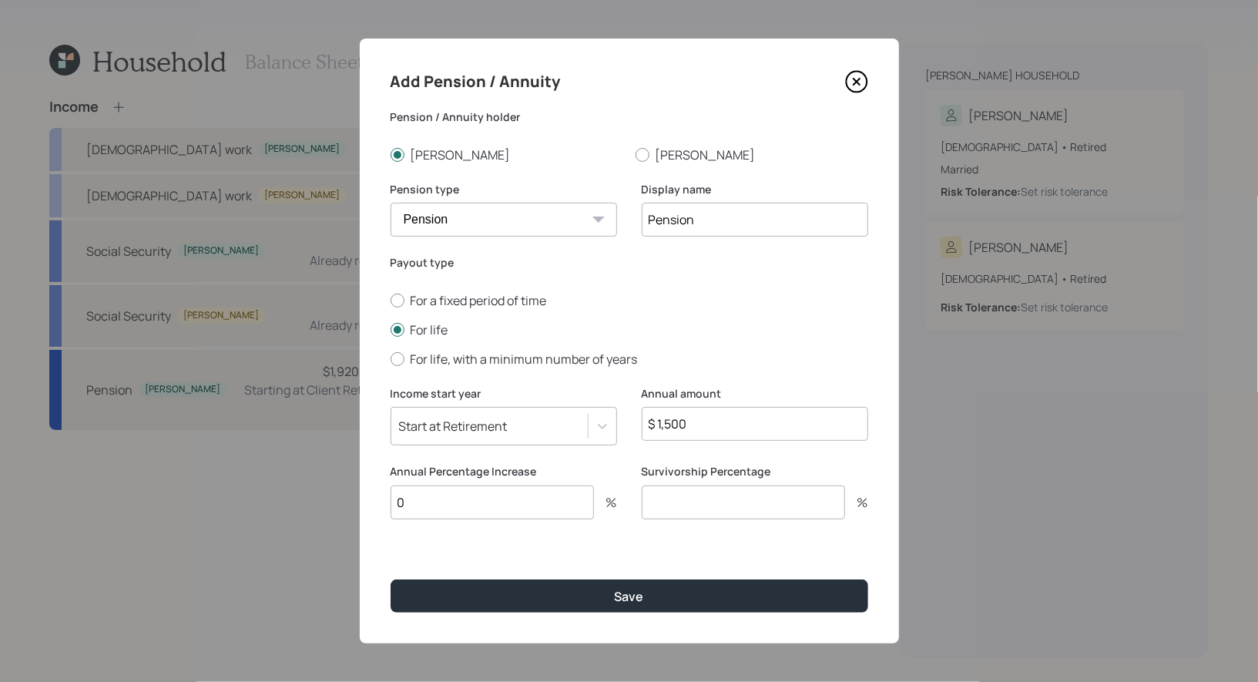
click at [673, 505] on input "number" at bounding box center [743, 502] width 203 height 34
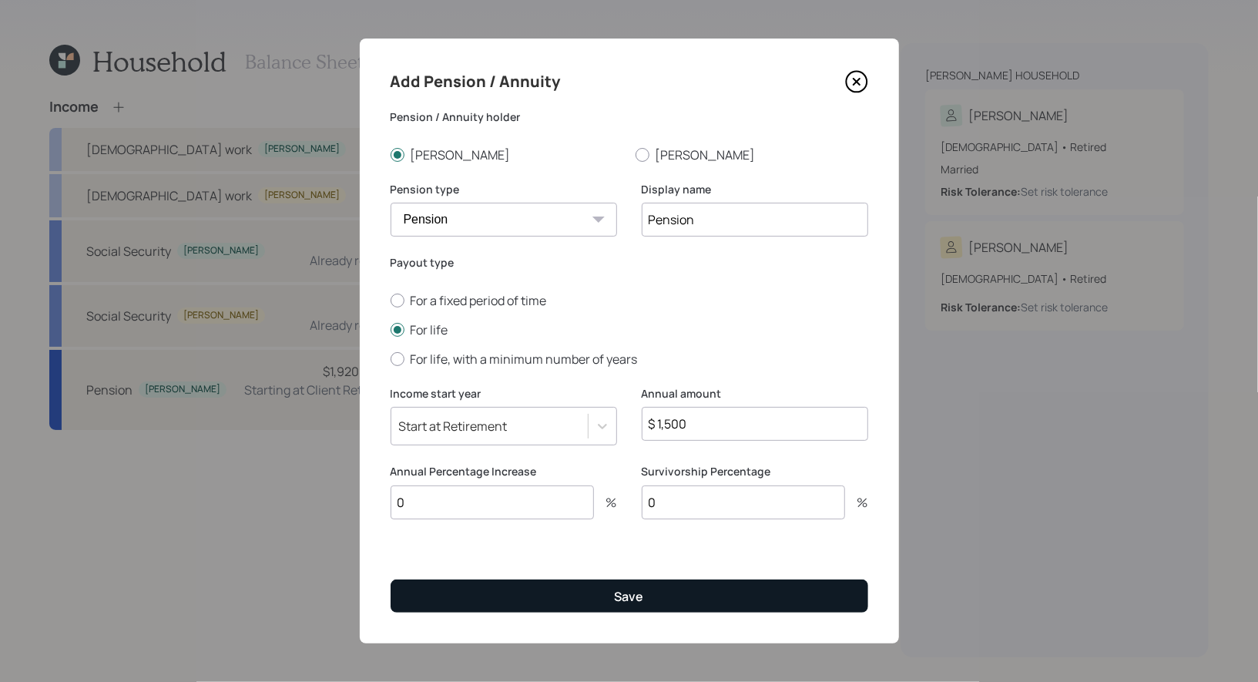
type input "0"
click at [642, 598] on div "Save" at bounding box center [629, 596] width 29 height 17
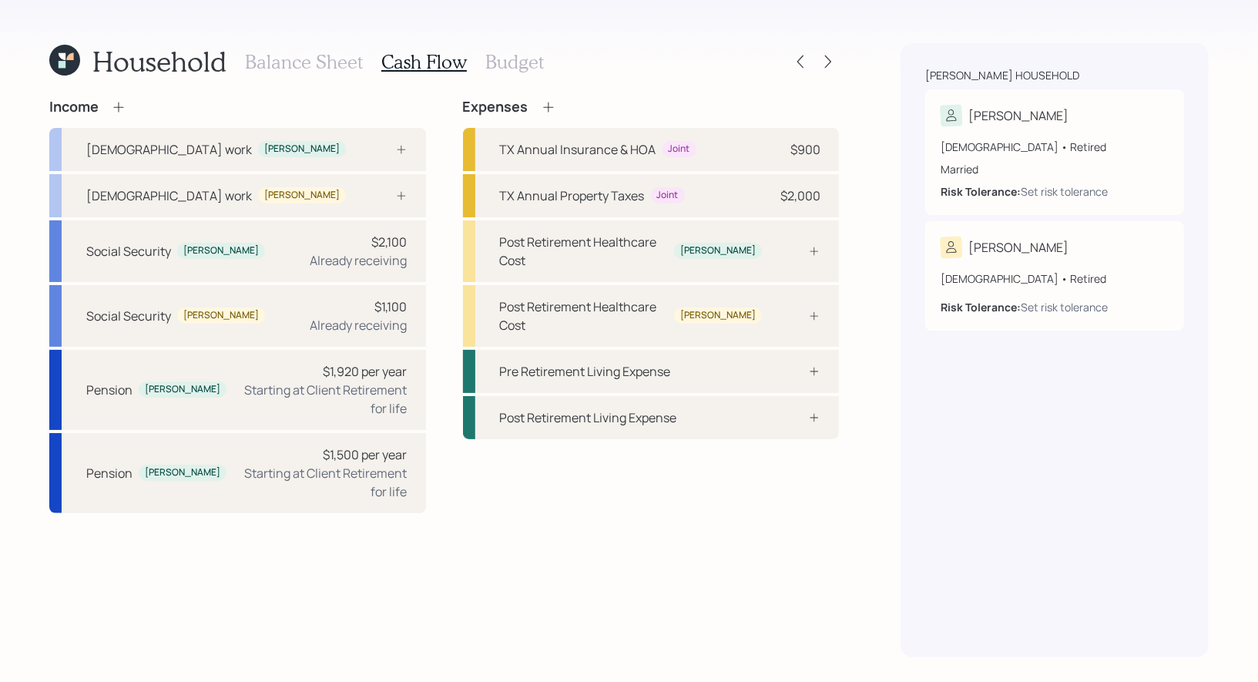
click at [492, 64] on h3 "Budget" at bounding box center [514, 62] width 59 height 22
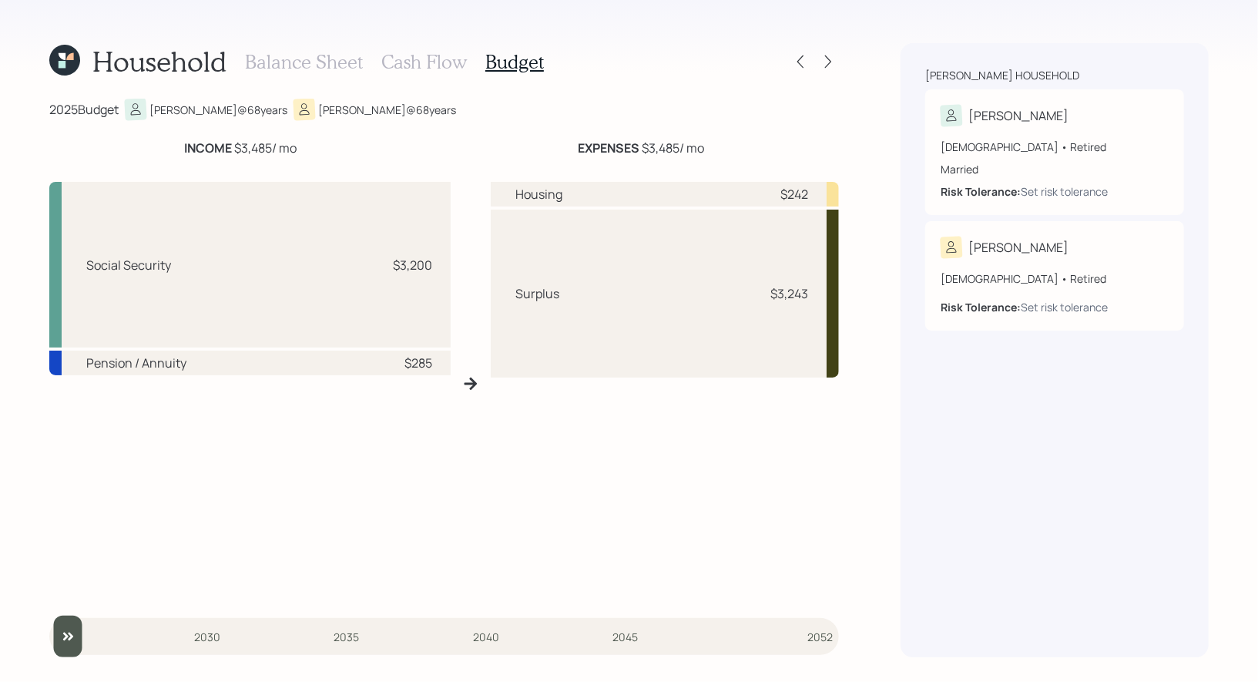
click at [410, 59] on h3 "Cash Flow" at bounding box center [424, 62] width 86 height 22
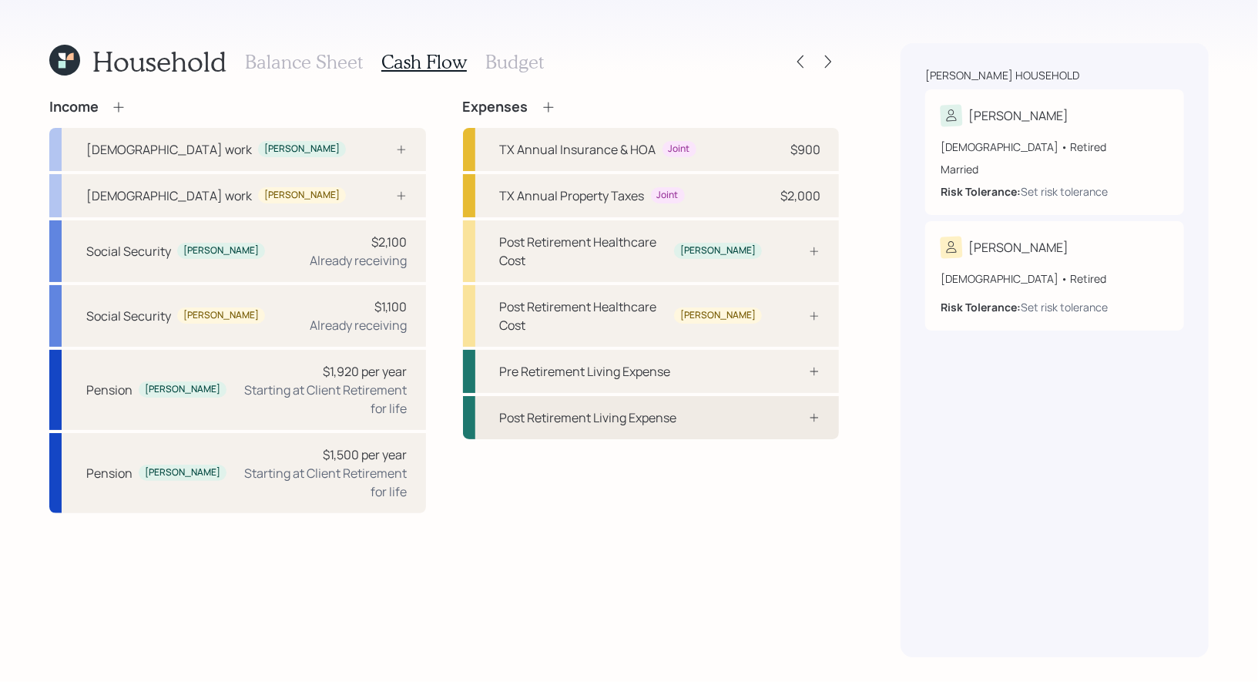
click at [582, 408] on div "Post Retirement Living Expense" at bounding box center [588, 417] width 177 height 18
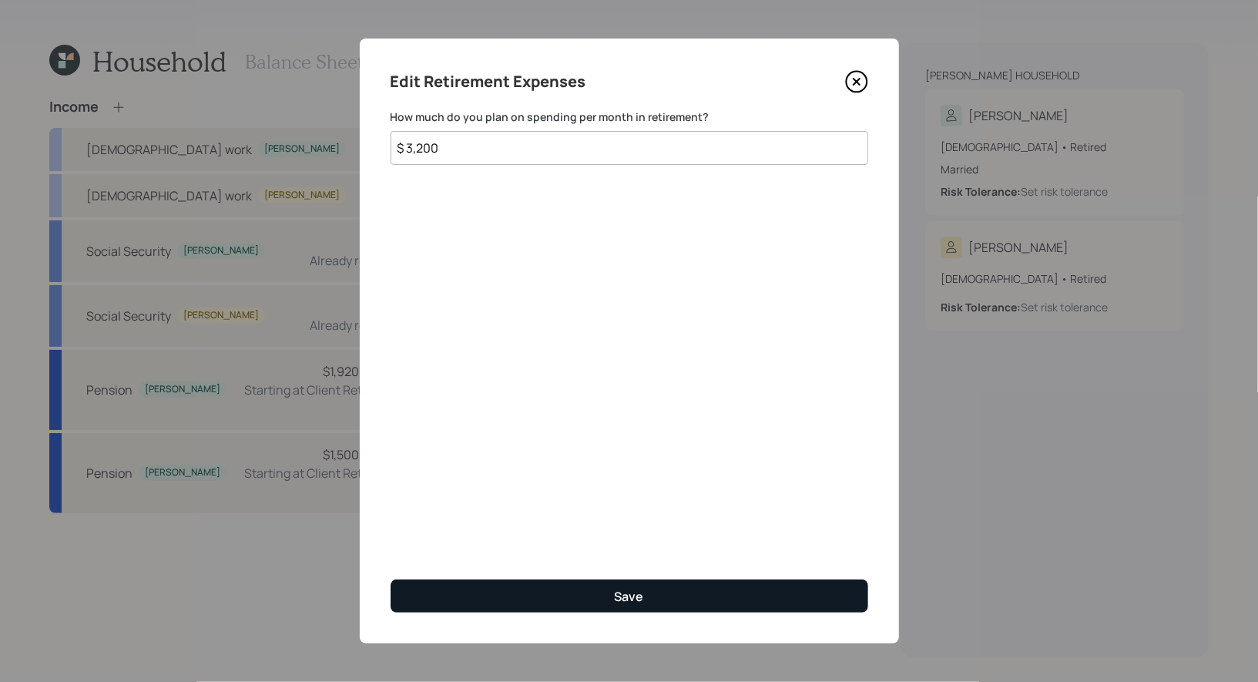
type input "$ 3,200"
click at [513, 594] on button "Save" at bounding box center [630, 595] width 478 height 33
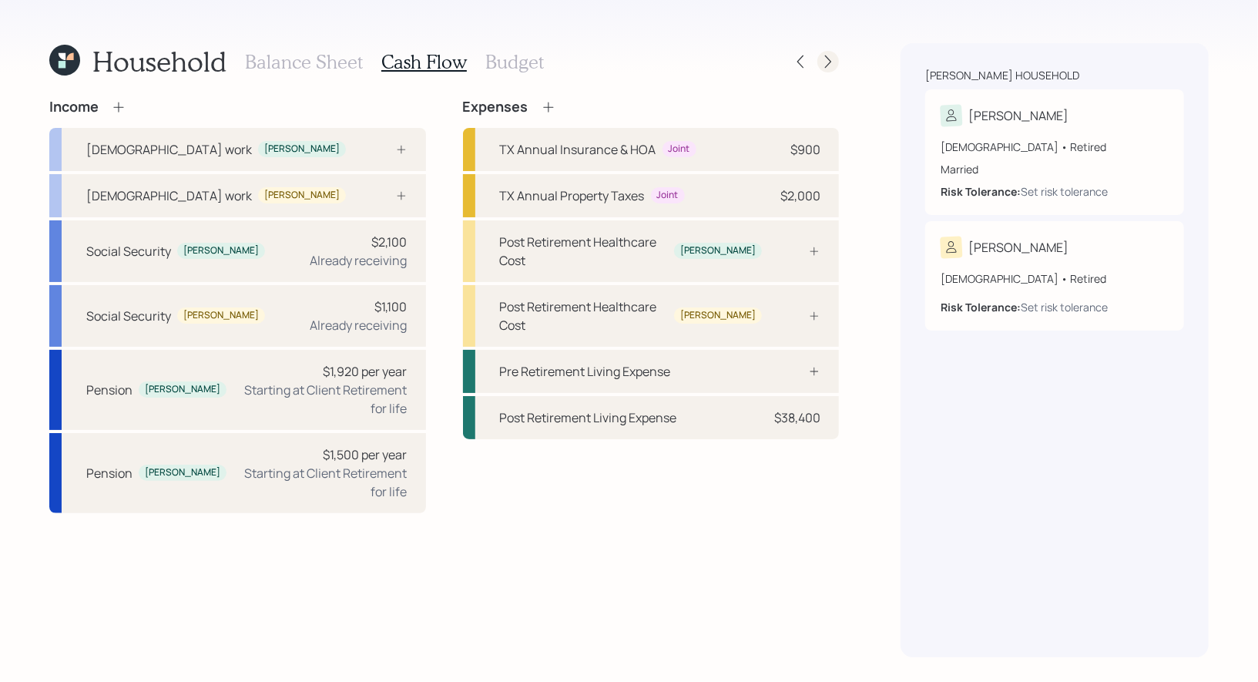
click at [830, 62] on icon at bounding box center [828, 61] width 6 height 13
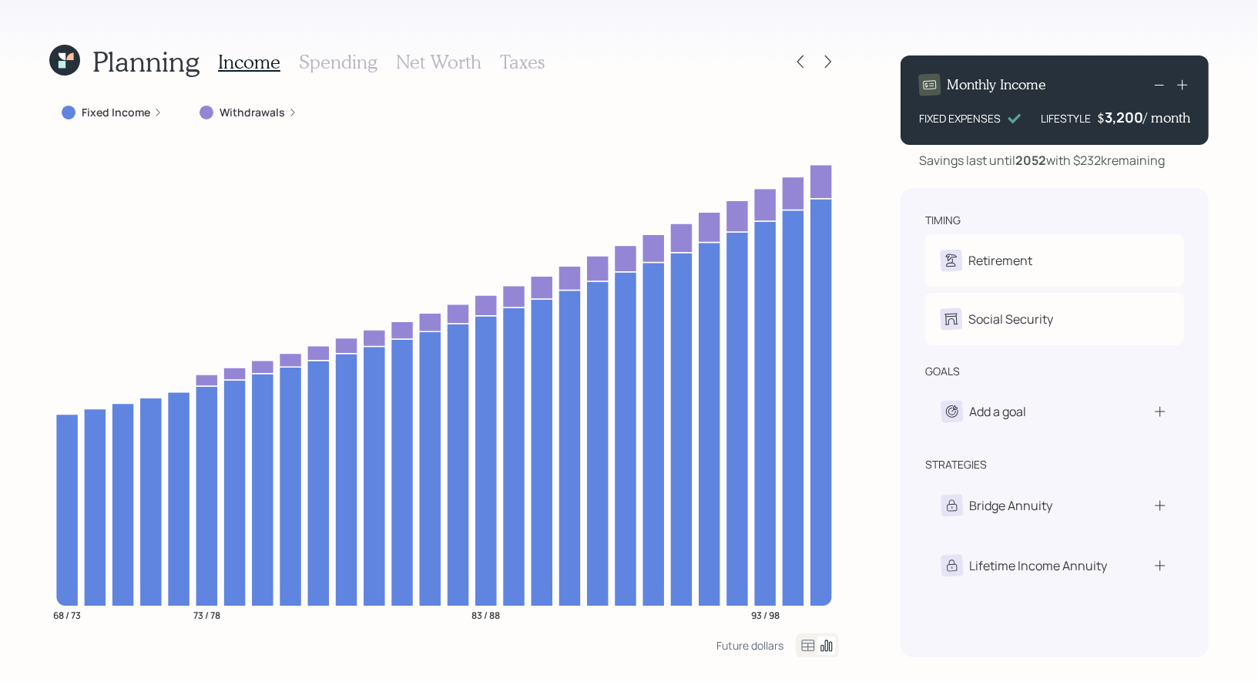
click at [515, 64] on h3 "Taxes" at bounding box center [522, 62] width 45 height 22
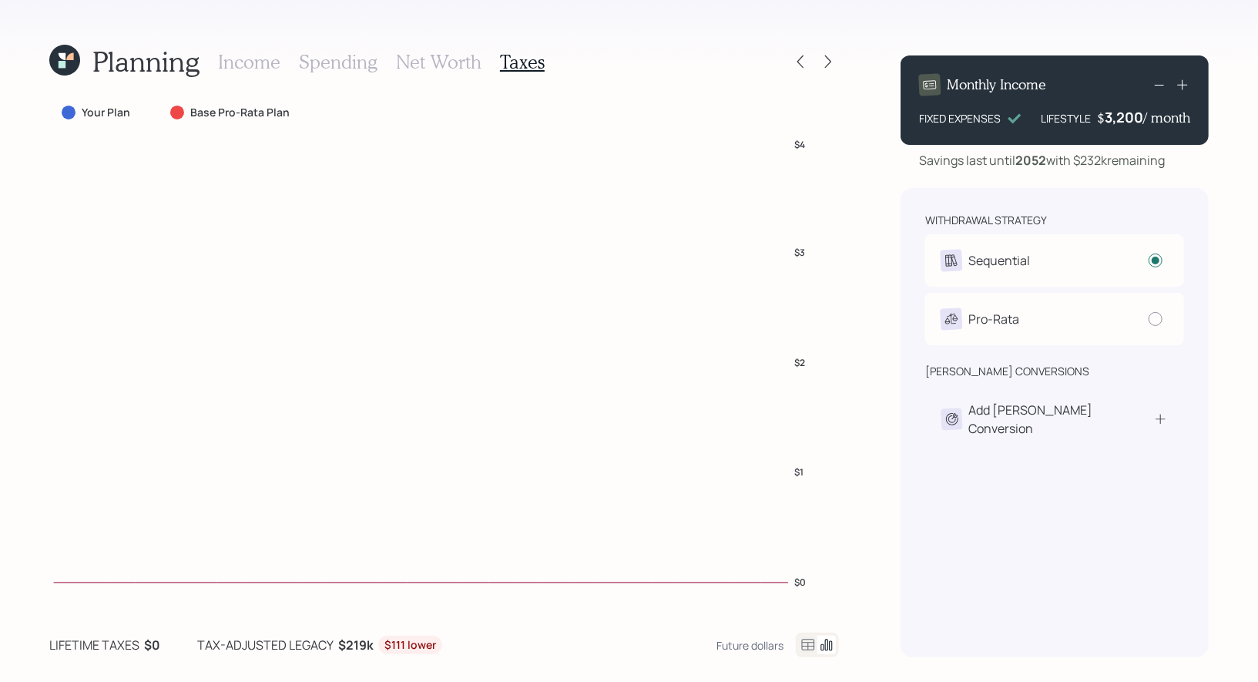
click at [234, 56] on h3 "Income" at bounding box center [249, 62] width 62 height 22
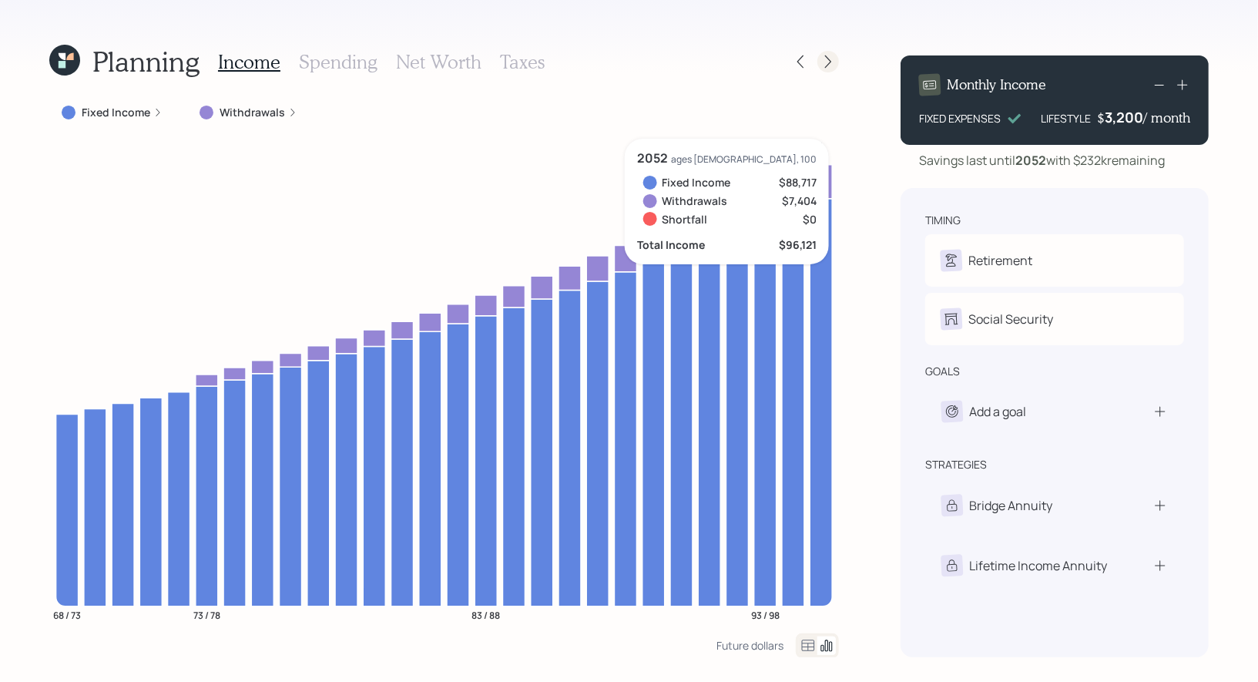
click at [831, 59] on icon at bounding box center [828, 61] width 15 height 15
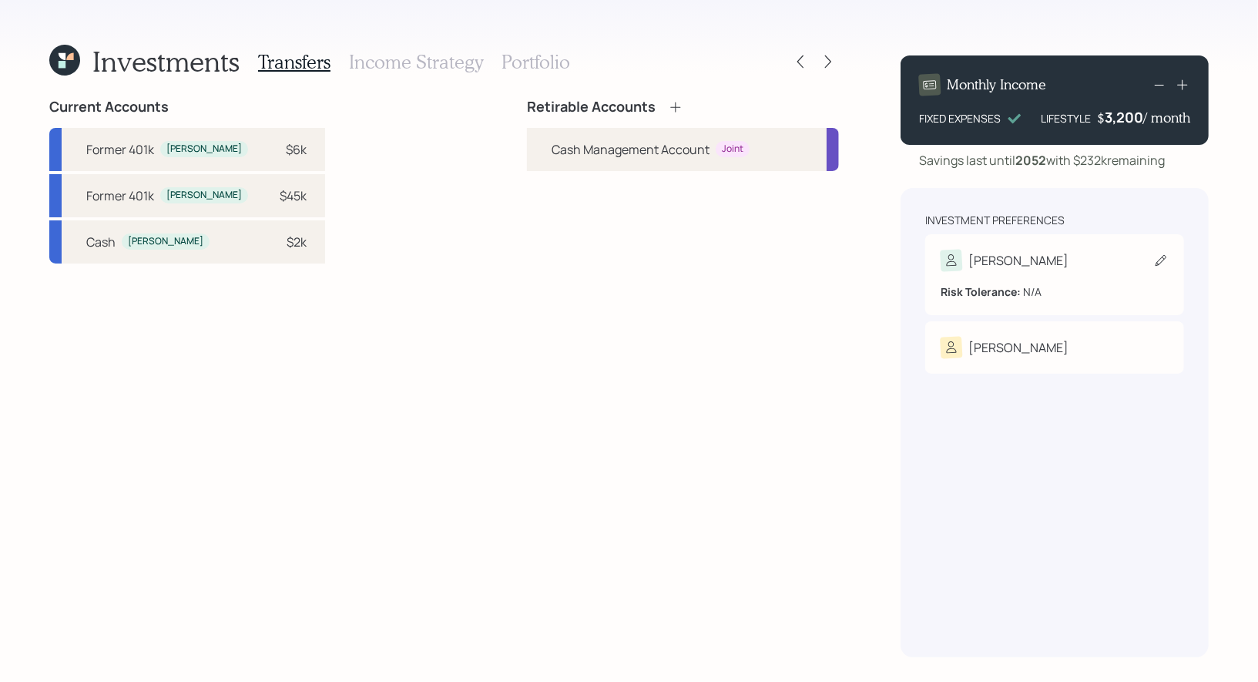
click at [1167, 259] on icon at bounding box center [1160, 260] width 15 height 15
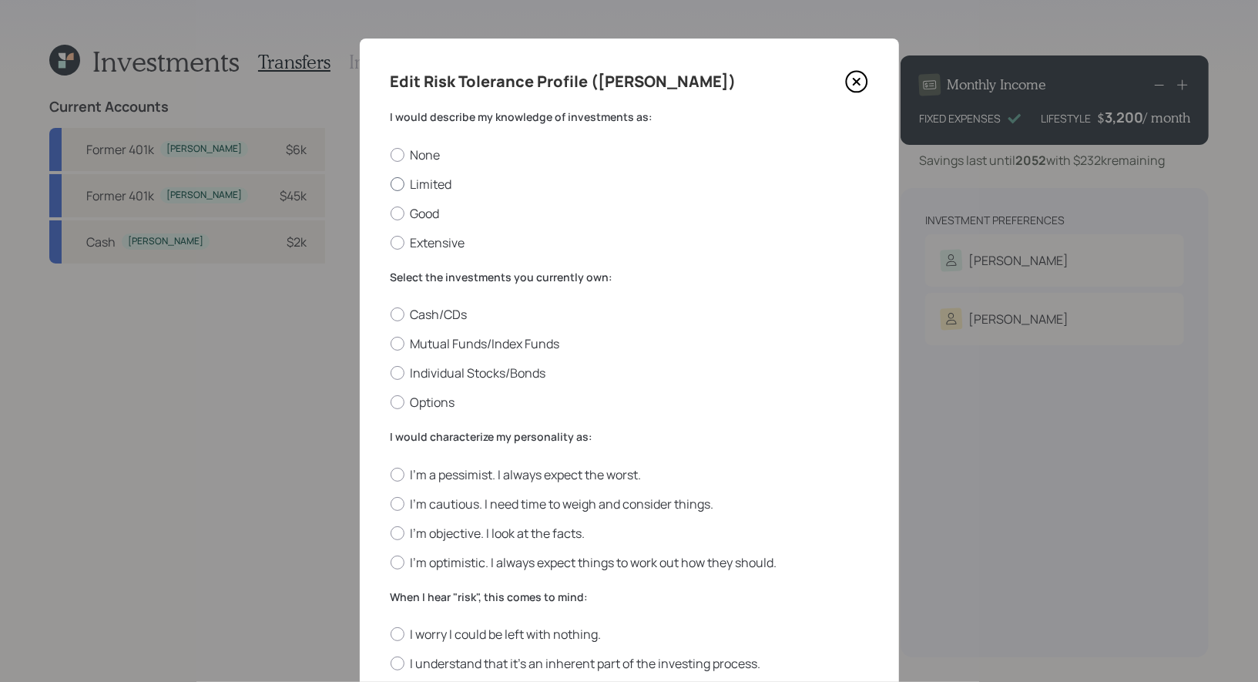
click at [445, 183] on label "Limited" at bounding box center [630, 184] width 478 height 17
click at [391, 183] on input "Limited" at bounding box center [390, 183] width 1 height 1
radio input "true"
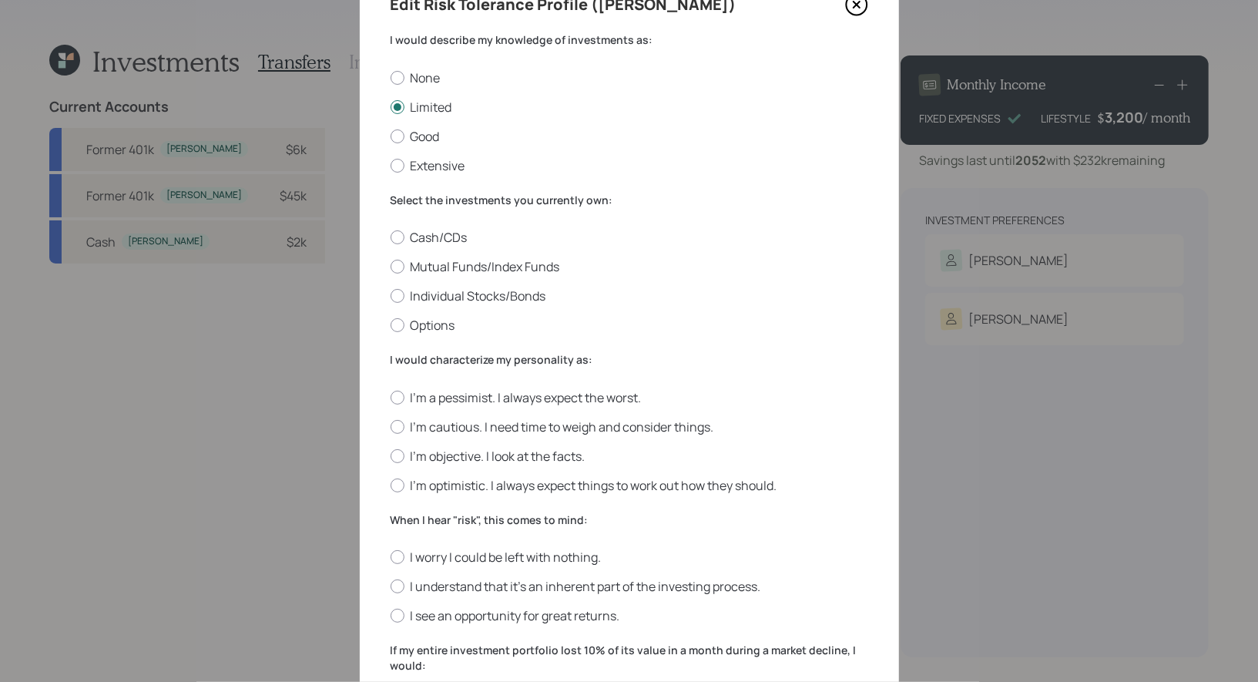
scroll to position [79, 0]
click at [551, 266] on label "Mutual Funds/Index Funds" at bounding box center [630, 264] width 478 height 17
click at [391, 265] on input "Mutual Funds/Index Funds" at bounding box center [390, 264] width 1 height 1
radio input "true"
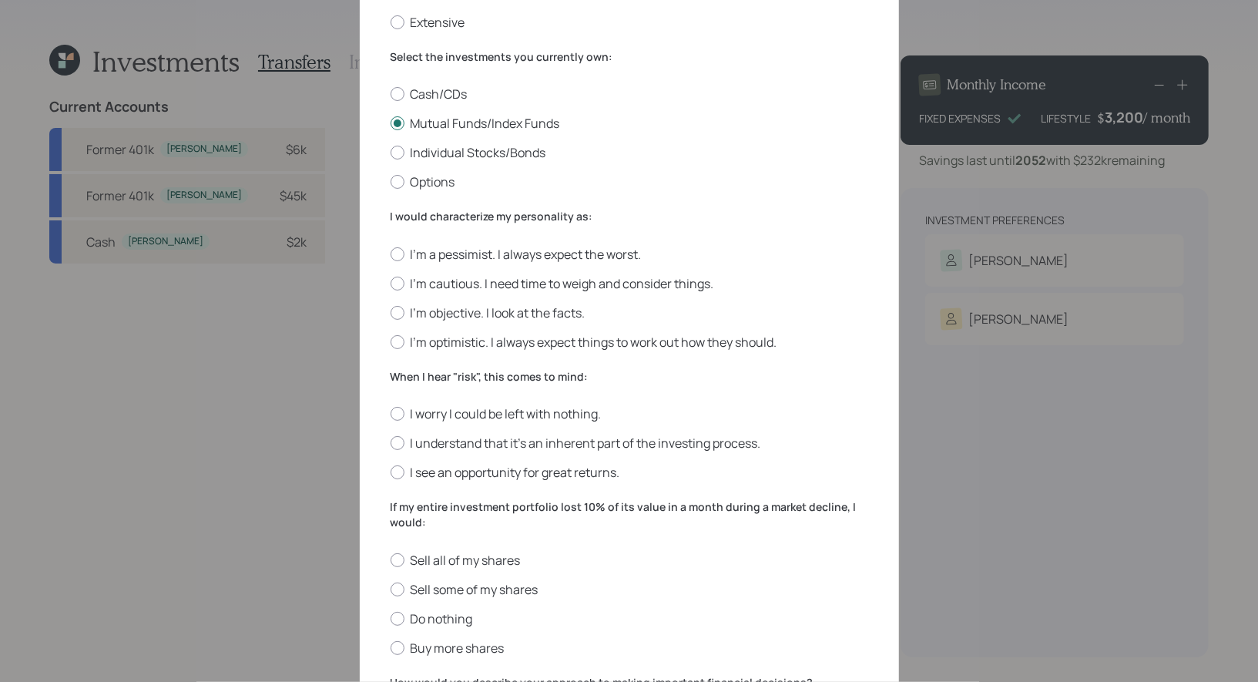
scroll to position [224, 0]
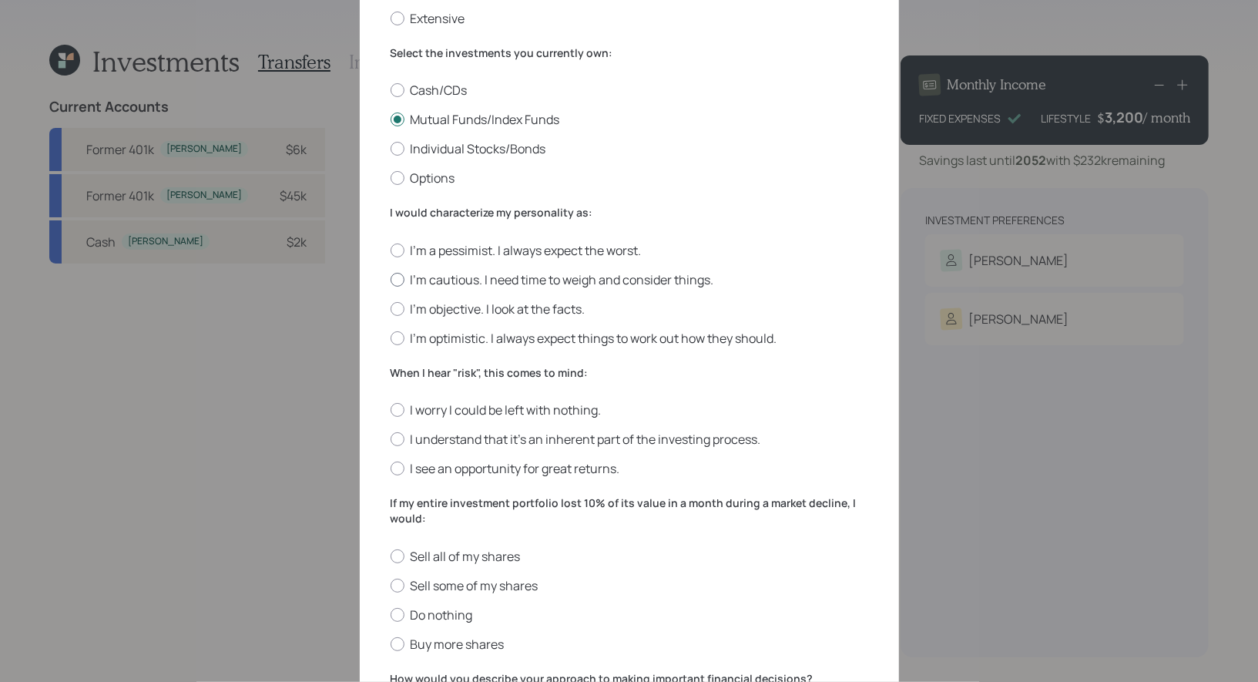
click at [698, 279] on label "I'm cautious. I need time to weigh and consider things." at bounding box center [630, 279] width 478 height 17
click at [391, 279] on input "I'm cautious. I need time to weigh and consider things." at bounding box center [390, 279] width 1 height 1
radio input "true"
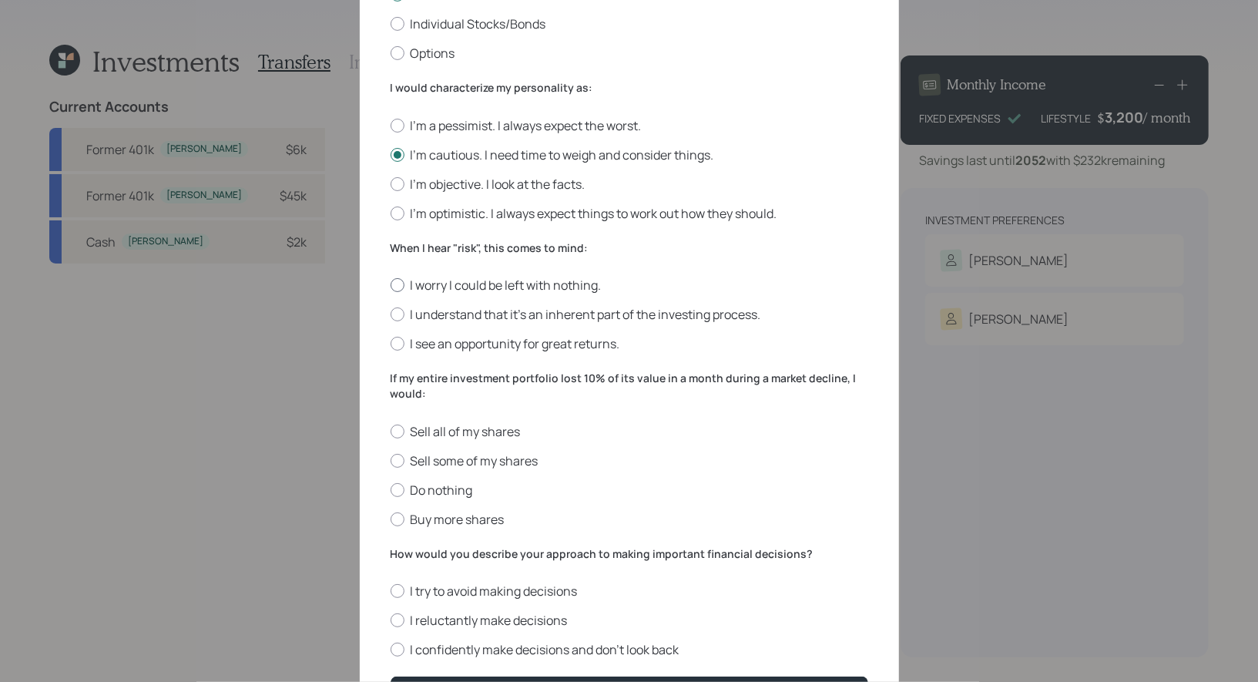
scroll to position [353, 0]
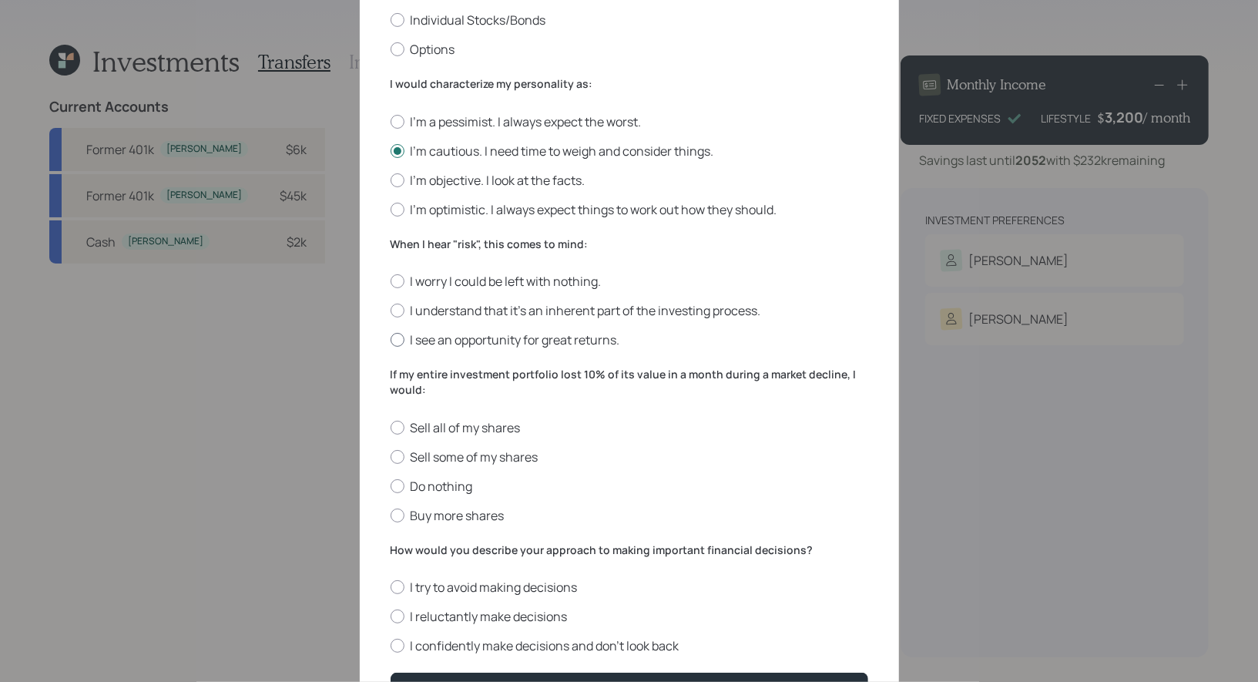
click at [583, 344] on label "I see an opportunity for great returns." at bounding box center [630, 339] width 478 height 17
click at [391, 341] on input "I see an opportunity for great returns." at bounding box center [390, 340] width 1 height 1
radio input "true"
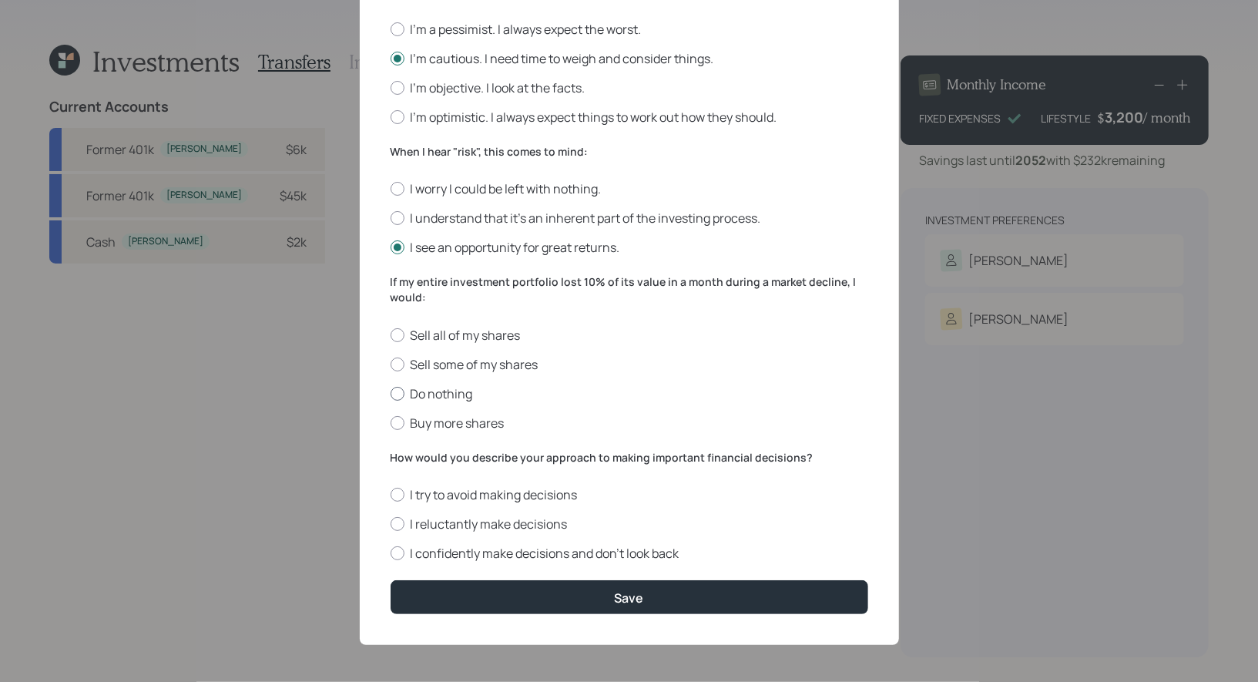
scroll to position [449, 0]
click at [452, 391] on label "Do nothing" at bounding box center [630, 392] width 478 height 17
click at [391, 391] on input "Do nothing" at bounding box center [390, 391] width 1 height 1
radio input "true"
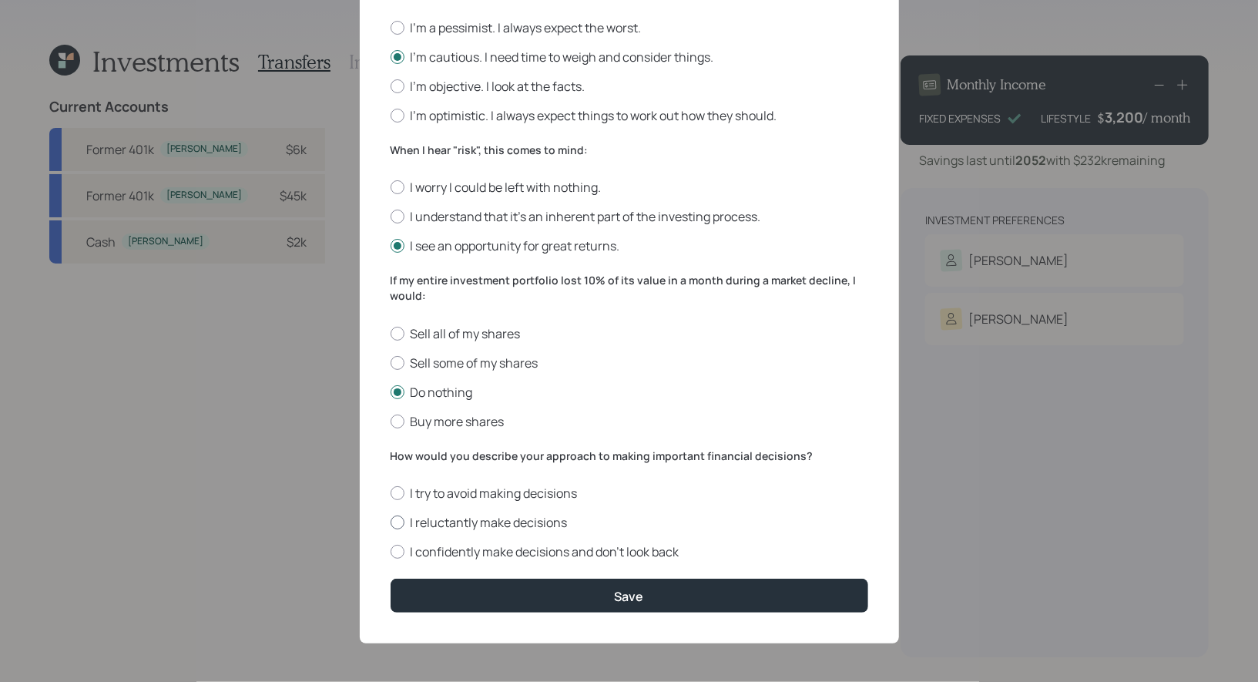
click at [521, 522] on label "I reluctantly make decisions" at bounding box center [630, 522] width 478 height 17
click at [391, 522] on input "I reluctantly make decisions" at bounding box center [390, 522] width 1 height 1
radio input "true"
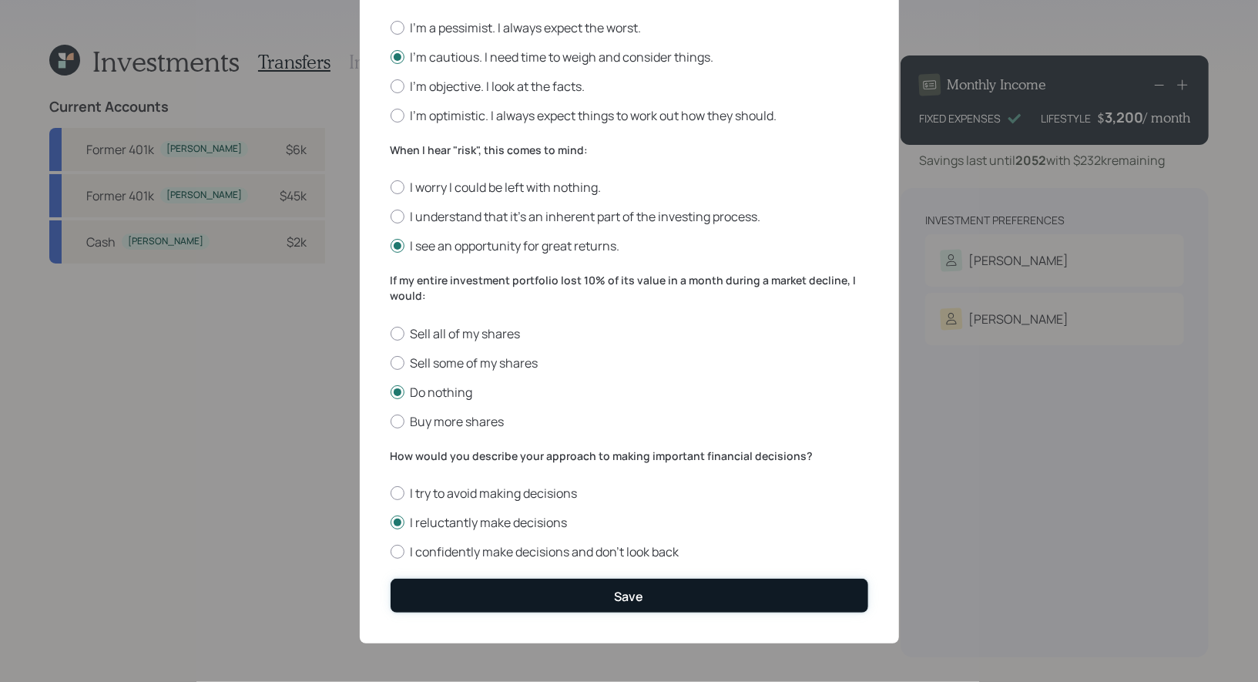
click at [557, 592] on button "Save" at bounding box center [630, 595] width 478 height 33
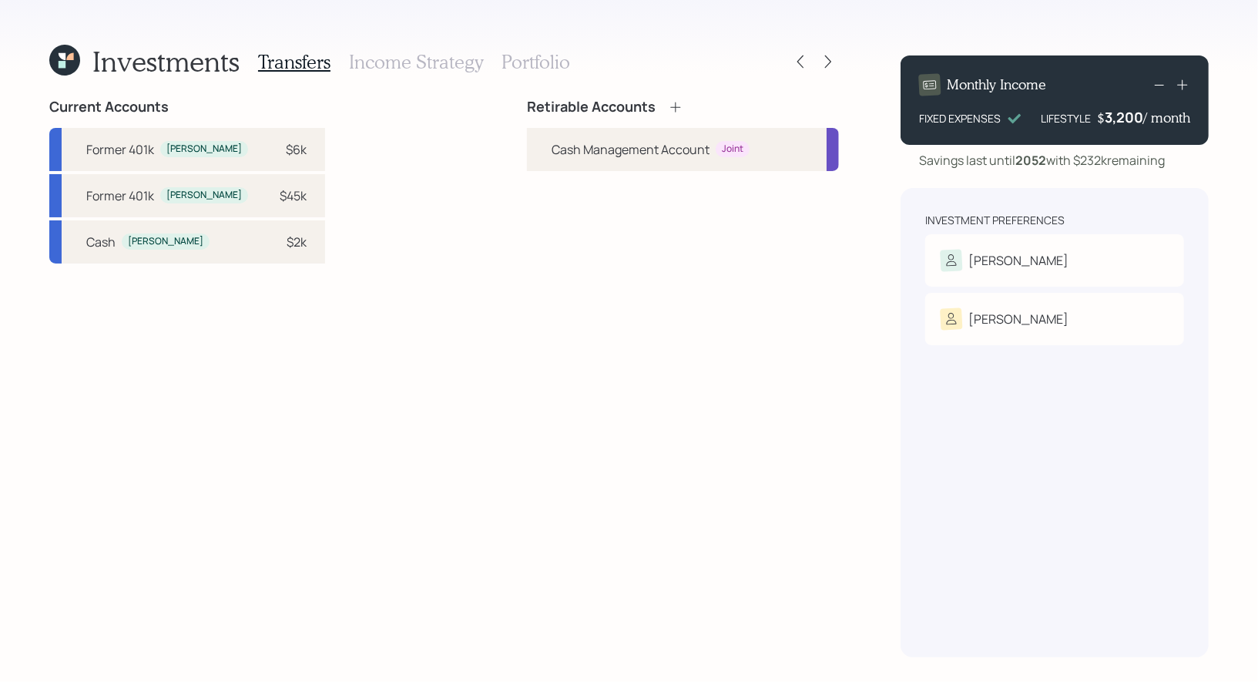
click at [674, 109] on icon at bounding box center [675, 106] width 15 height 15
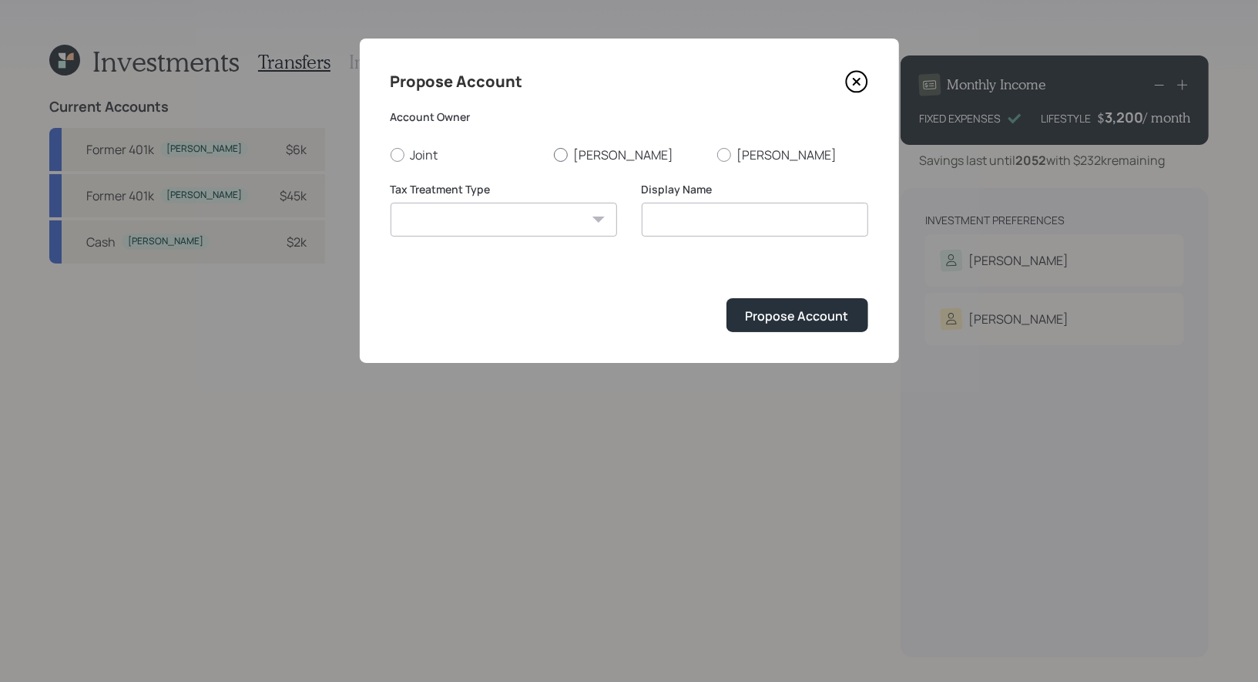
click at [559, 151] on div at bounding box center [561, 155] width 14 height 14
click at [554, 154] on input "[PERSON_NAME]" at bounding box center [553, 154] width 1 height 1
radio input "true"
click at [544, 223] on select "[PERSON_NAME] Taxable Traditional" at bounding box center [504, 220] width 227 height 34
select select "traditional"
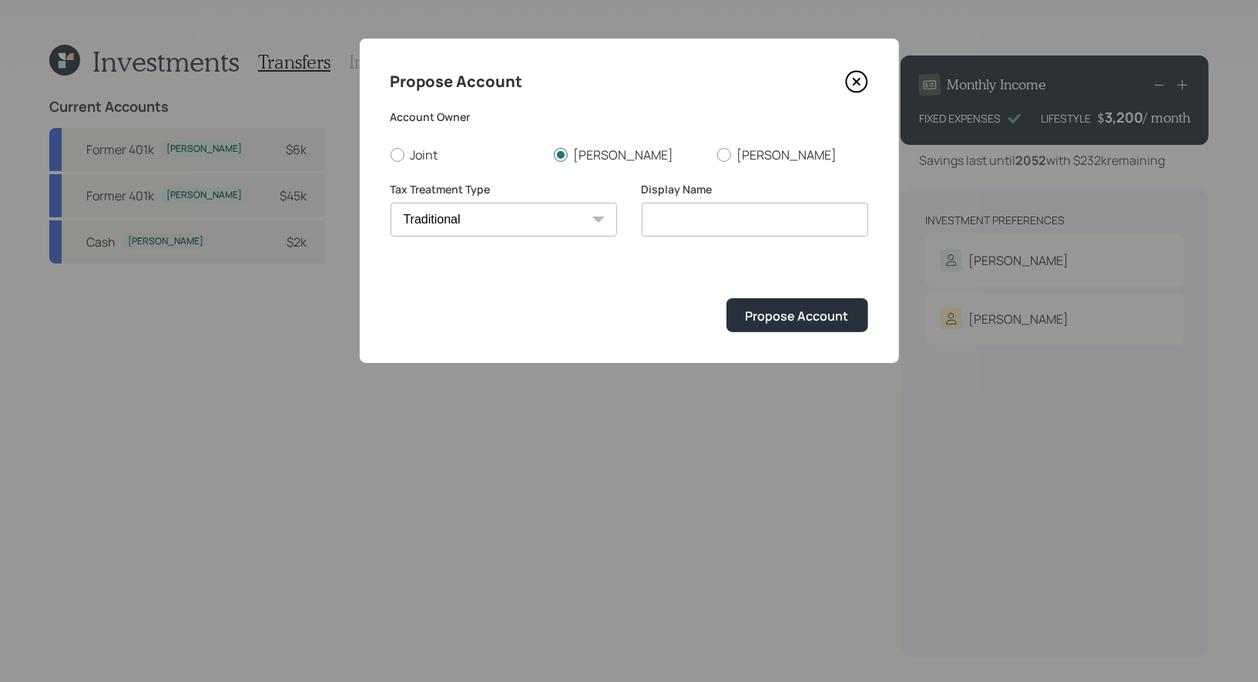
click at [391, 203] on select "[PERSON_NAME] Taxable Traditional" at bounding box center [504, 220] width 227 height 34
click at [759, 218] on input "Traditional" at bounding box center [755, 220] width 227 height 34
type input "Rollover IRA"
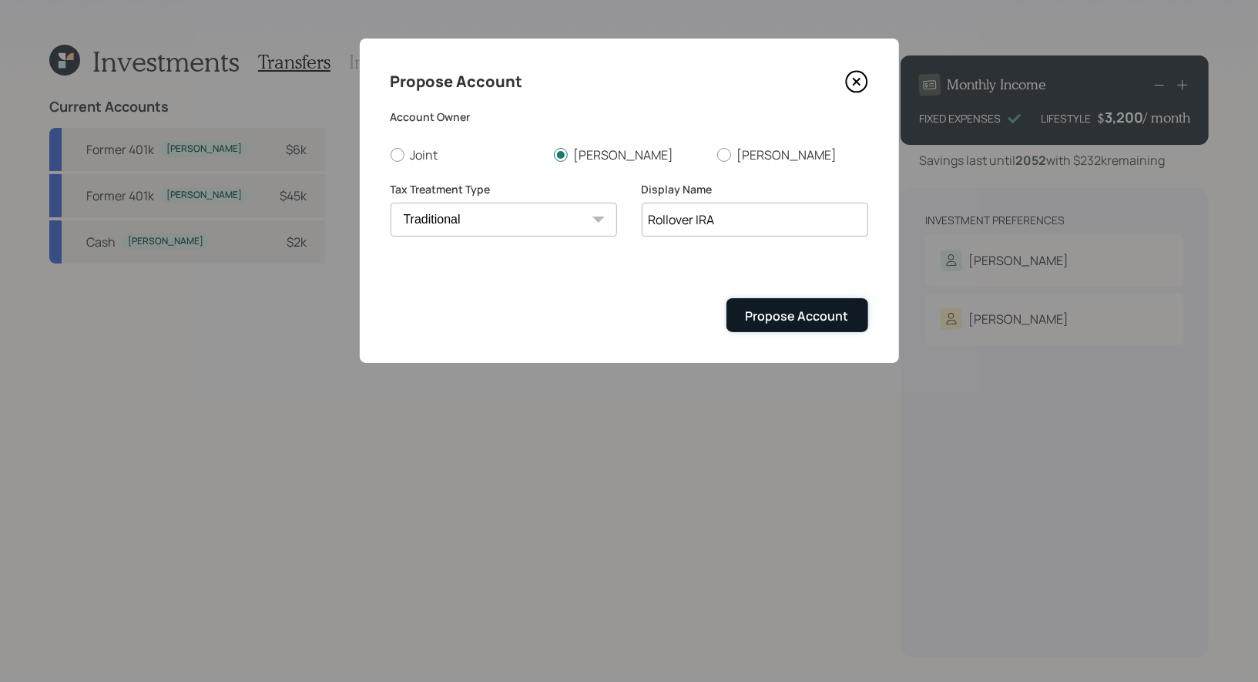
click at [791, 317] on div "Propose Account" at bounding box center [797, 315] width 103 height 17
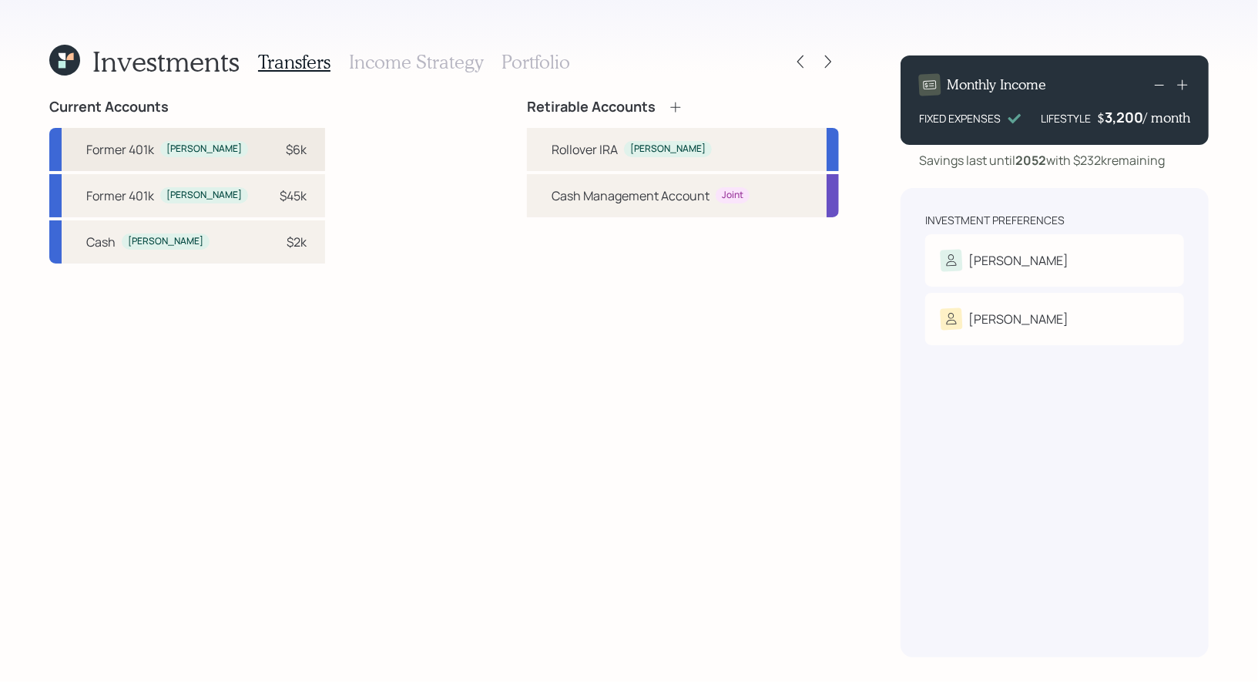
click at [286, 153] on div "$6k" at bounding box center [296, 149] width 21 height 18
click at [549, 146] on div "Rollover [PERSON_NAME]" at bounding box center [683, 149] width 312 height 43
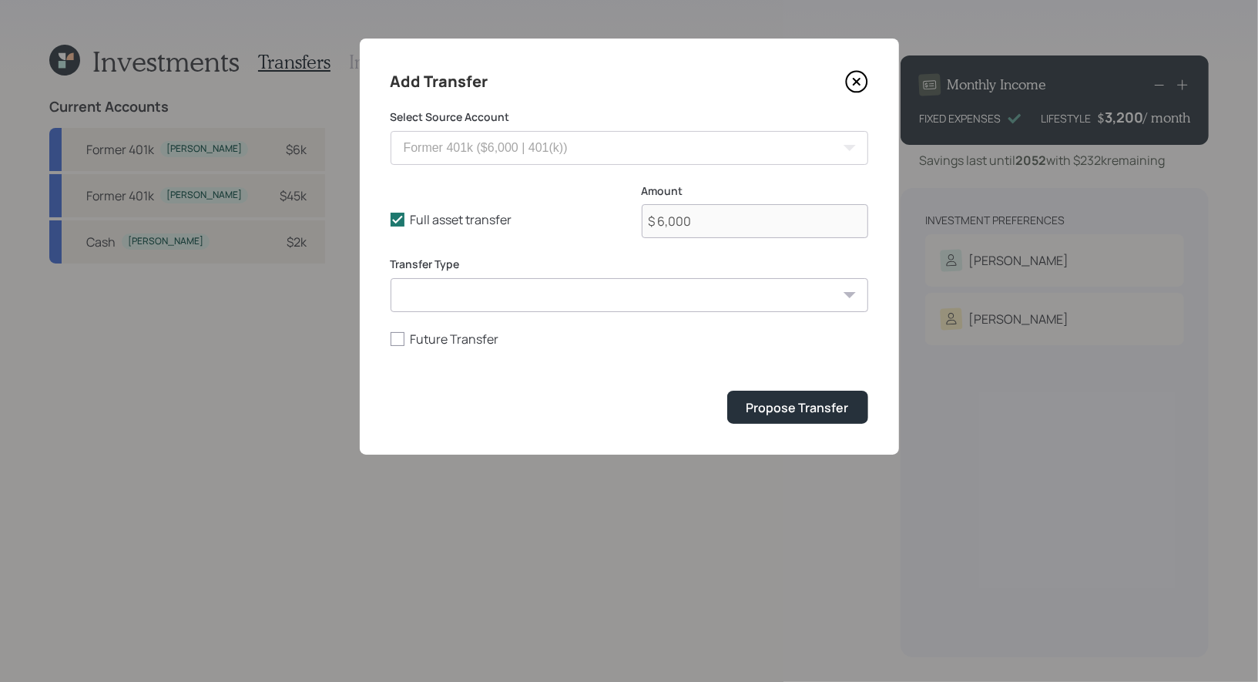
click at [455, 302] on select "ACAT Transfer Non ACAT Transfer Capitalize Rollover Rollover Deposit" at bounding box center [630, 295] width 478 height 34
select select "rollover"
click at [391, 278] on select "ACAT Transfer Non ACAT Transfer Capitalize Rollover Rollover Deposit" at bounding box center [630, 295] width 478 height 34
click at [799, 411] on div "Propose Transfer" at bounding box center [798, 407] width 102 height 17
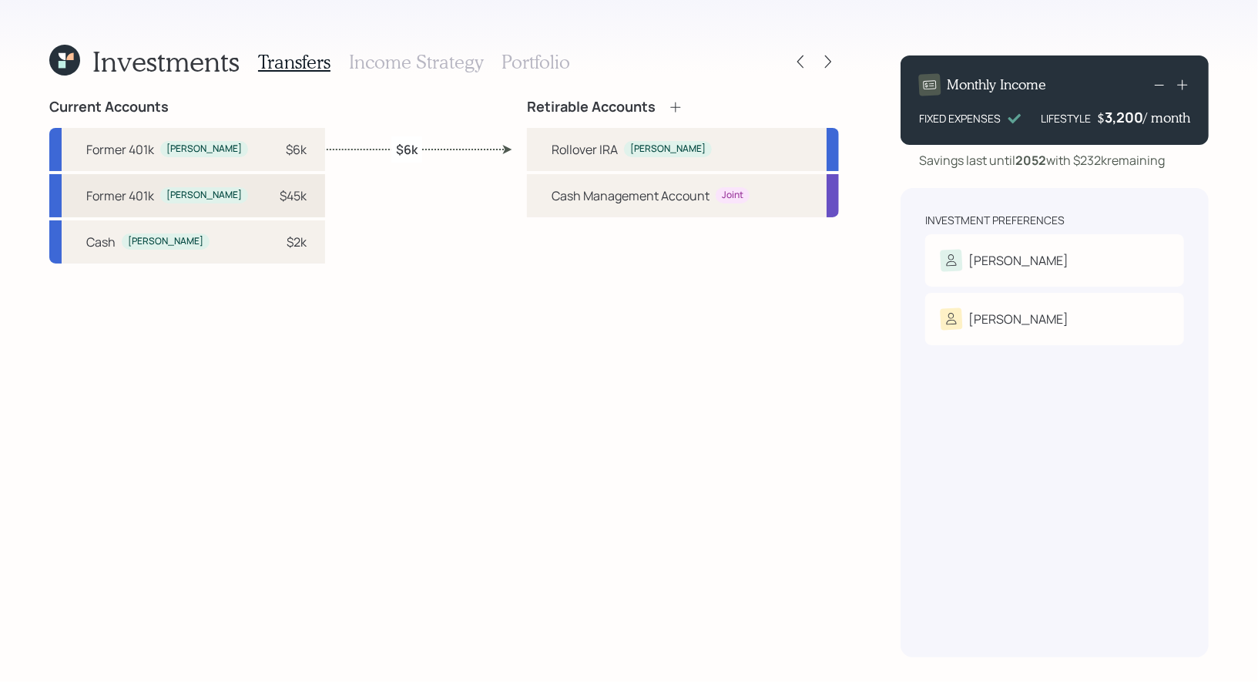
click at [275, 194] on div "Former 401k [PERSON_NAME] $45k" at bounding box center [187, 195] width 276 height 43
click at [545, 152] on div "Rollover [PERSON_NAME]" at bounding box center [683, 149] width 312 height 43
select select "25bc9ce0-2367-4dc9-9d50-e44d15405c47"
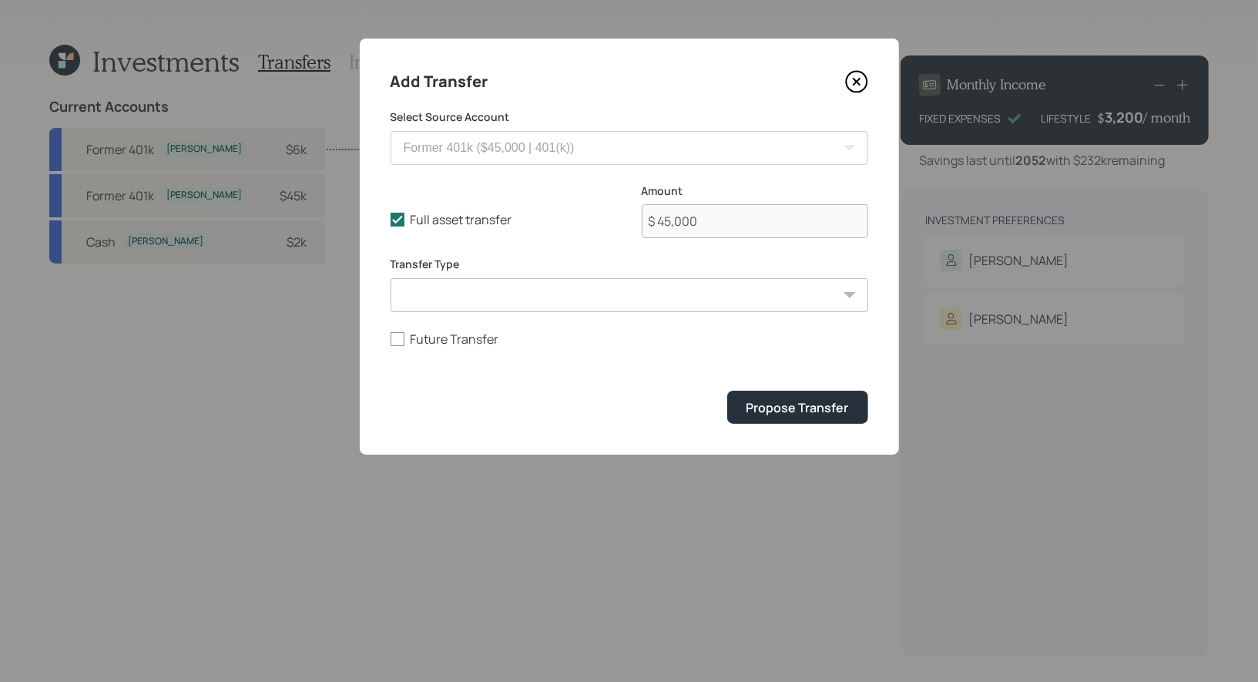
click at [516, 296] on select "ACAT Transfer Non ACAT Transfer Capitalize Rollover Rollover Deposit" at bounding box center [630, 295] width 478 height 34
select select "rollover"
click at [391, 278] on select "ACAT Transfer Non ACAT Transfer Capitalize Rollover Rollover Deposit" at bounding box center [630, 295] width 478 height 34
click at [811, 412] on div "Propose Transfer" at bounding box center [798, 407] width 102 height 17
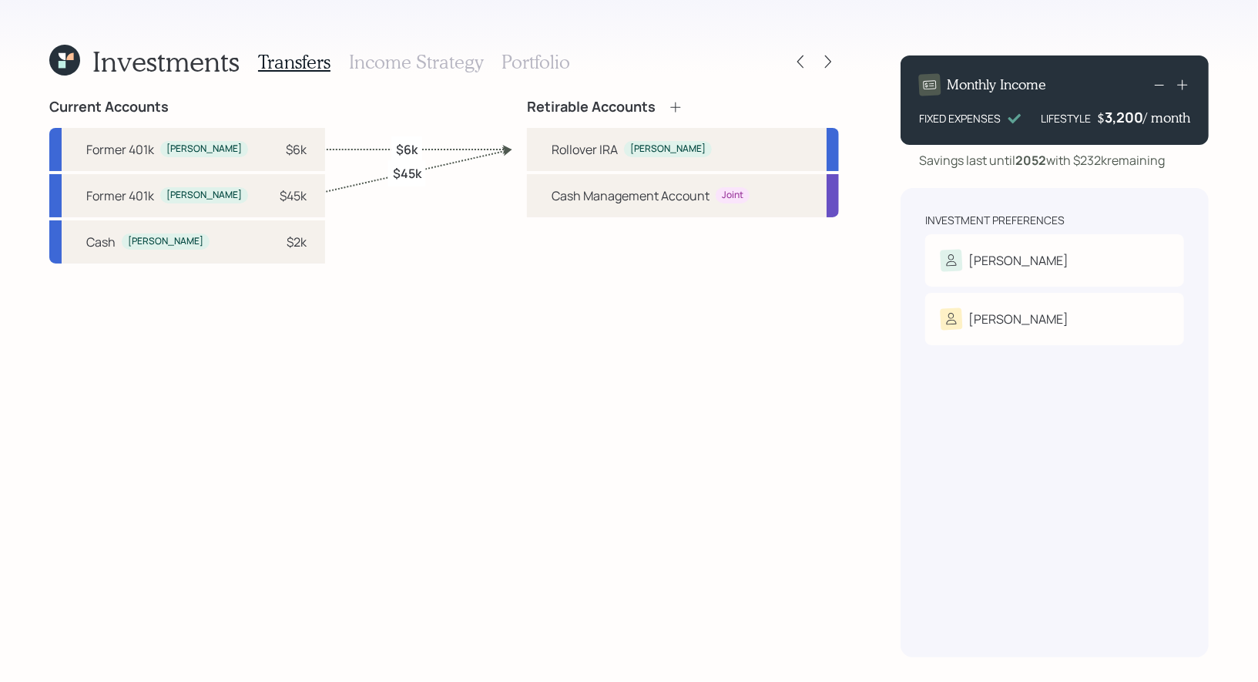
click at [397, 69] on h3 "Income Strategy" at bounding box center [416, 62] width 134 height 22
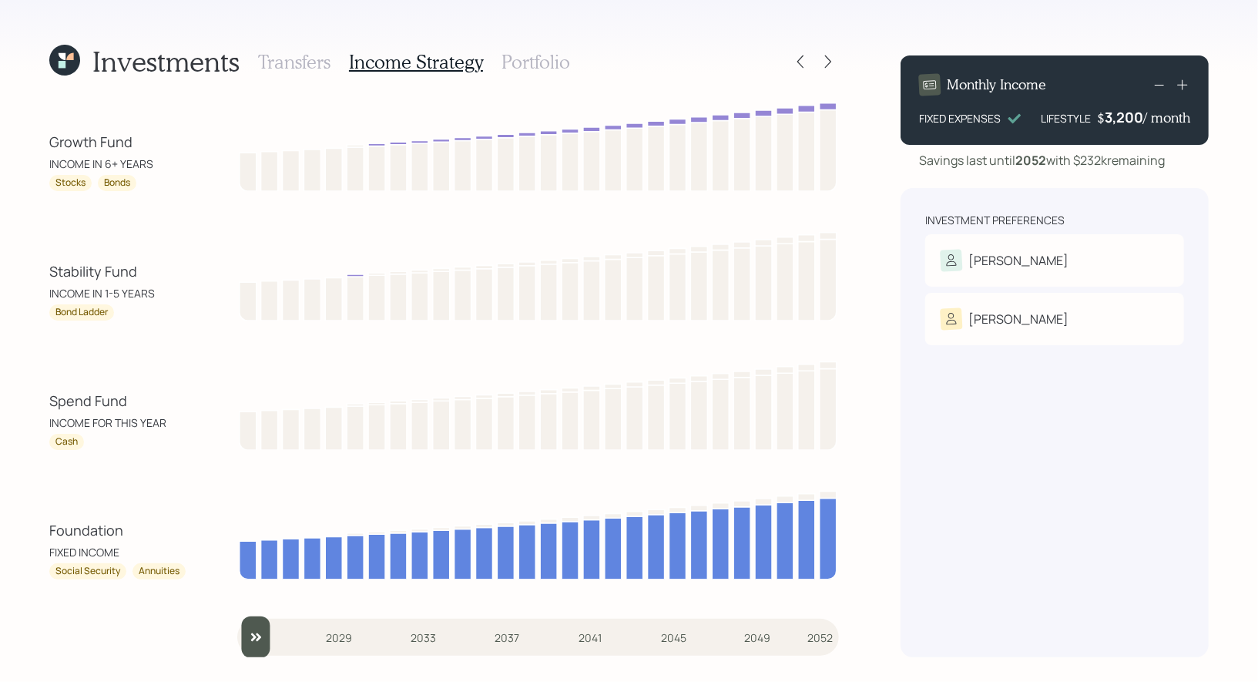
click at [515, 63] on h3 "Portfolio" at bounding box center [536, 62] width 69 height 22
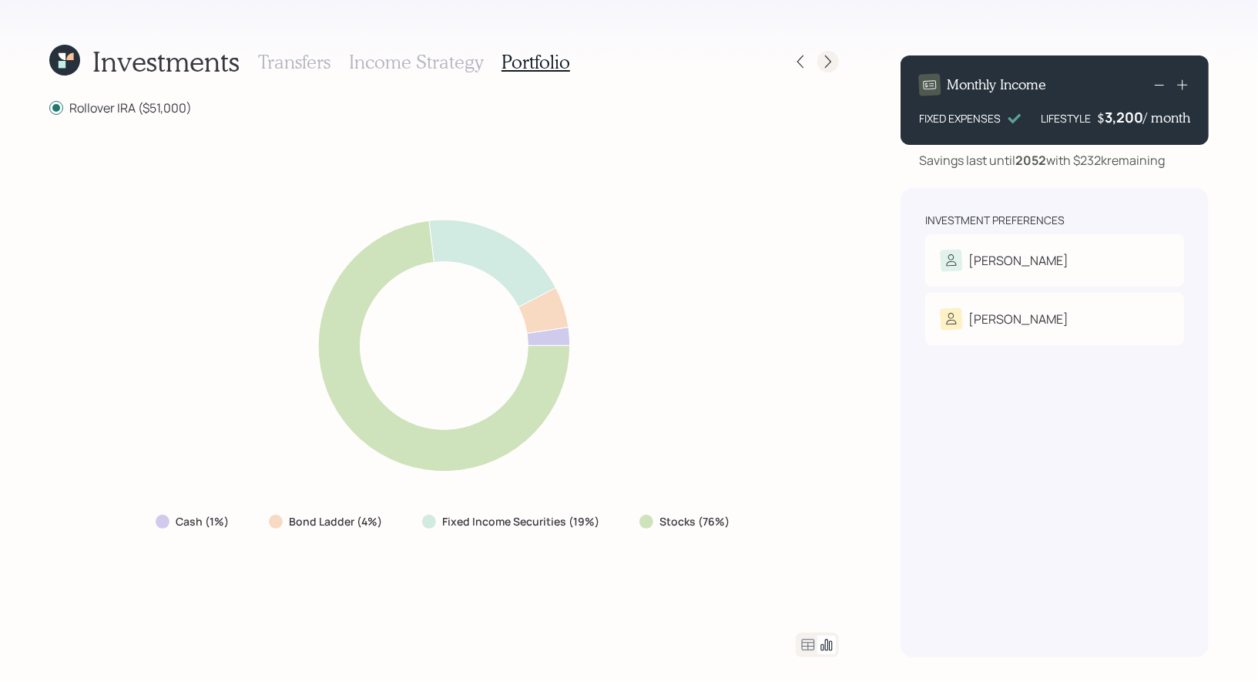
click at [827, 62] on icon at bounding box center [828, 61] width 15 height 15
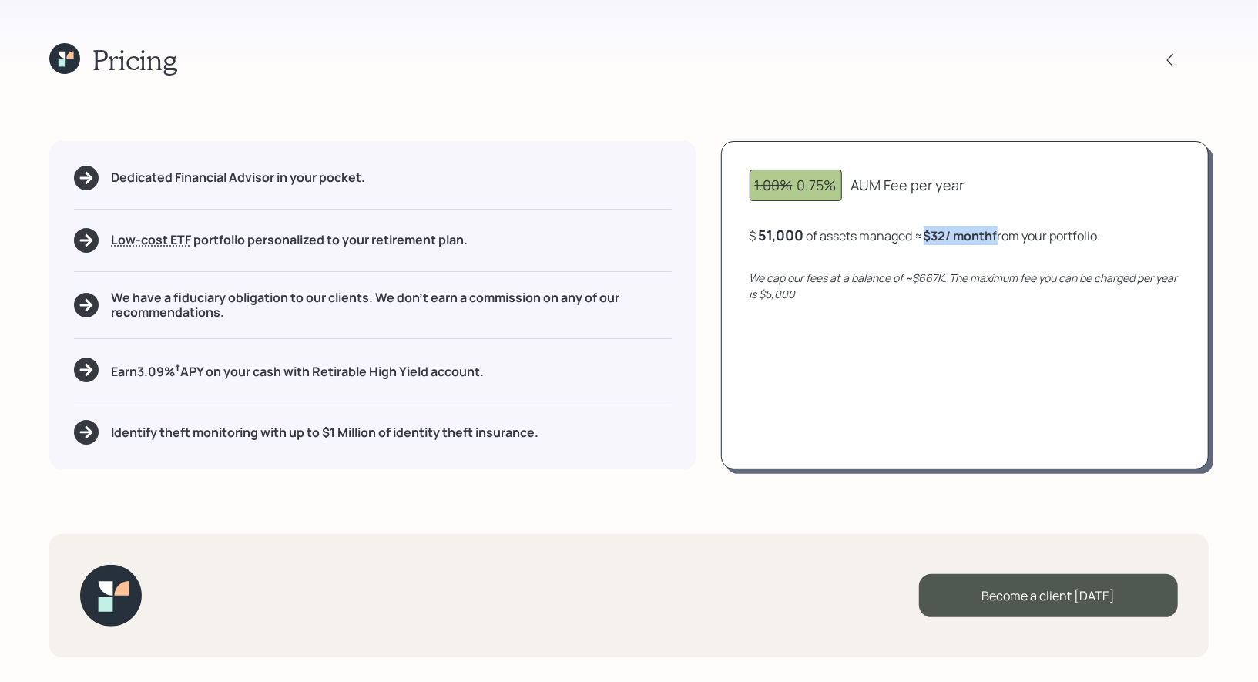
drag, startPoint x: 1002, startPoint y: 238, endPoint x: 929, endPoint y: 236, distance: 73.2
click at [928, 237] on div "$ 51,000 of assets managed ≈ $32 / month from your portfolio ." at bounding box center [925, 235] width 351 height 19
drag, startPoint x: 805, startPoint y: 237, endPoint x: 757, endPoint y: 240, distance: 48.6
click at [757, 240] on div "$ 51000 of assets managed ≈ $32 / month from your portfolio ." at bounding box center [924, 235] width 348 height 19
click at [836, 212] on div "1.00% 0.75% AUM Fee per year $ 51,000 of assets managed ≈ $32 / month from your…" at bounding box center [965, 305] width 488 height 328
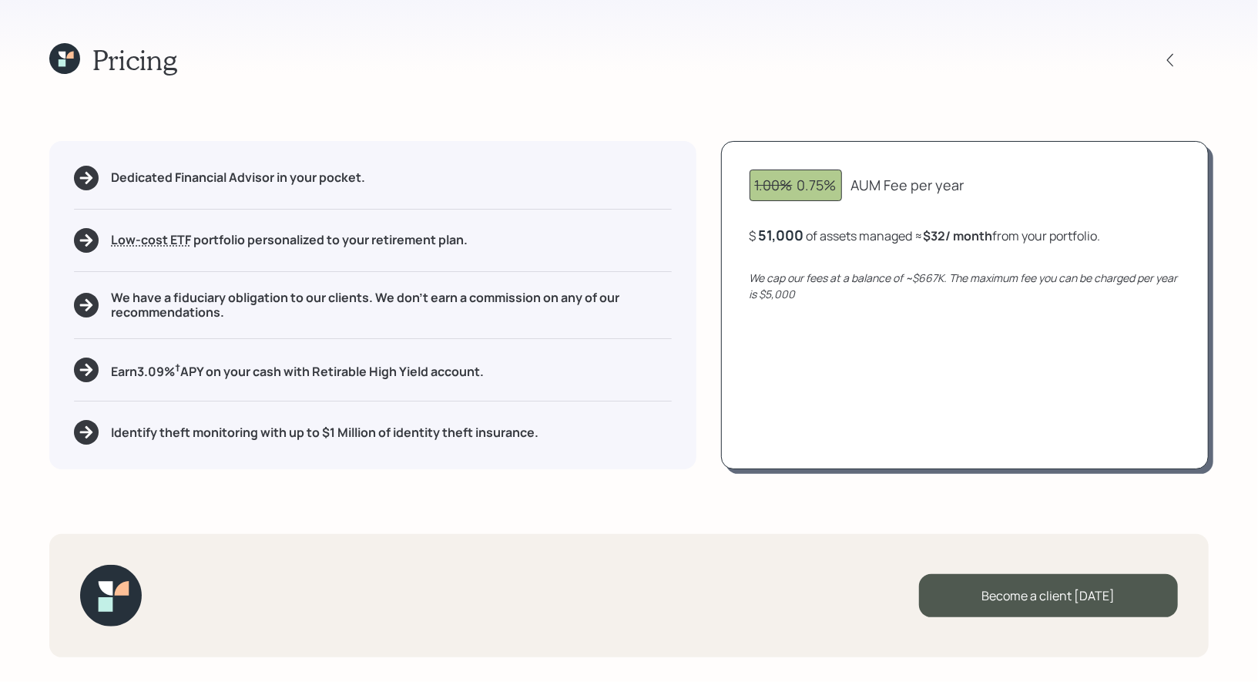
click at [69, 52] on icon at bounding box center [64, 58] width 31 height 31
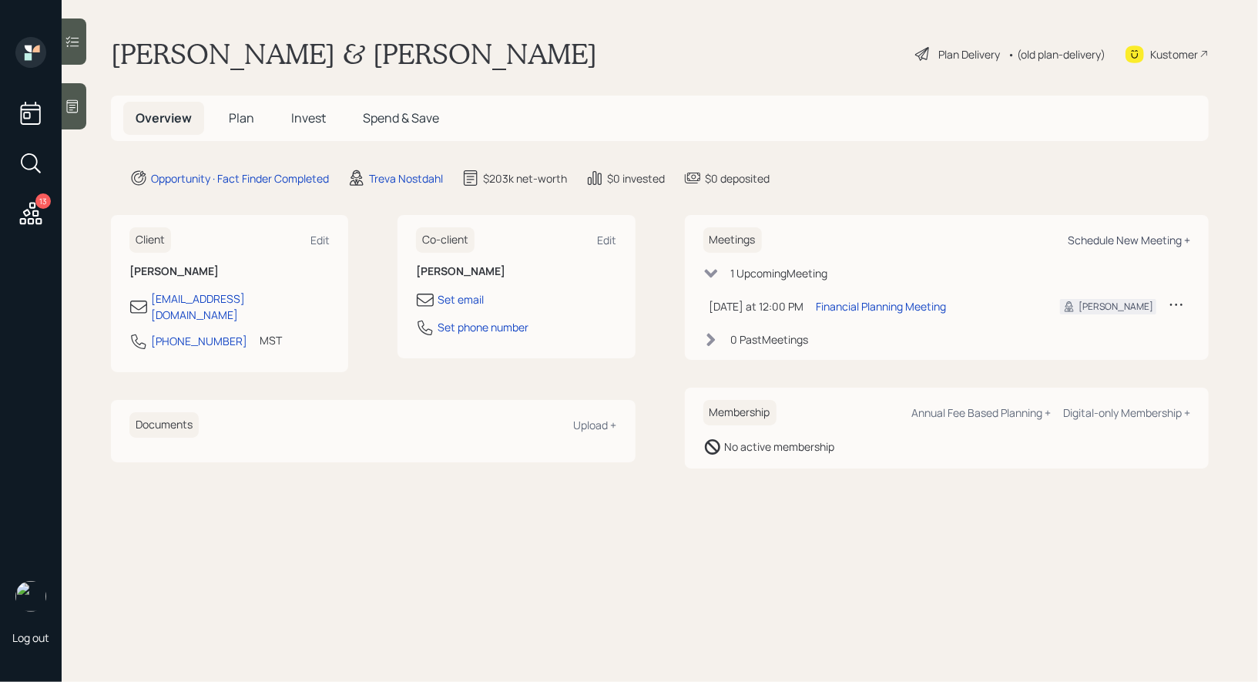
click at [1118, 235] on div "Schedule New Meeting +" at bounding box center [1129, 240] width 123 height 15
select select "8b79112e-3cfb-44f9-89e7-15267fe946c1"
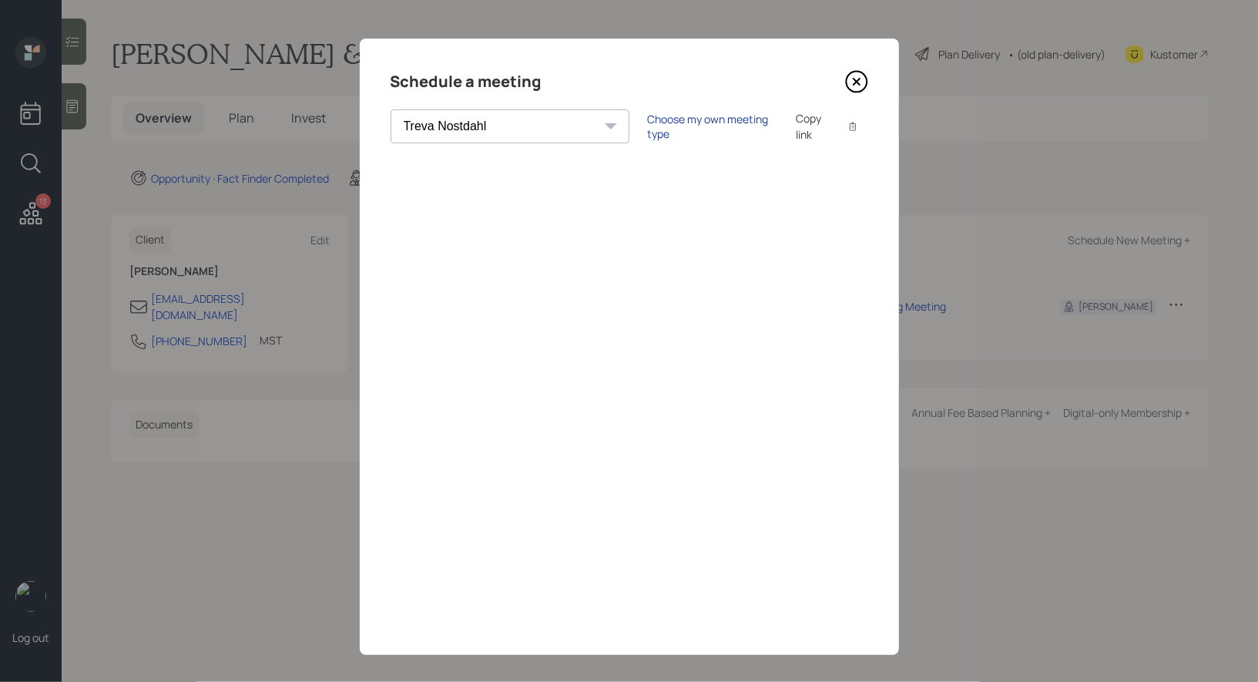
click at [656, 123] on div "Choose my own meeting type" at bounding box center [712, 126] width 129 height 29
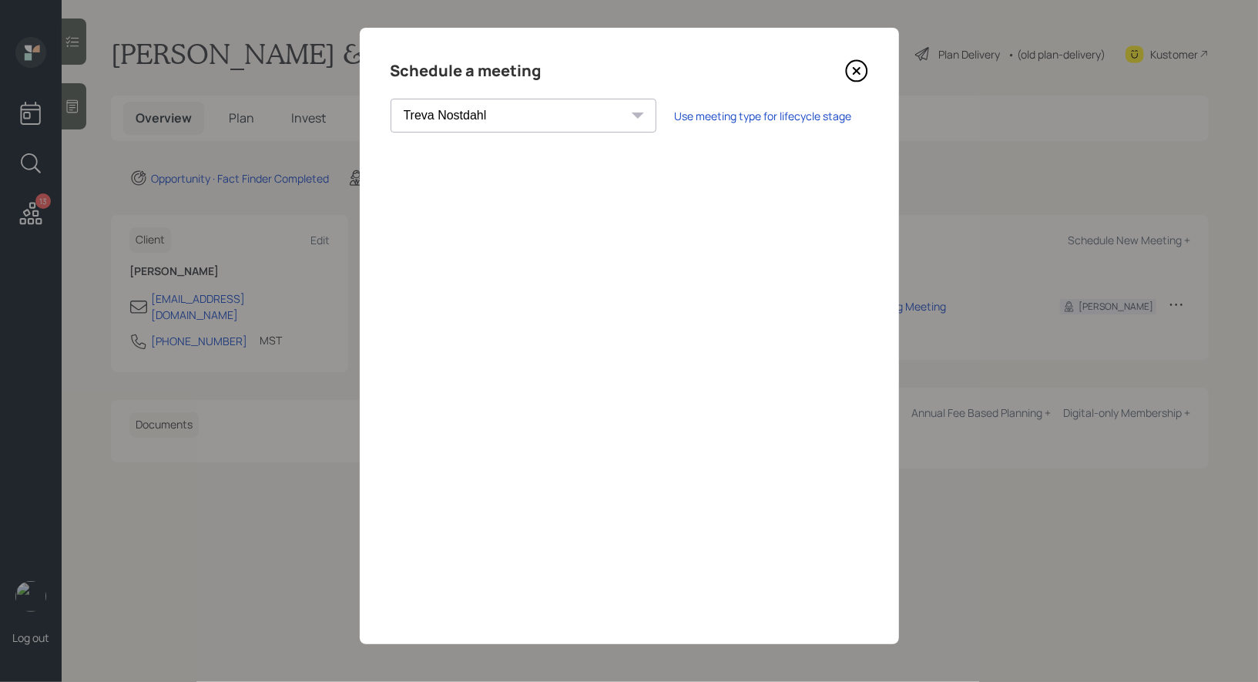
click at [858, 72] on icon at bounding box center [856, 71] width 6 height 6
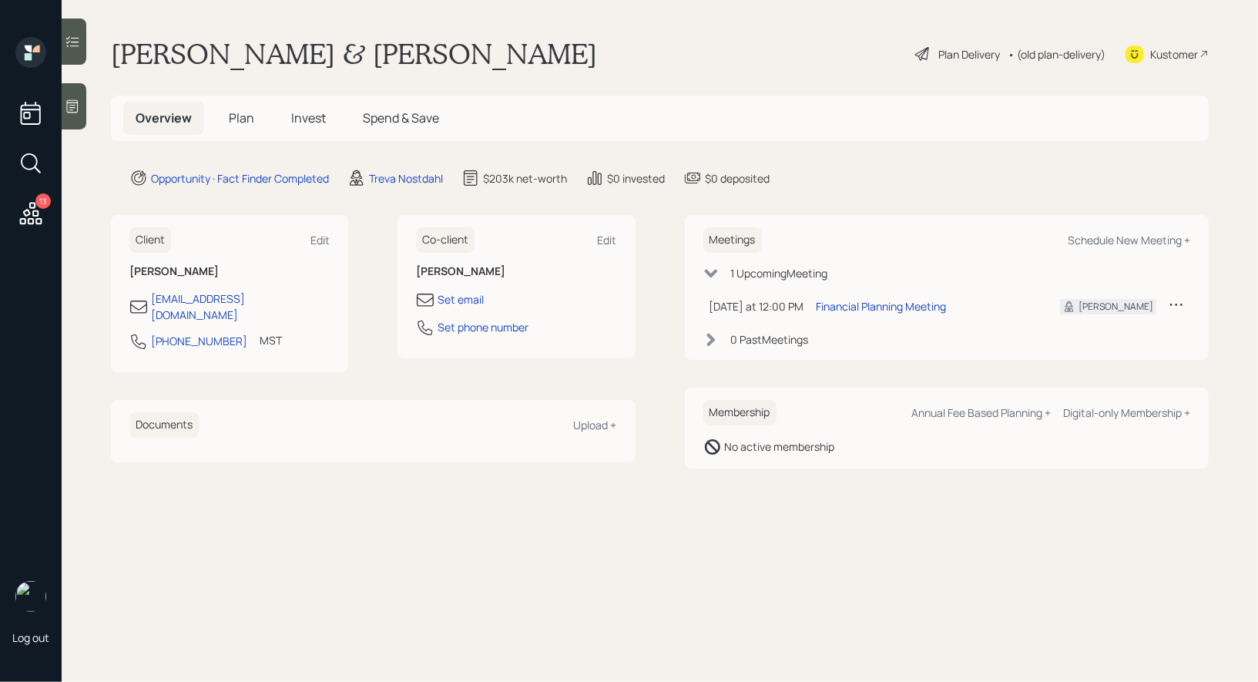
click at [237, 119] on span "Plan" at bounding box center [241, 117] width 25 height 17
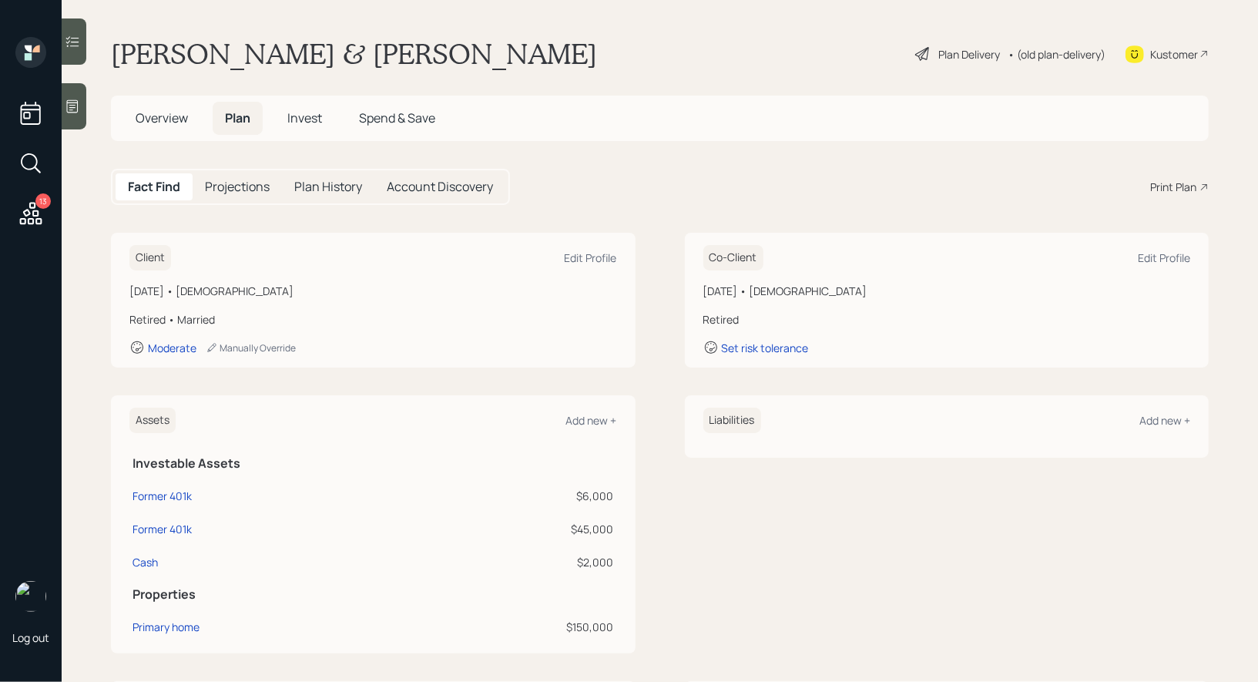
click at [1173, 180] on div "Print Plan" at bounding box center [1173, 187] width 46 height 16
